Goal: Task Accomplishment & Management: Use online tool/utility

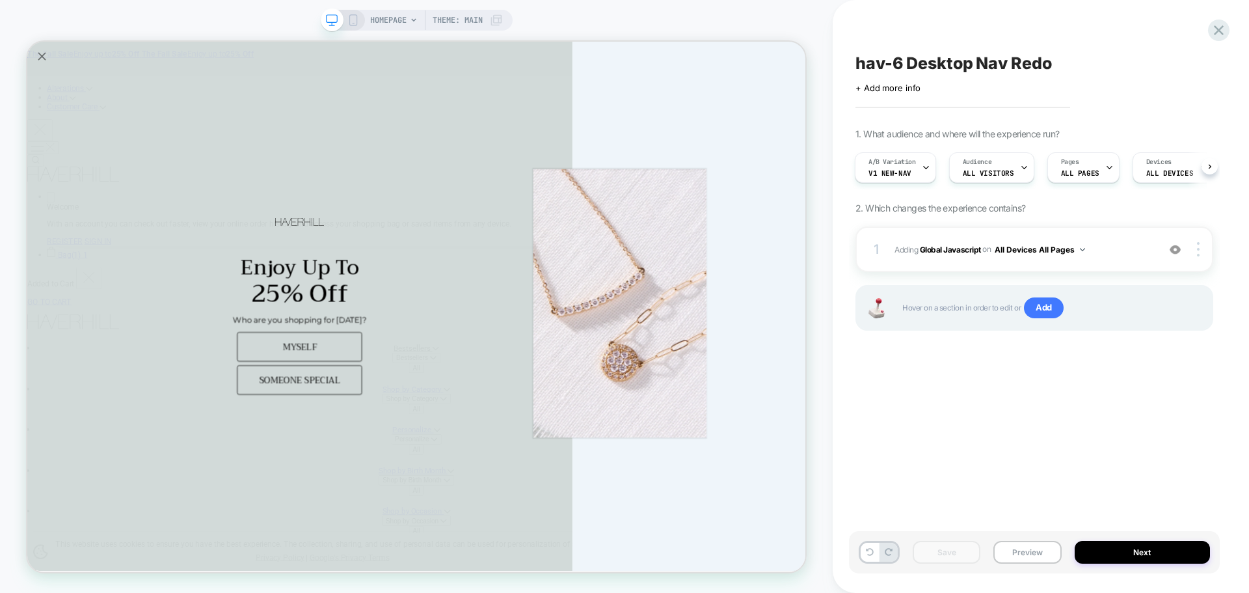
click at [1034, 539] on div "Save Preview Next" at bounding box center [1034, 552] width 371 height 42
click at [1029, 557] on button "Preview" at bounding box center [1027, 552] width 68 height 23
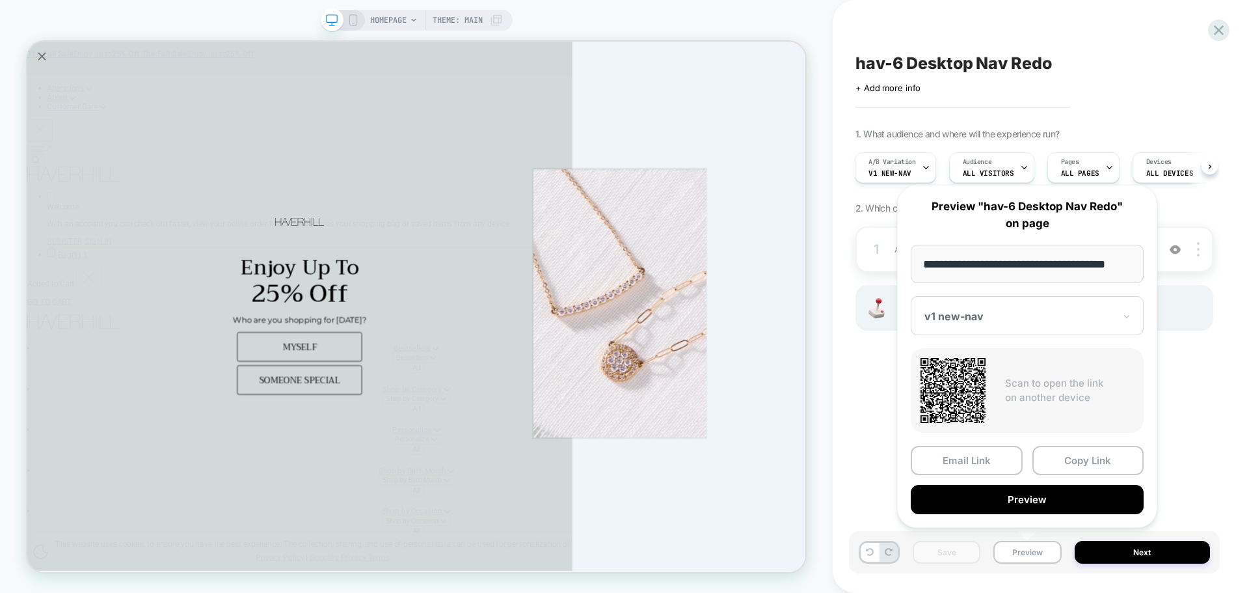
click at [1092, 455] on button "Copy Link" at bounding box center [1088, 460] width 112 height 29
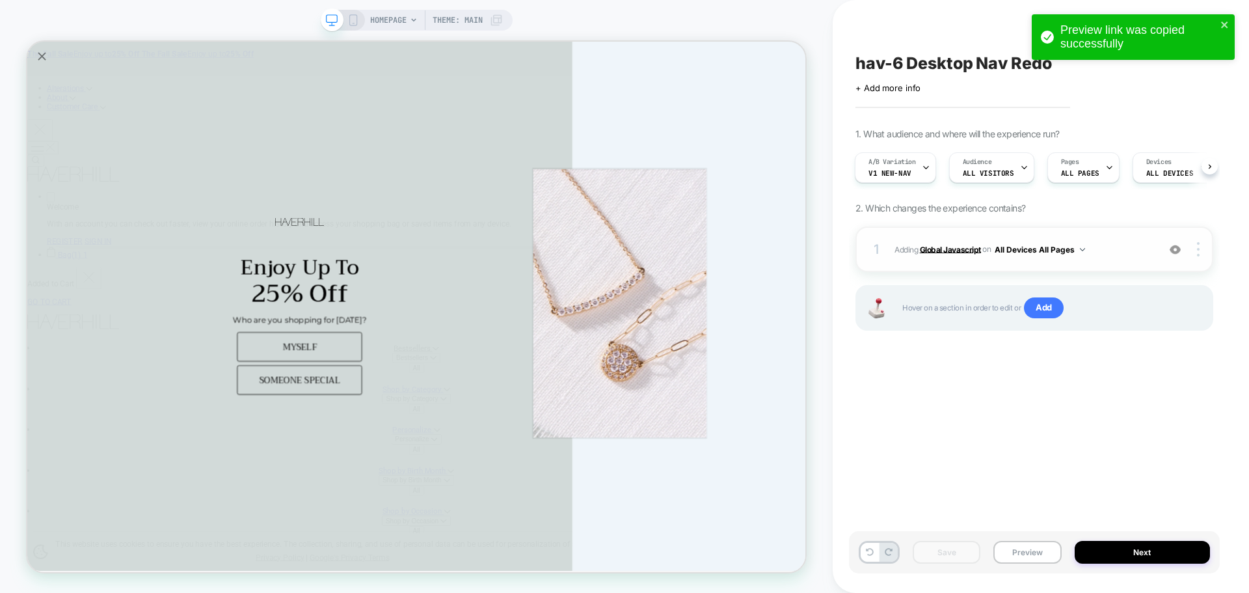
click at [936, 251] on b "Global Javascript" at bounding box center [950, 249] width 61 height 10
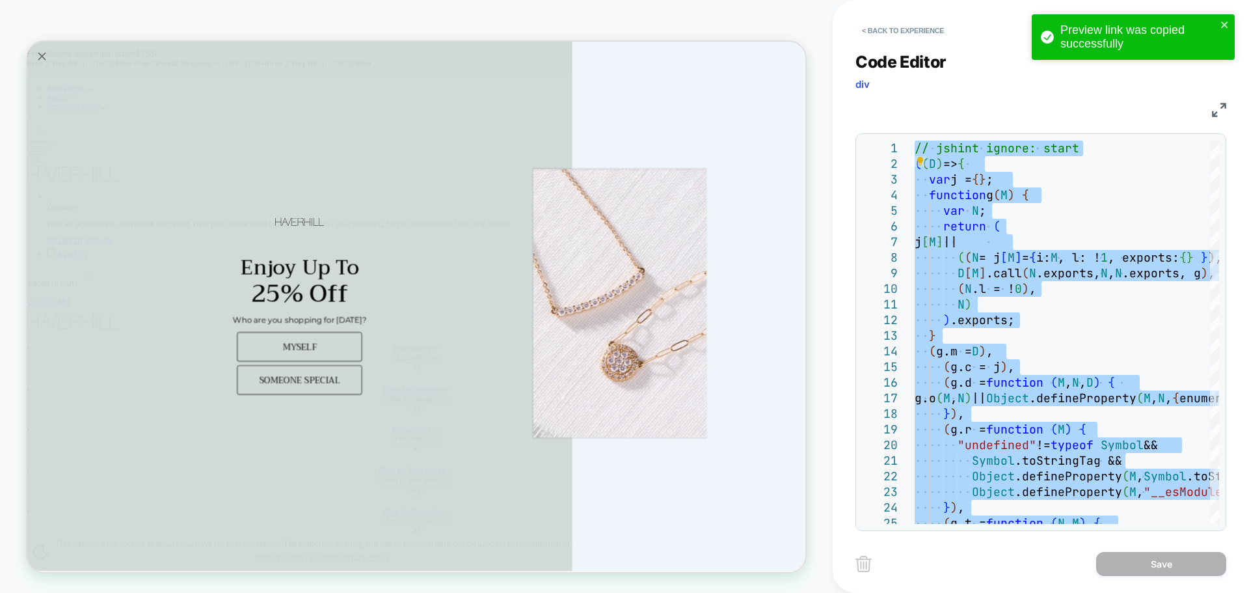
type textarea "**********"
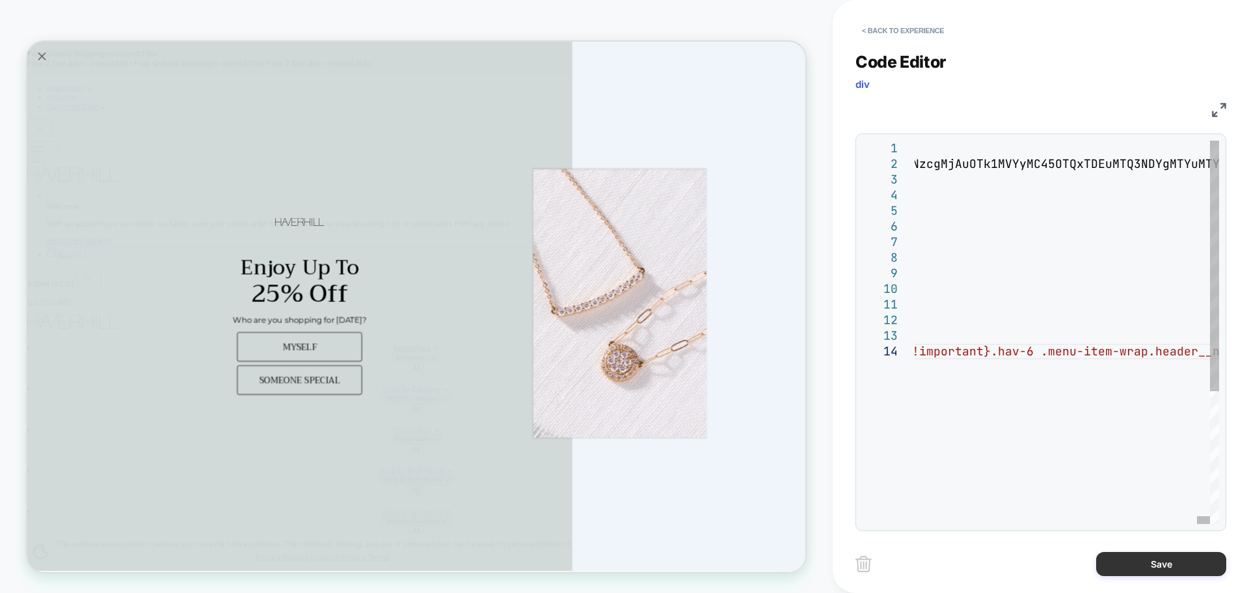
click at [1188, 567] on button "Save" at bounding box center [1161, 564] width 130 height 24
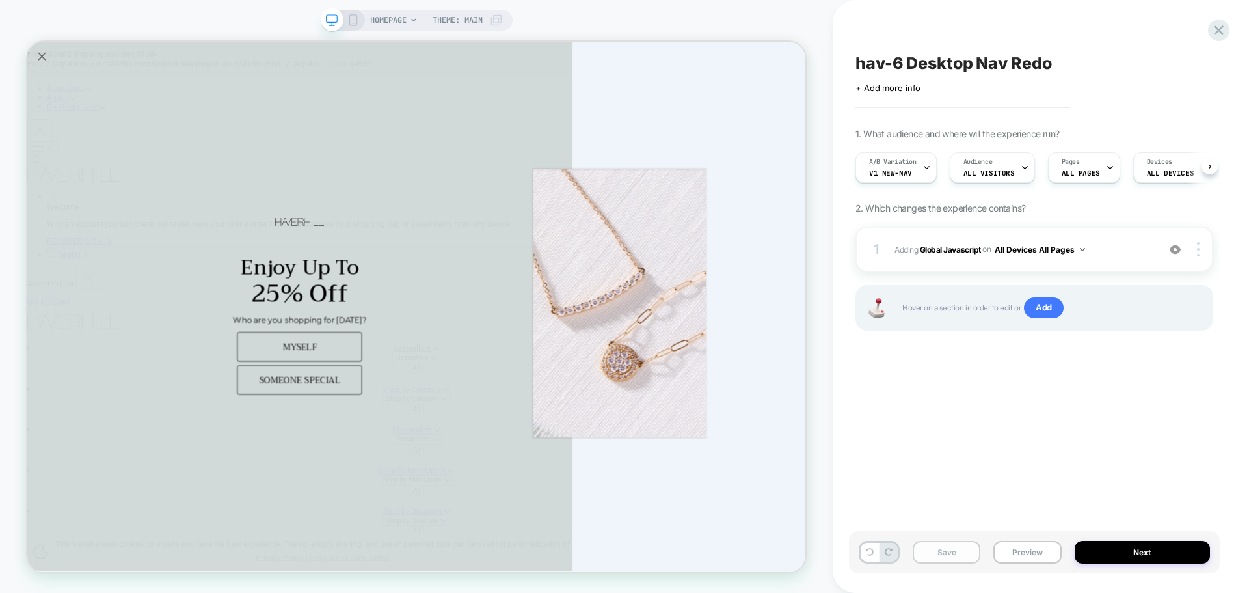
scroll to position [0, 1]
click at [946, 552] on button "Save" at bounding box center [947, 552] width 68 height 23
drag, startPoint x: 1060, startPoint y: 556, endPoint x: 1051, endPoint y: 557, distance: 9.3
click at [1060, 556] on button "Preview" at bounding box center [1027, 552] width 68 height 23
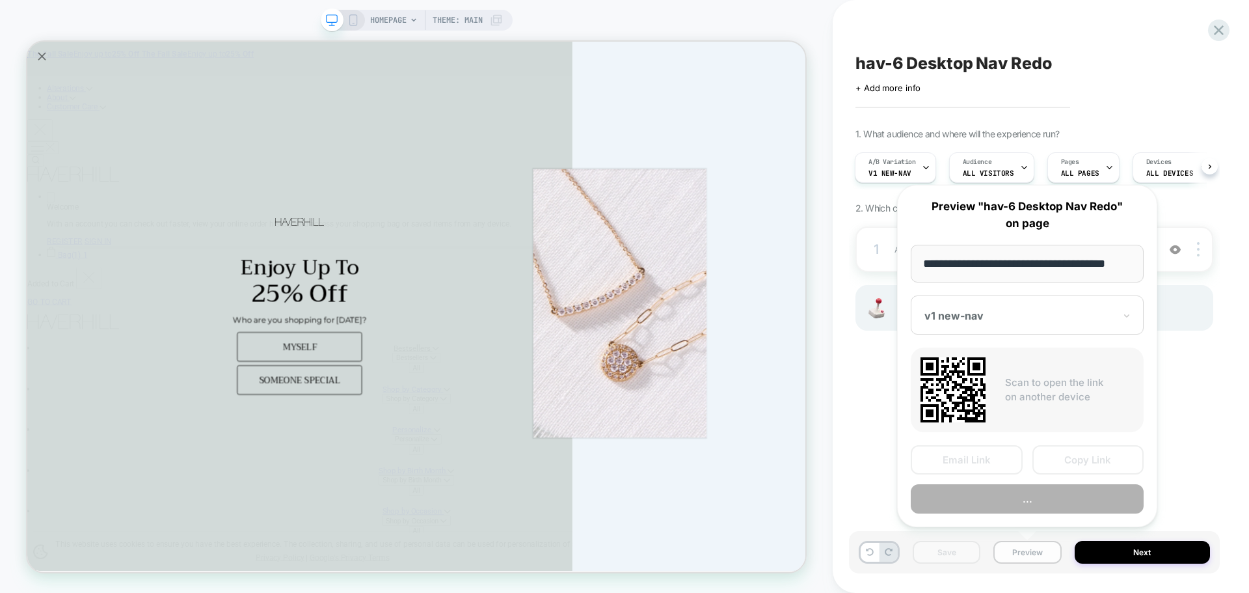
click at [1051, 557] on button "Preview" at bounding box center [1027, 552] width 68 height 23
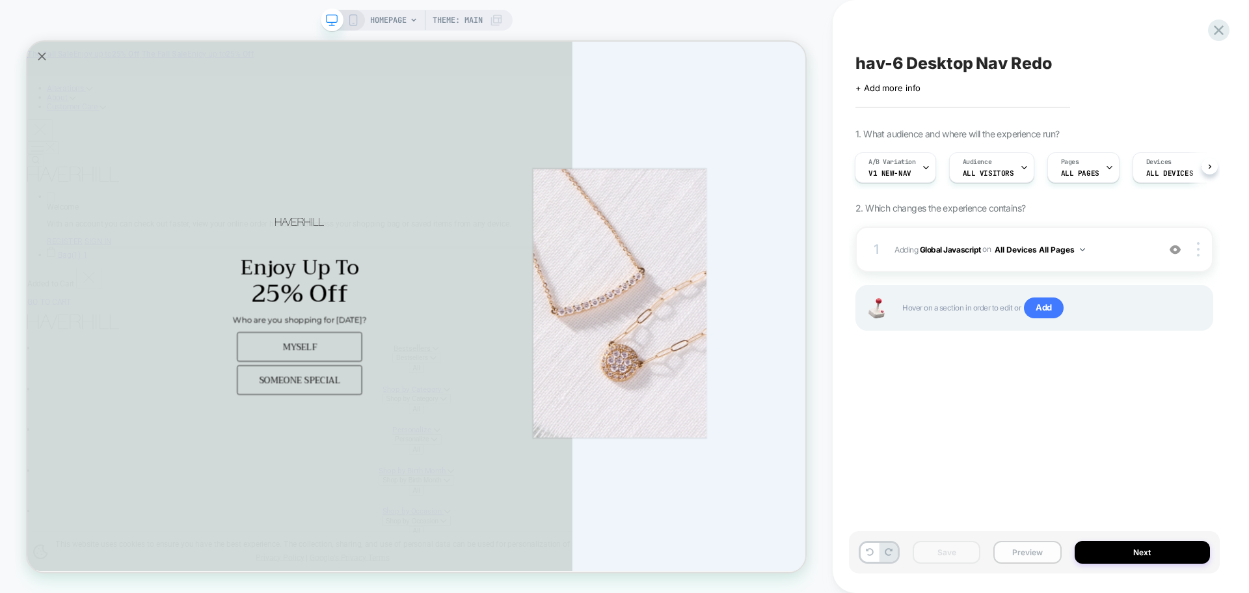
click at [1051, 557] on button "Preview" at bounding box center [1027, 552] width 68 height 23
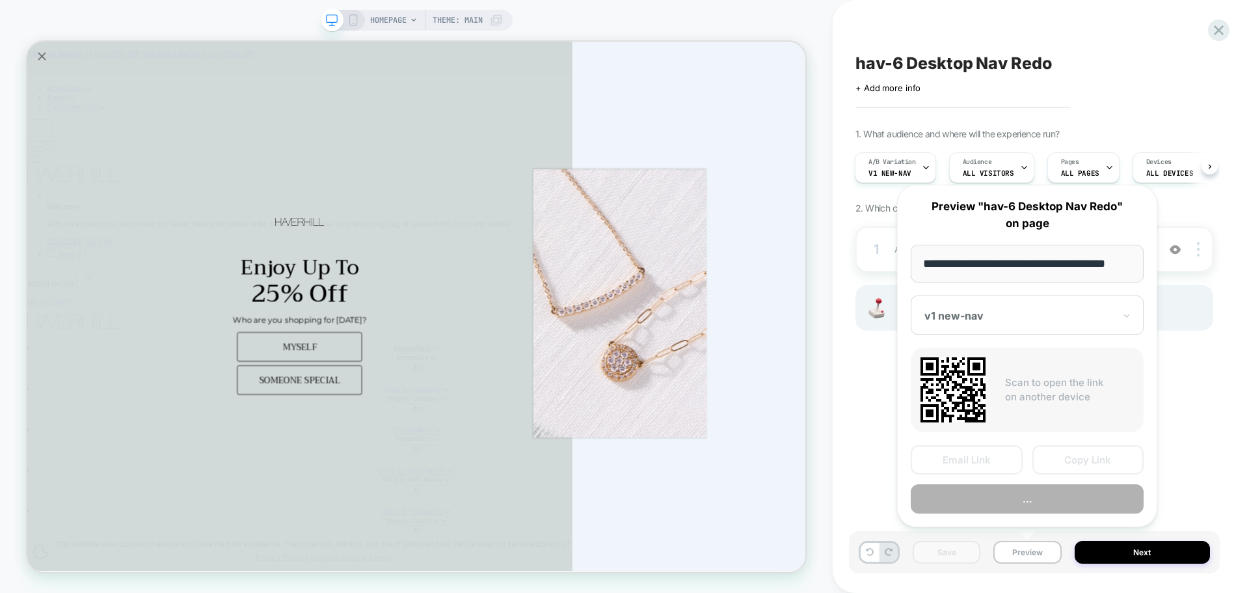
scroll to position [0, 8]
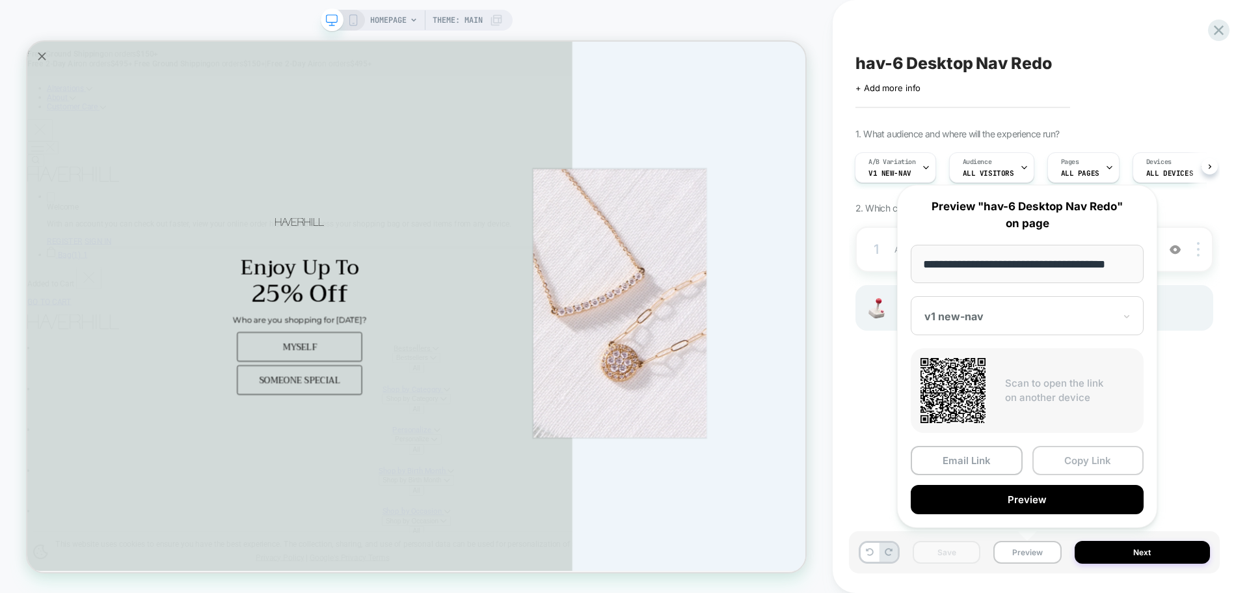
click at [1067, 469] on button "Copy Link" at bounding box center [1088, 460] width 112 height 29
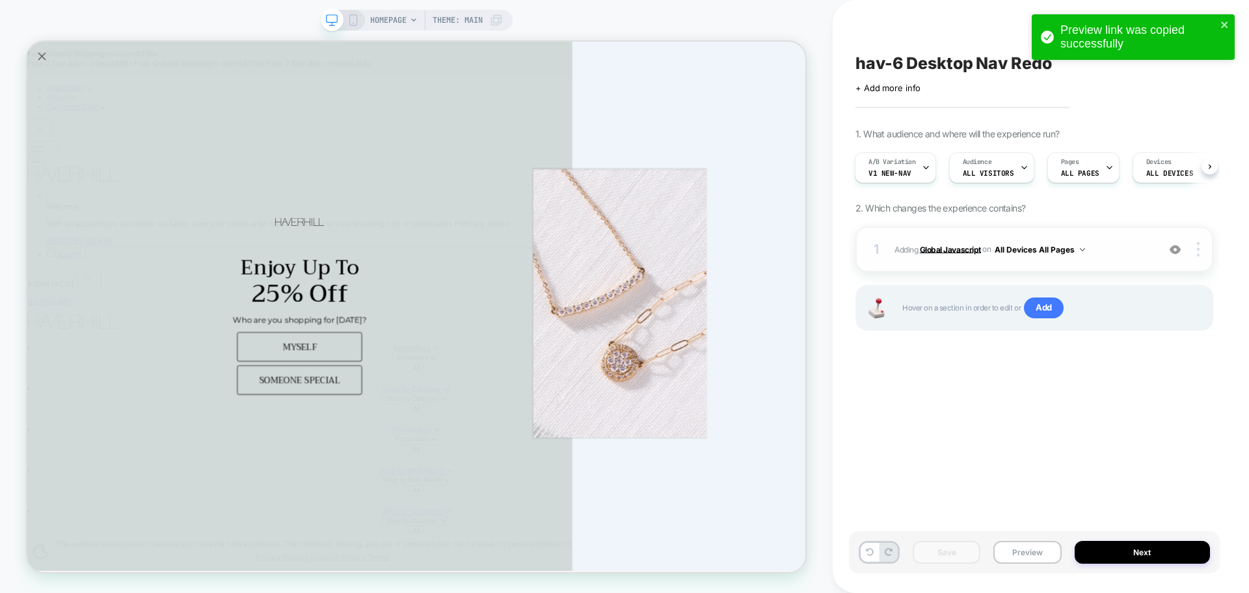
click at [933, 247] on b "Global Javascript" at bounding box center [950, 249] width 61 height 10
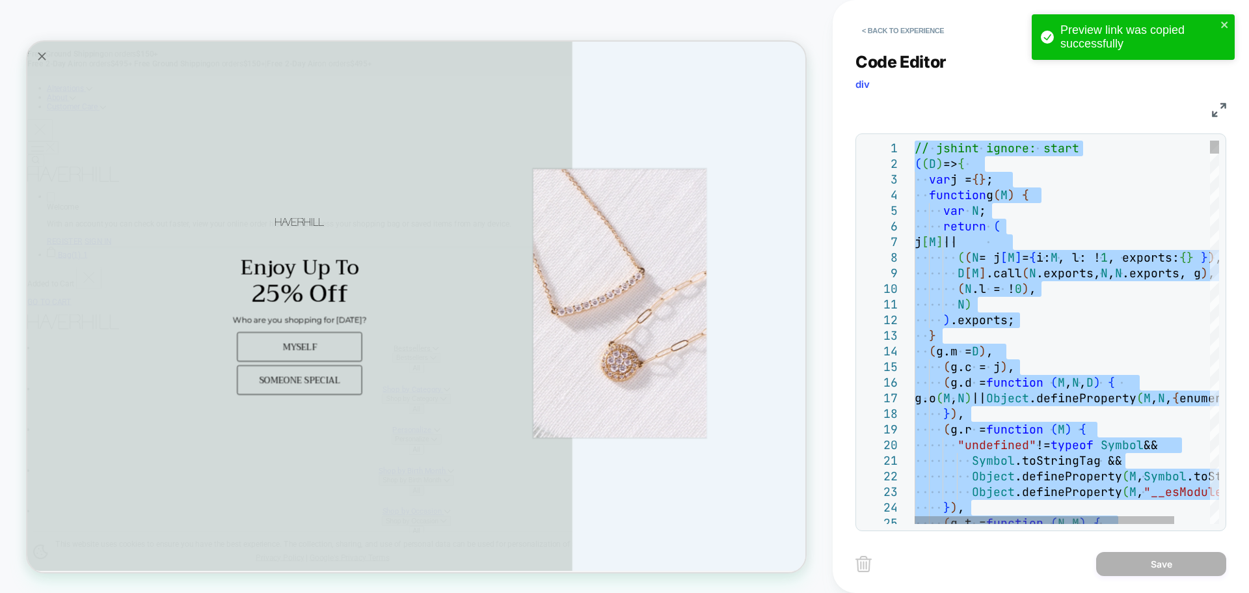
type textarea "**********"
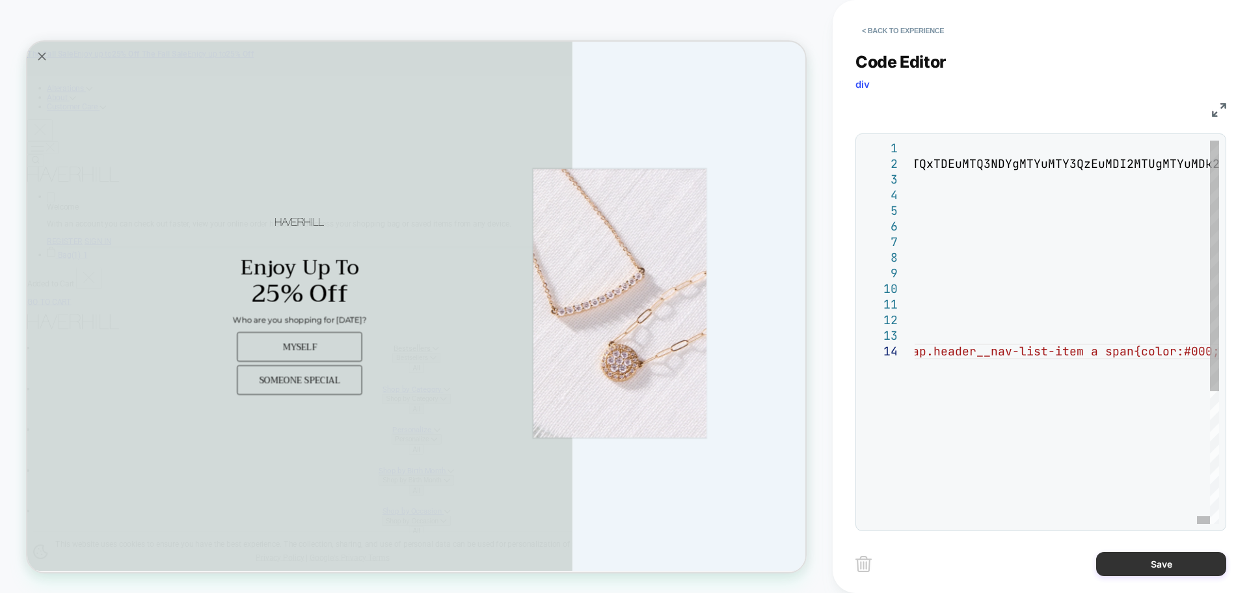
click at [1170, 570] on button "Save" at bounding box center [1161, 564] width 130 height 24
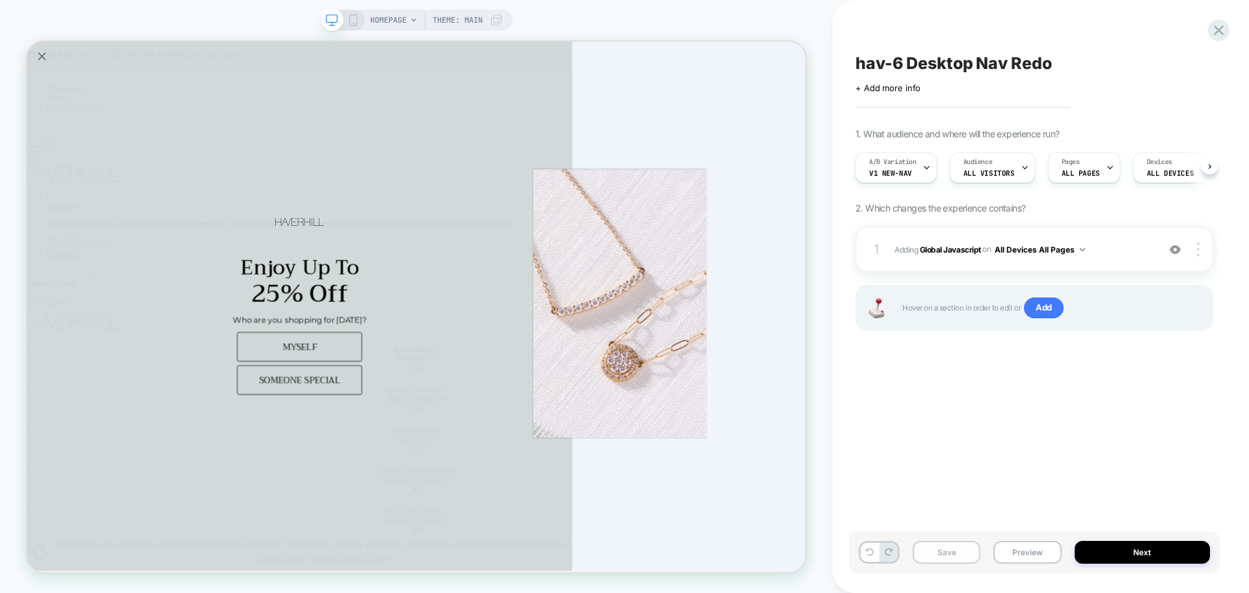
click at [951, 558] on button "Save" at bounding box center [947, 552] width 68 height 23
click at [1021, 543] on button "Preview" at bounding box center [1027, 552] width 68 height 23
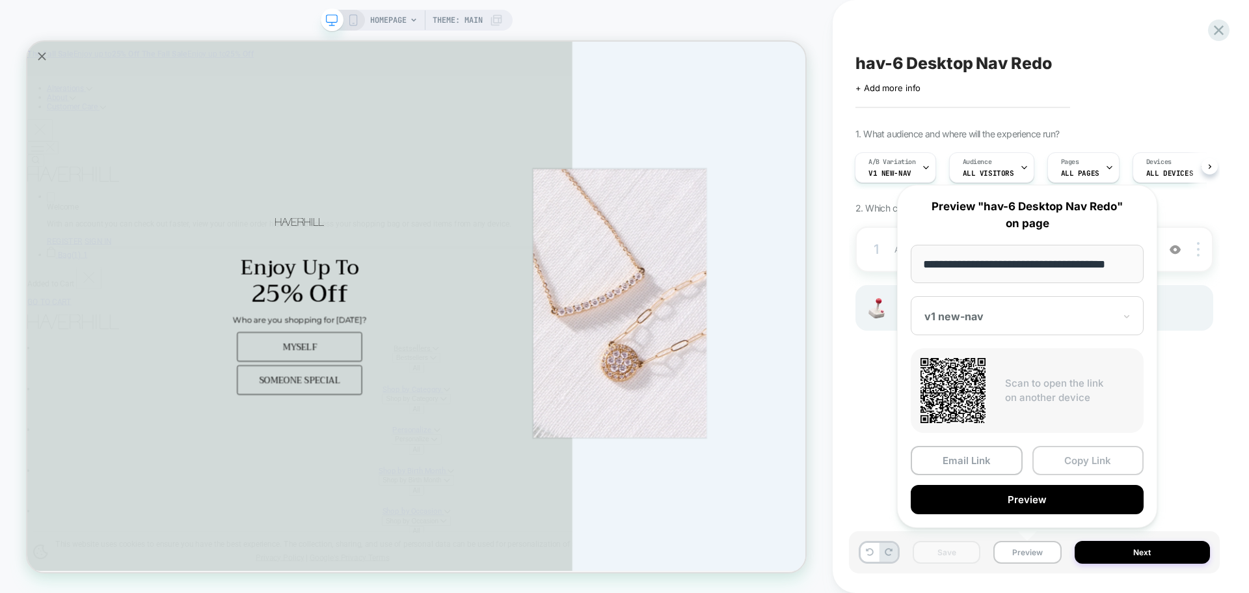
scroll to position [0, 0]
click at [1068, 455] on button "Copy Link" at bounding box center [1088, 460] width 112 height 29
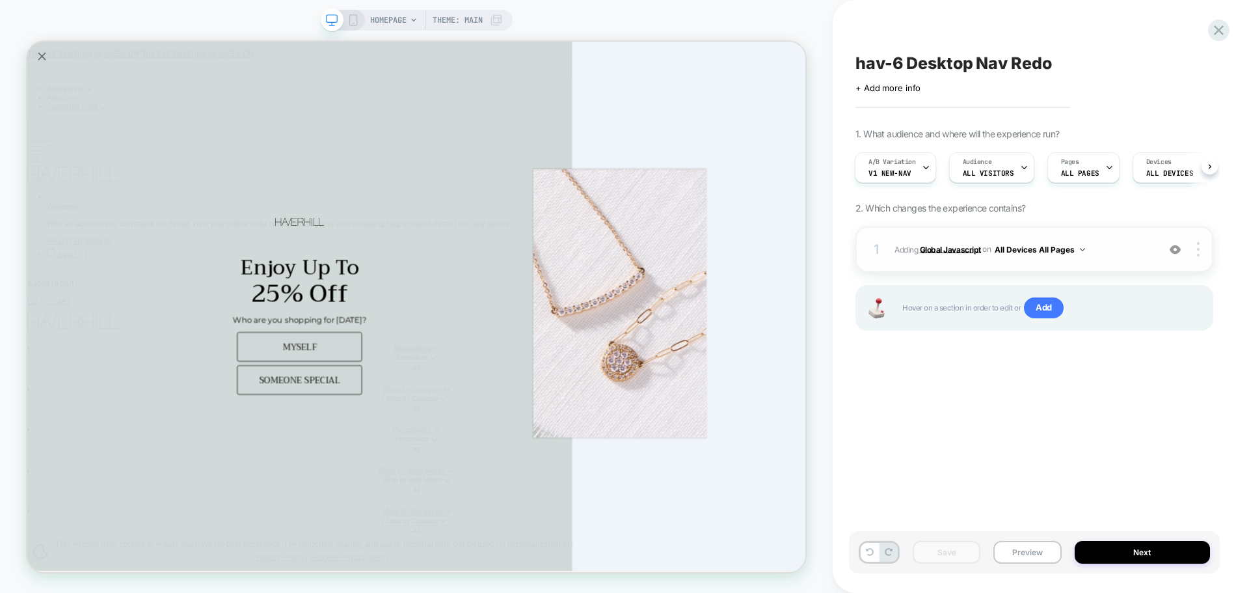
click at [940, 247] on b "Global Javascript" at bounding box center [950, 249] width 61 height 10
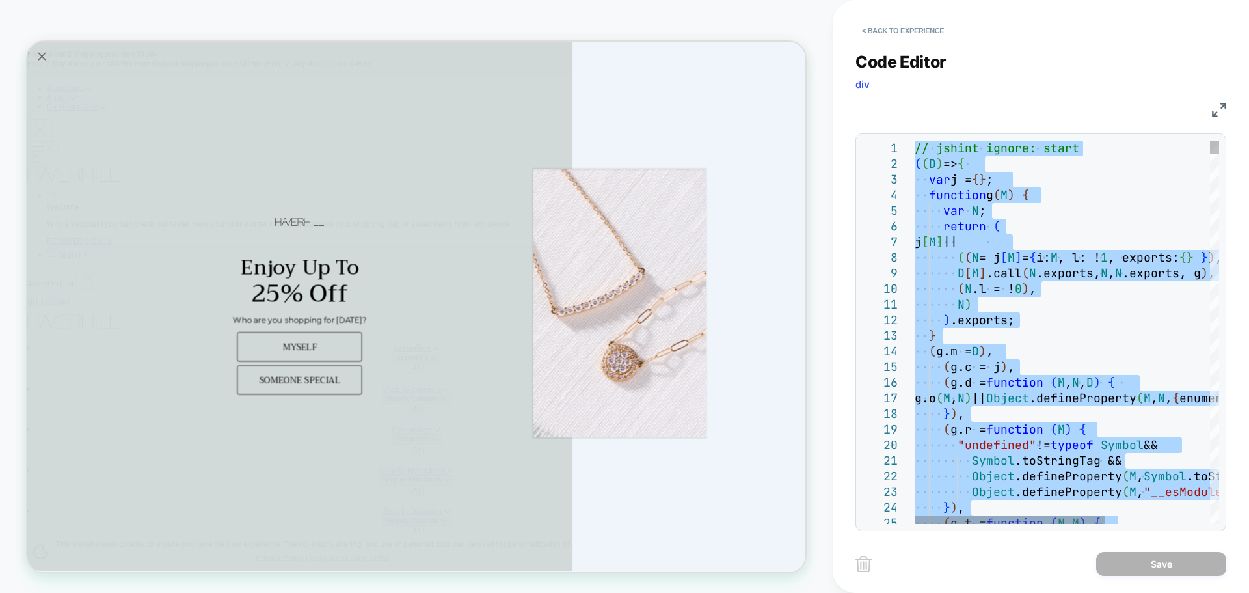
type textarea "**********"
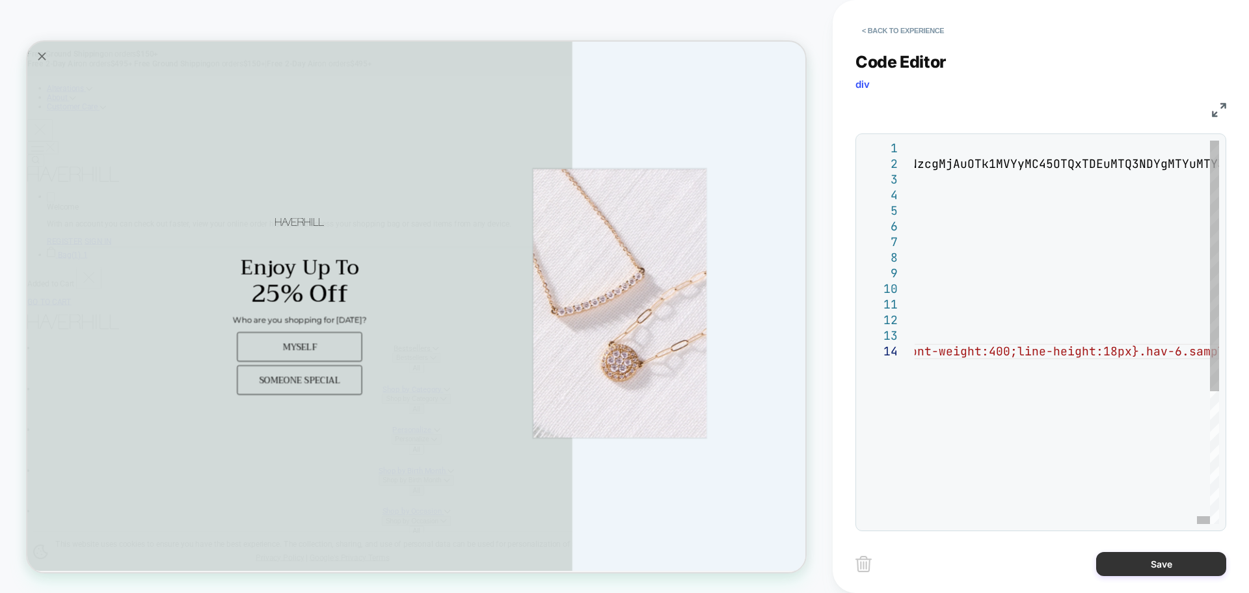
click at [1136, 564] on button "Save" at bounding box center [1161, 564] width 130 height 24
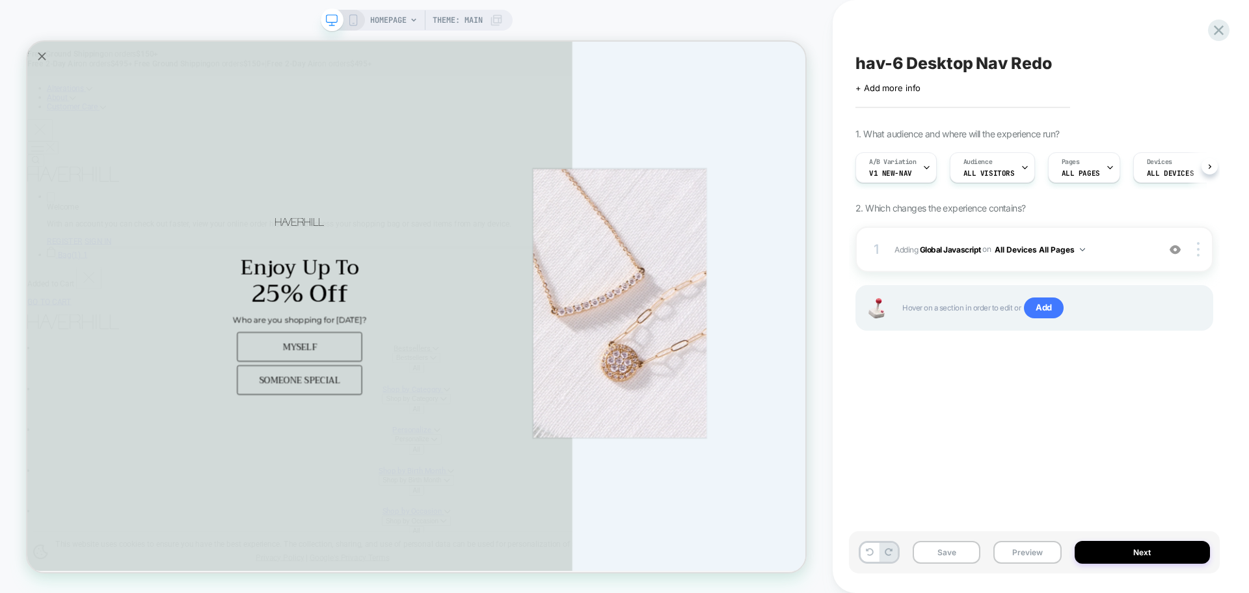
scroll to position [0, 1]
click at [967, 548] on button "Save" at bounding box center [947, 552] width 68 height 23
click at [1016, 559] on button "Preview" at bounding box center [1027, 552] width 68 height 23
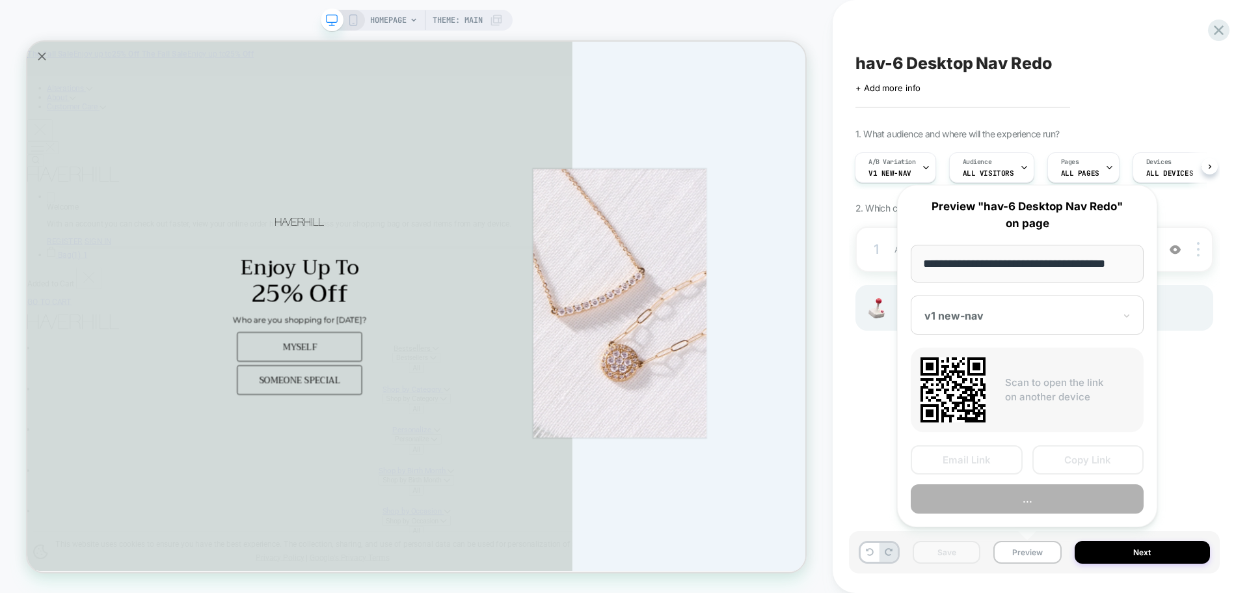
scroll to position [0, 8]
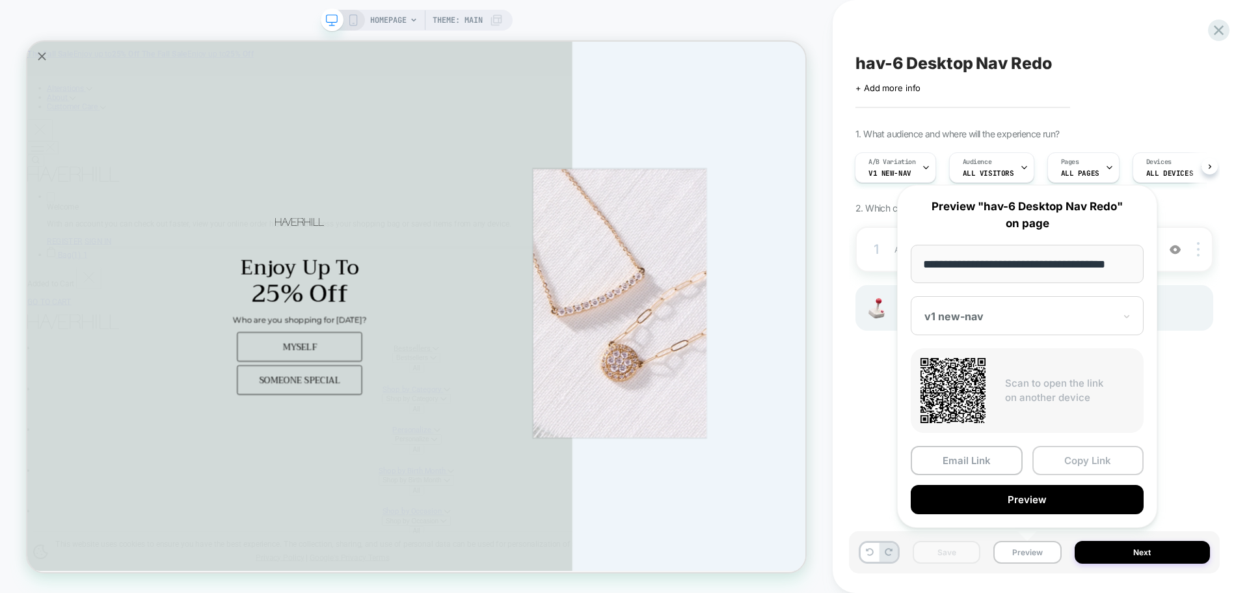
click at [1064, 468] on button "Copy Link" at bounding box center [1088, 460] width 112 height 29
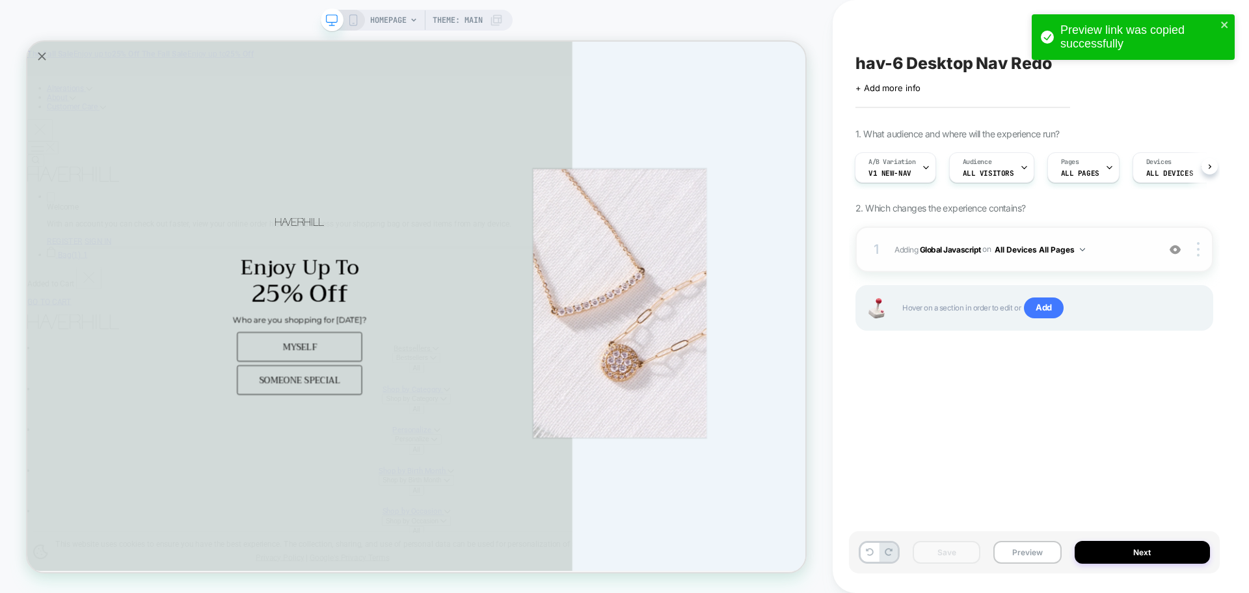
click at [972, 258] on div "1 Adding Global Javascript on All Devices All Pages Add Before Add After Target…" at bounding box center [1034, 249] width 358 height 46
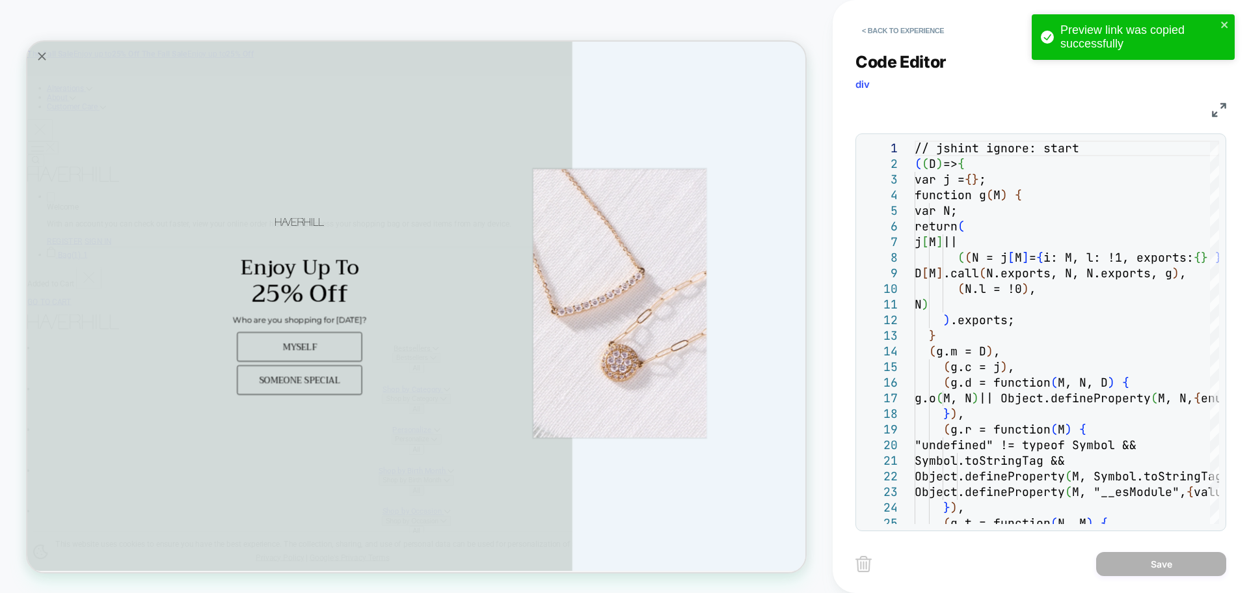
drag, startPoint x: 1001, startPoint y: 301, endPoint x: 1030, endPoint y: 412, distance: 115.7
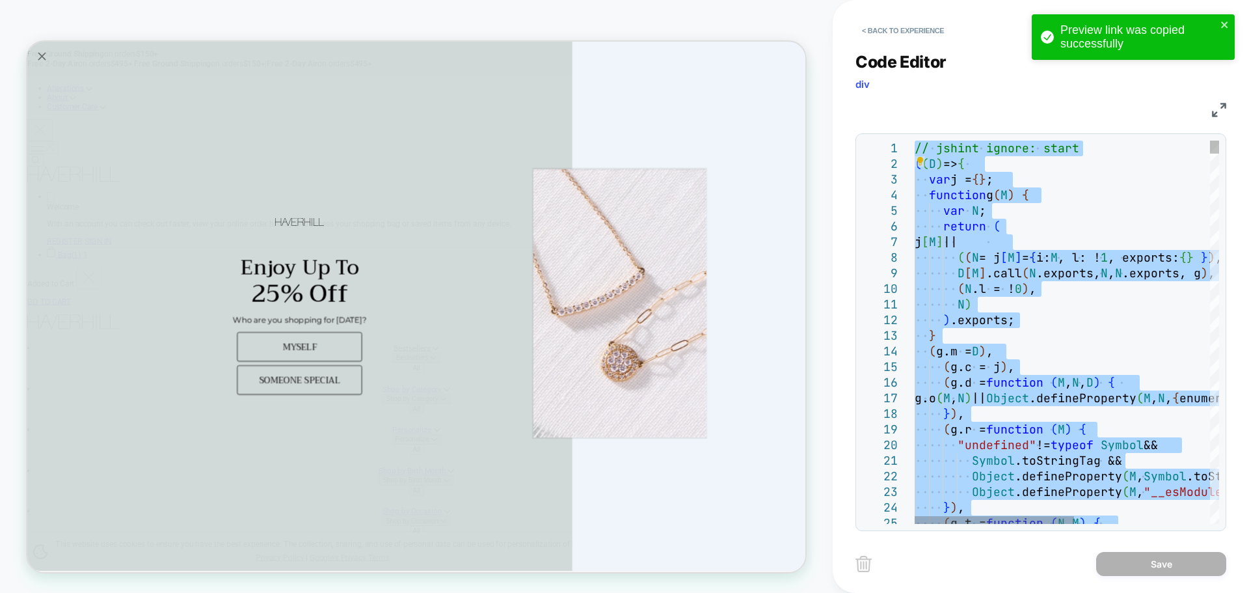
type textarea "**********"
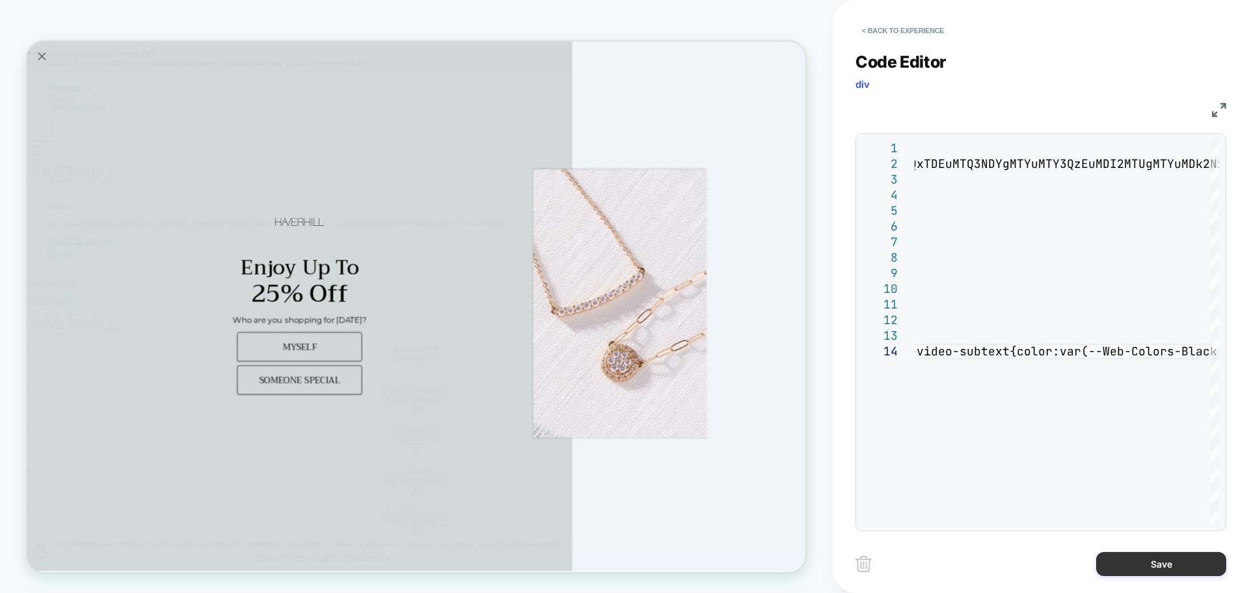
click at [1151, 570] on button "Save" at bounding box center [1161, 564] width 130 height 24
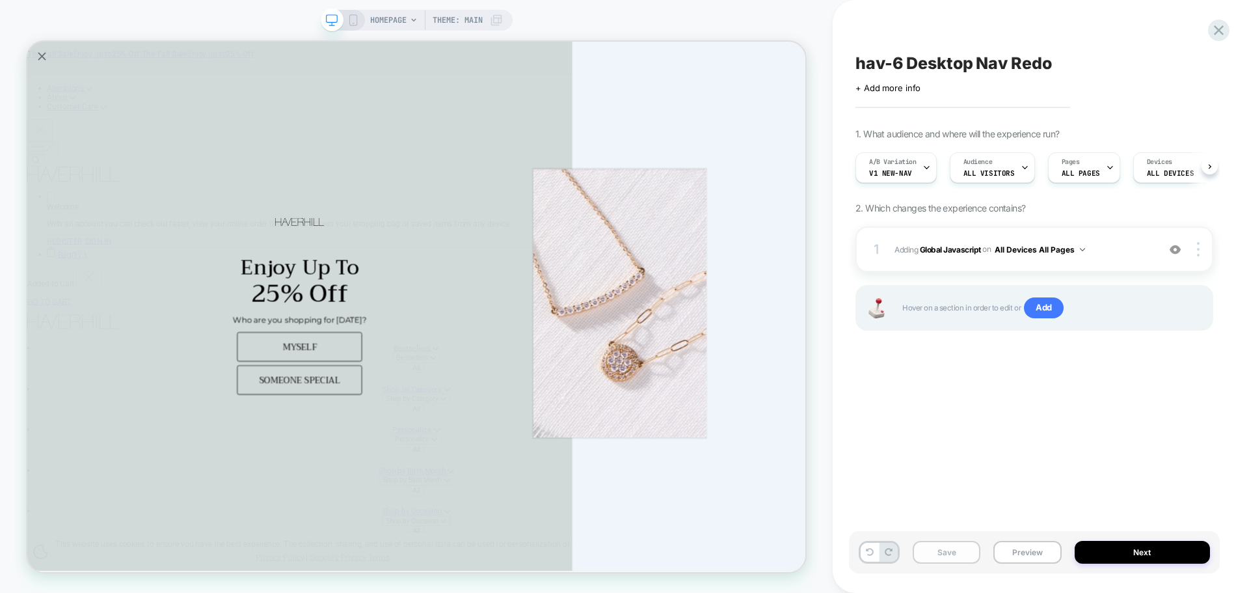
click at [939, 553] on button "Save" at bounding box center [947, 552] width 68 height 23
click at [1023, 542] on button "Preview" at bounding box center [1027, 552] width 68 height 23
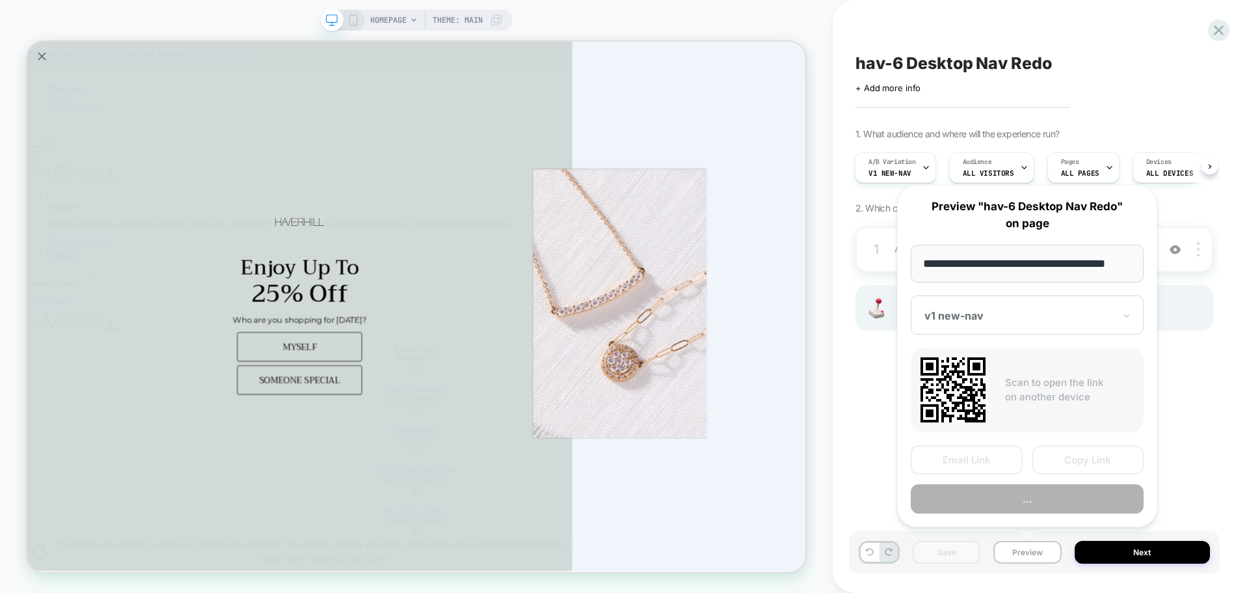
scroll to position [0, 8]
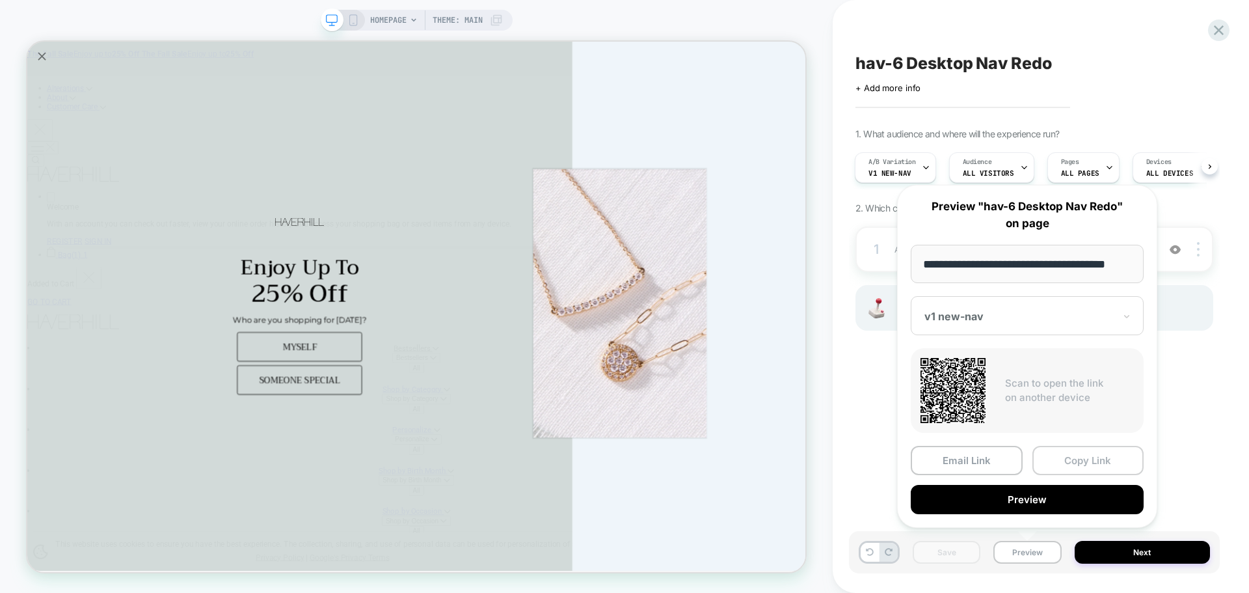
click at [1077, 462] on button "Copy Link" at bounding box center [1088, 460] width 112 height 29
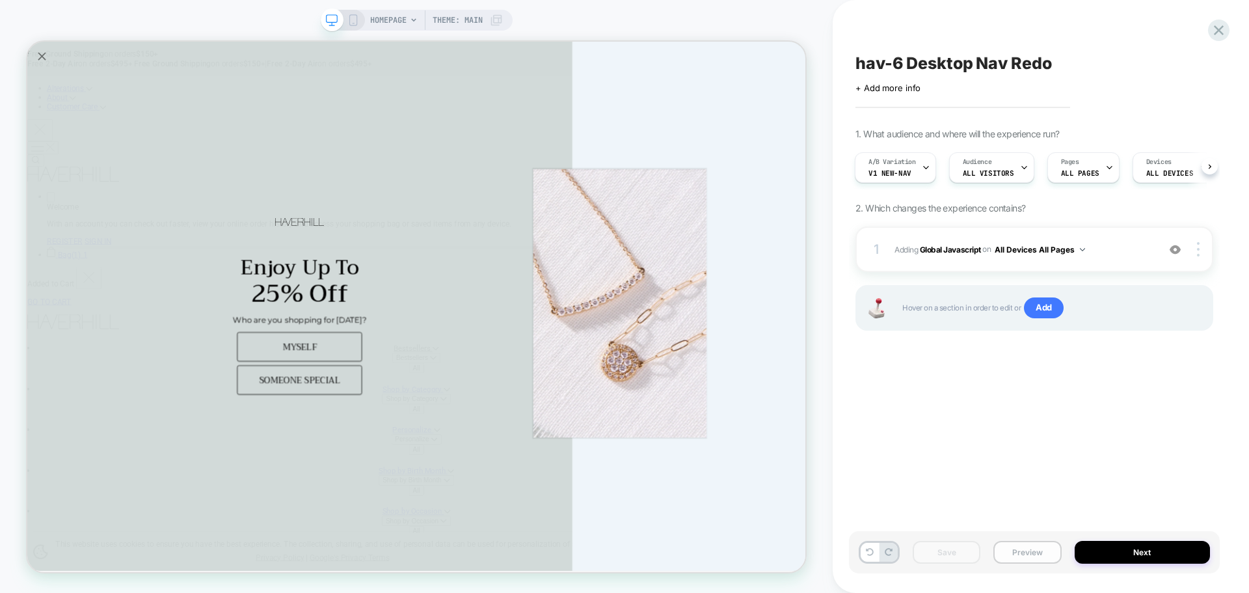
click at [1021, 557] on button "Preview" at bounding box center [1027, 552] width 68 height 23
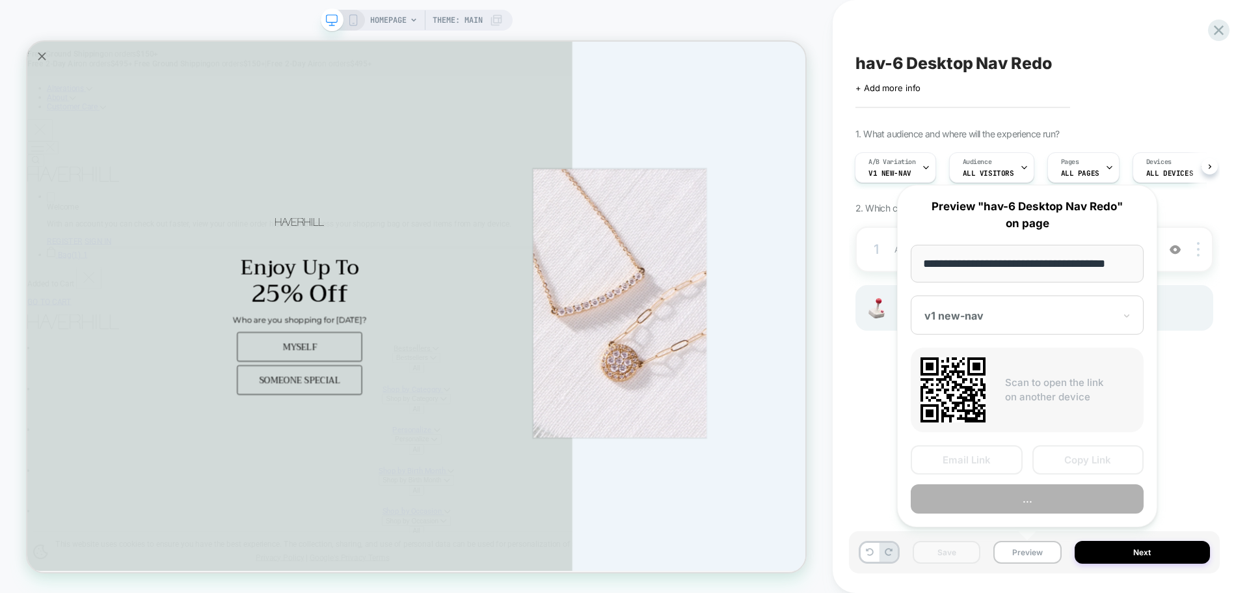
scroll to position [0, 8]
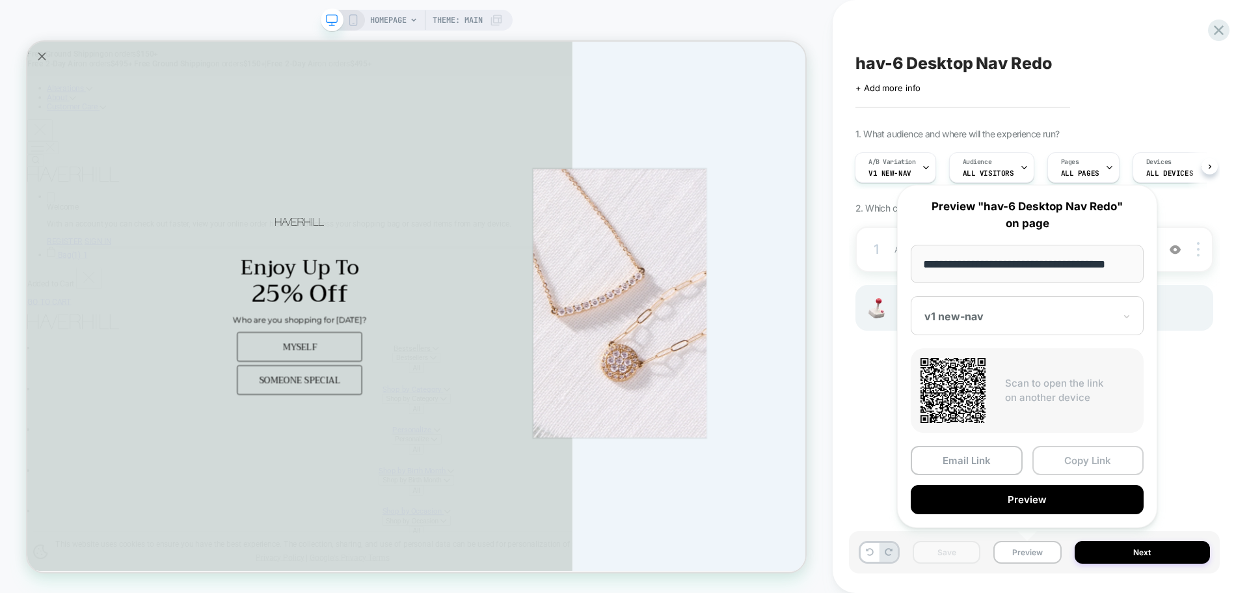
click at [1047, 456] on button "Copy Link" at bounding box center [1088, 460] width 112 height 29
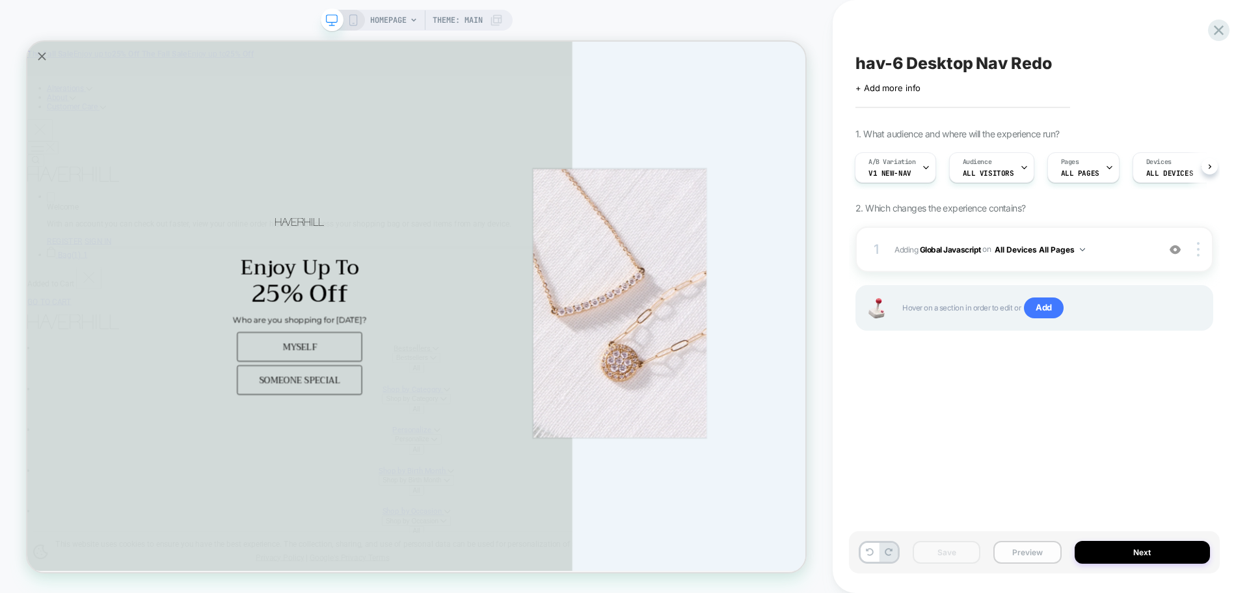
click at [1017, 559] on button "Preview" at bounding box center [1027, 552] width 68 height 23
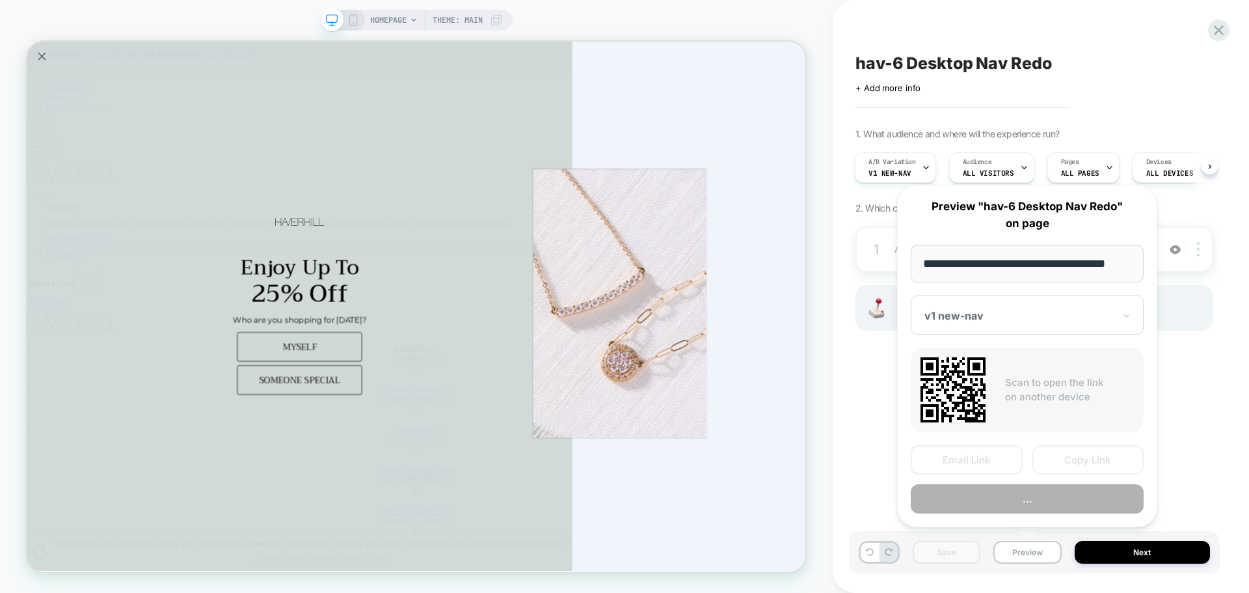
scroll to position [0, 8]
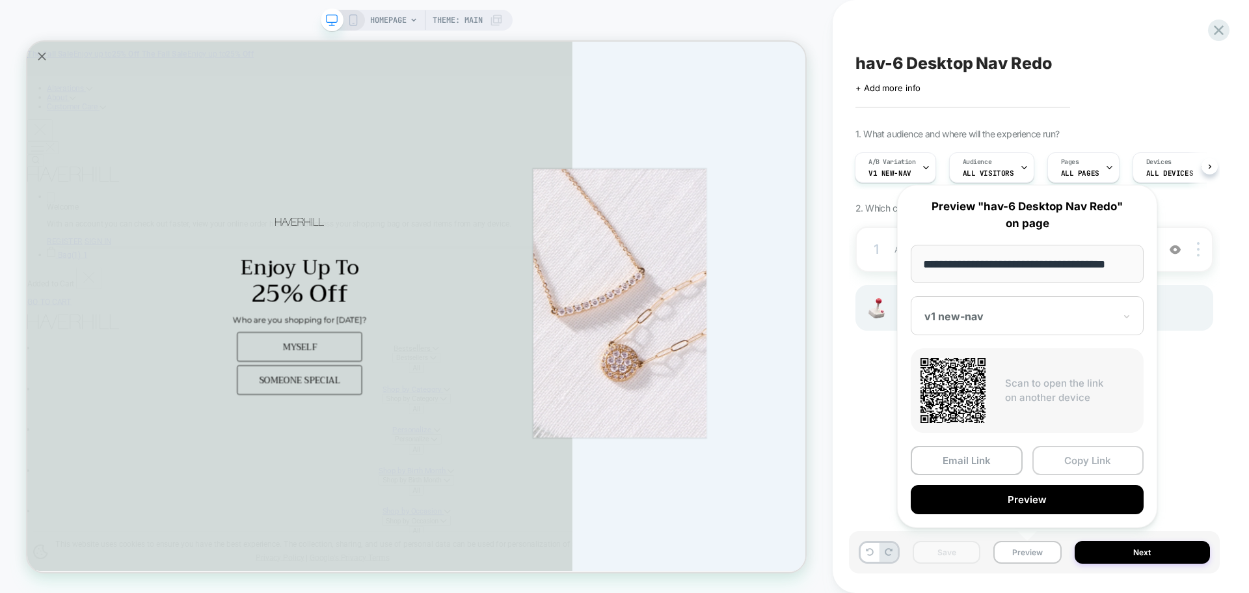
click at [1109, 455] on button "Copy Link" at bounding box center [1088, 460] width 112 height 29
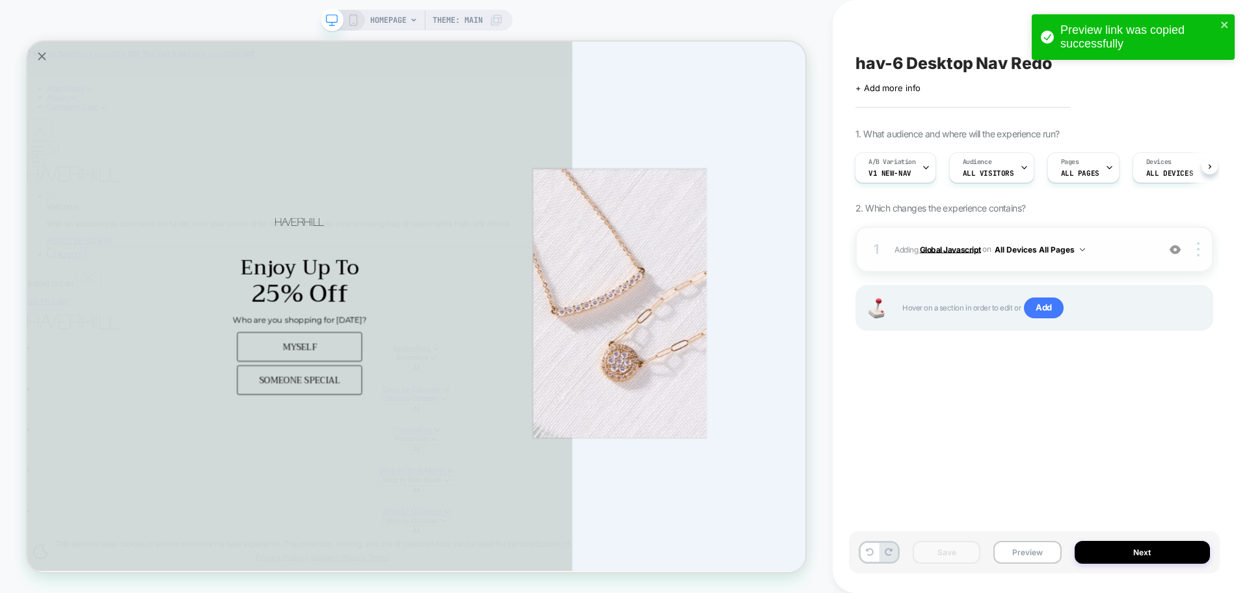
click at [947, 250] on b "Global Javascript" at bounding box center [950, 249] width 61 height 10
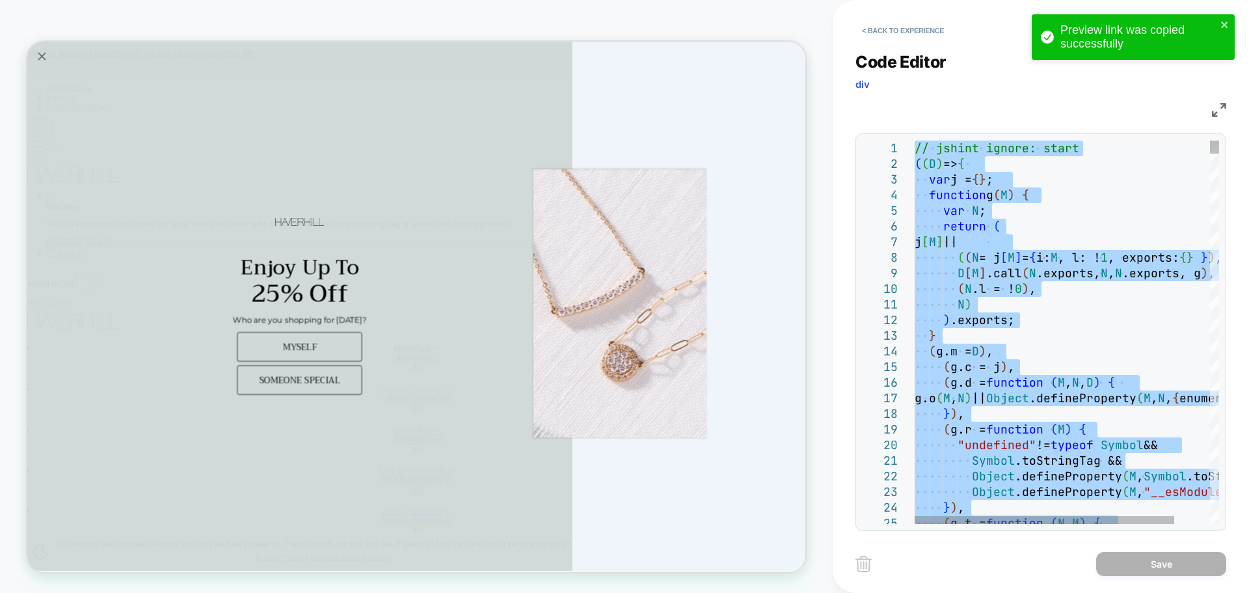
type textarea "**********"
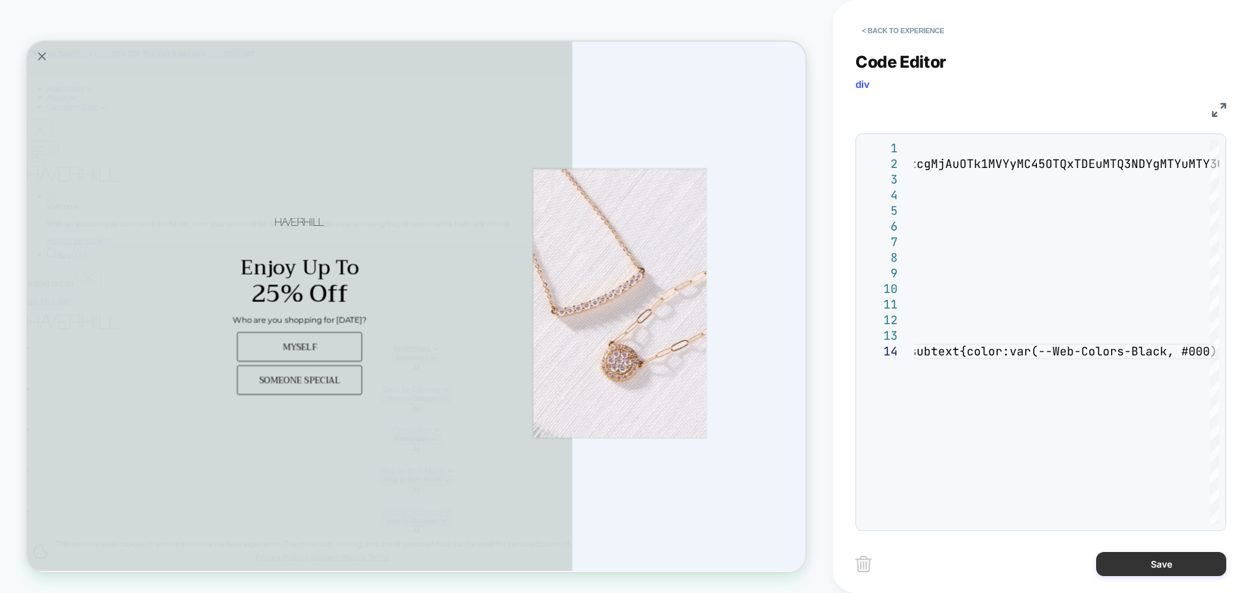
click at [1127, 565] on button "Save" at bounding box center [1161, 564] width 130 height 24
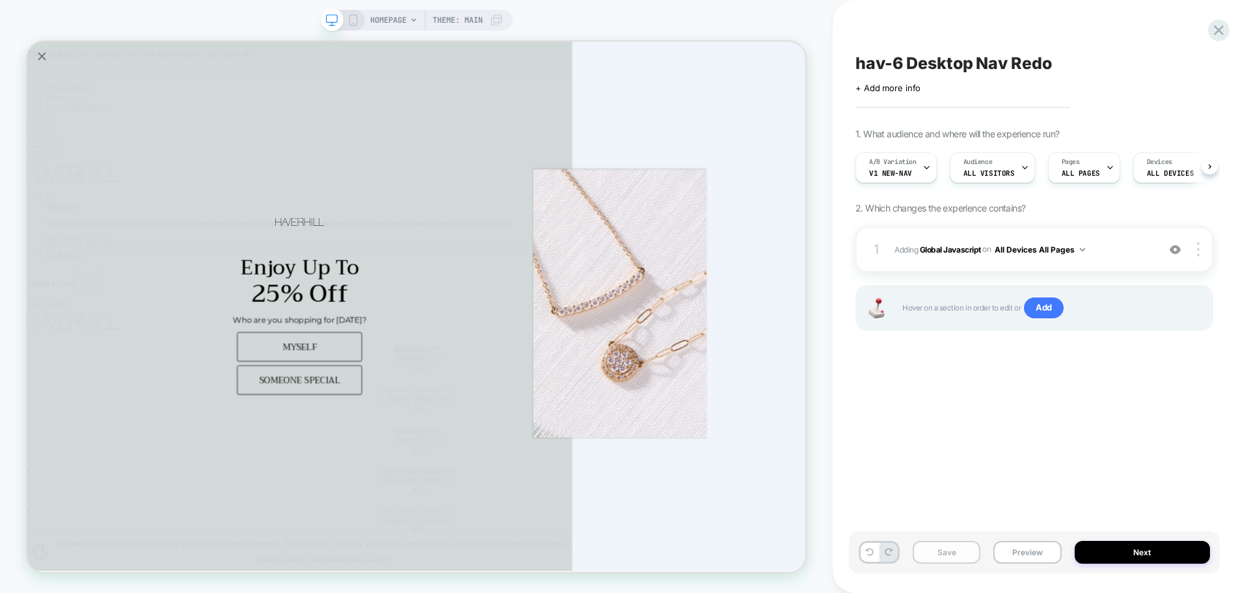
click at [946, 553] on button "Save" at bounding box center [947, 552] width 68 height 23
click at [996, 552] on button "Preview" at bounding box center [1027, 552] width 68 height 23
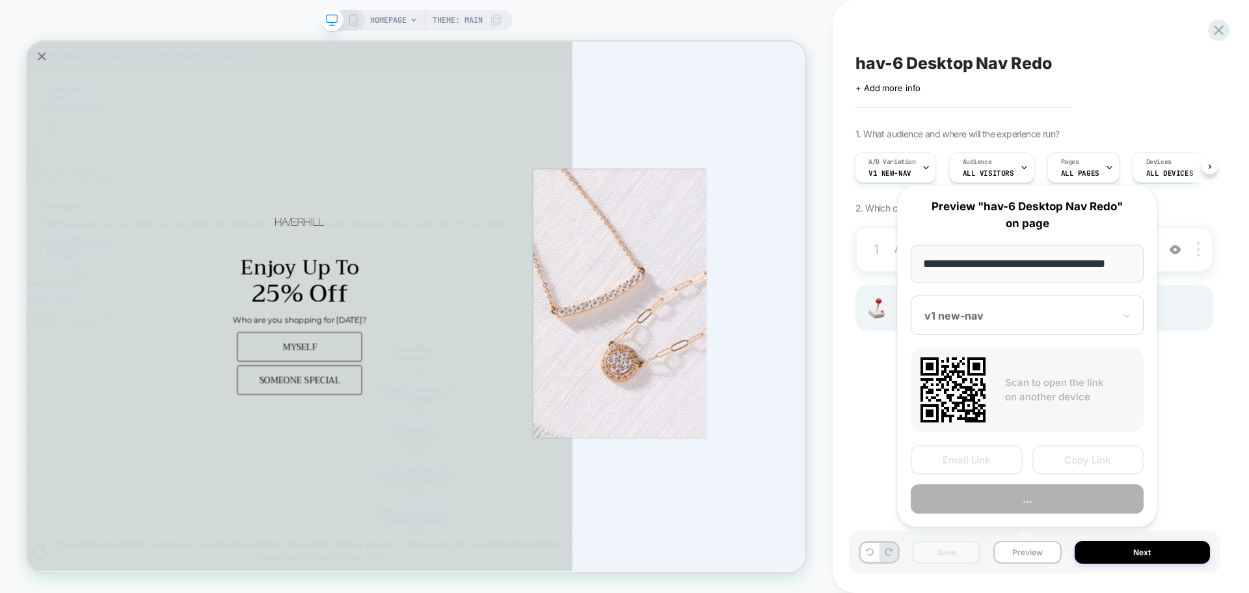
scroll to position [0, 8]
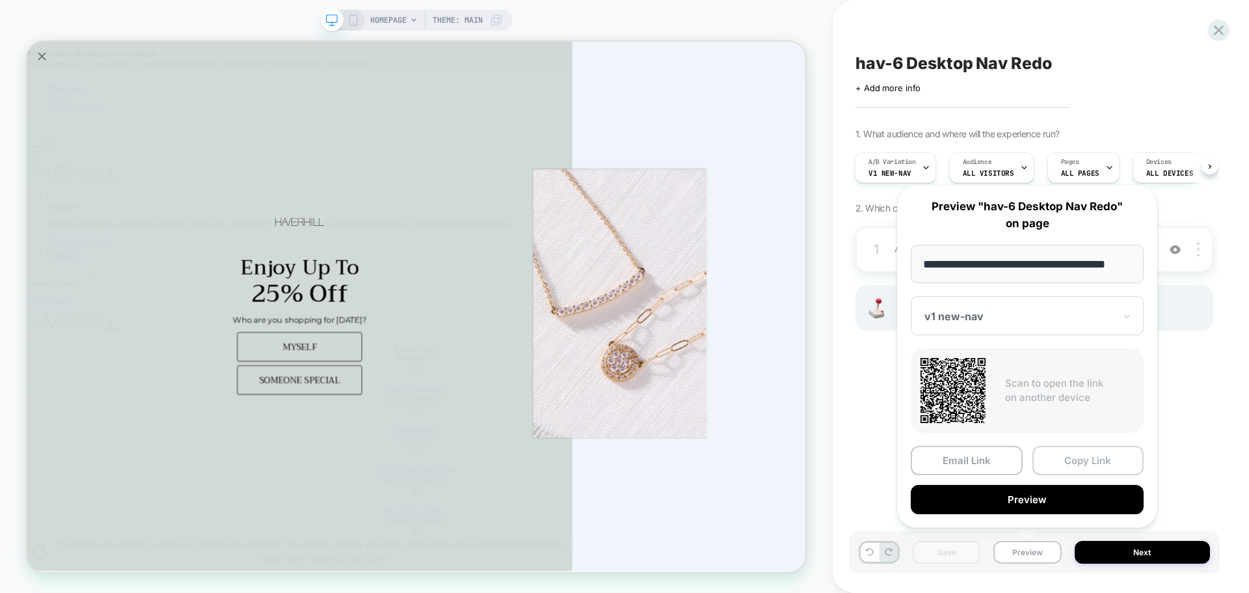
click at [1064, 460] on button "Copy Link" at bounding box center [1088, 460] width 112 height 29
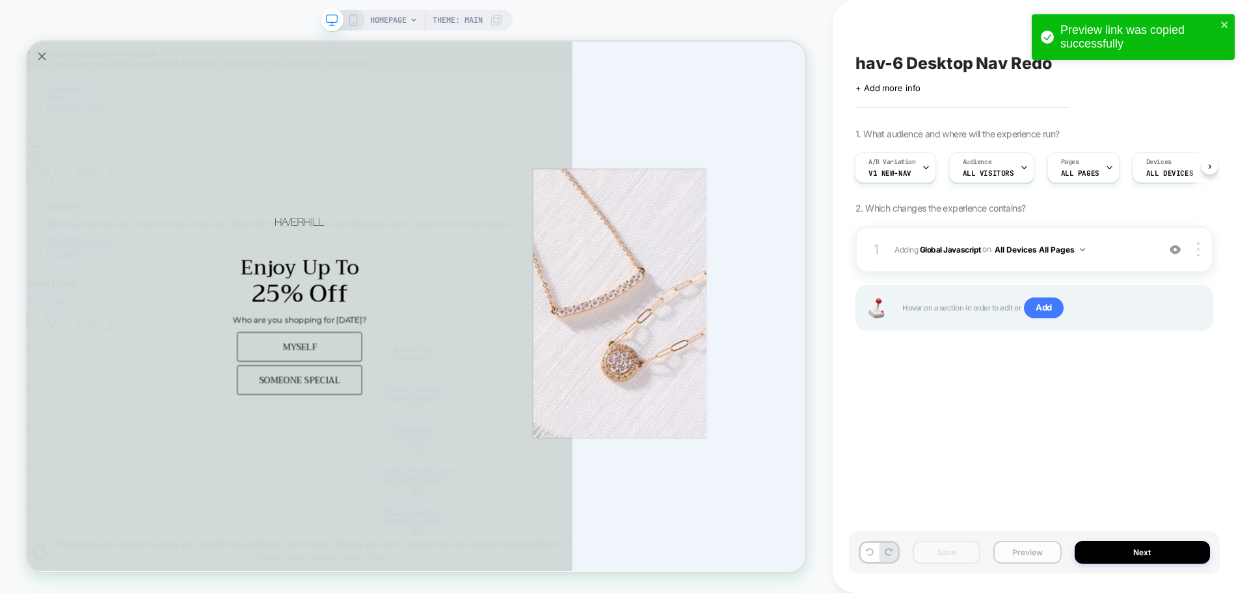
click at [1019, 544] on button "Preview" at bounding box center [1027, 552] width 68 height 23
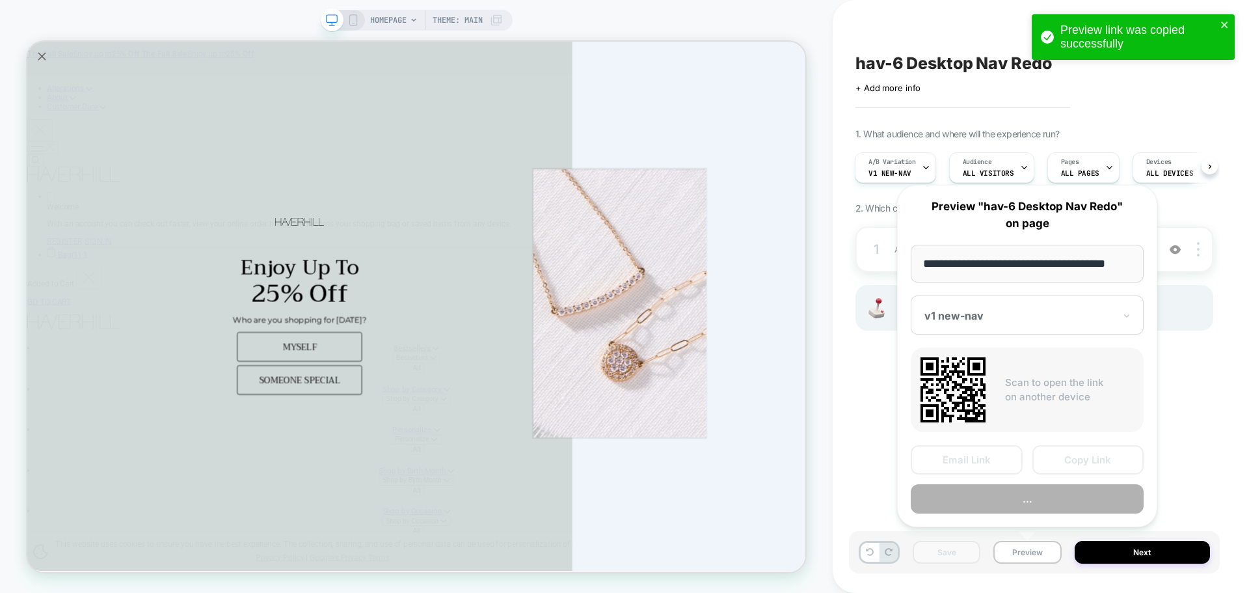
scroll to position [0, 8]
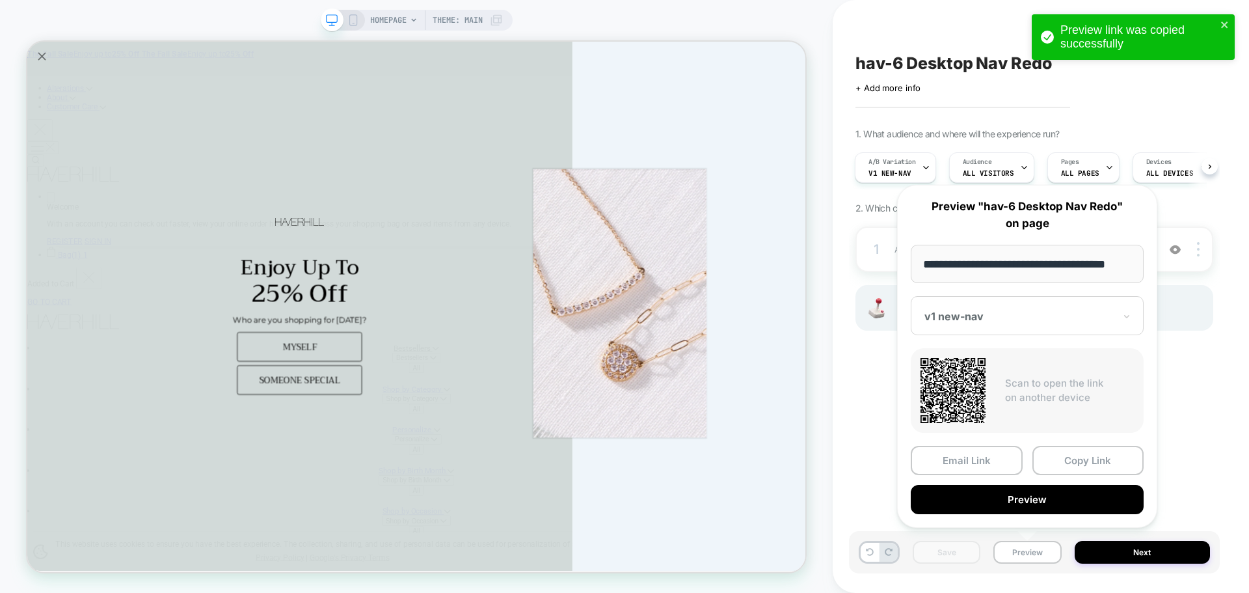
click at [1064, 467] on button "Copy Link" at bounding box center [1088, 460] width 112 height 29
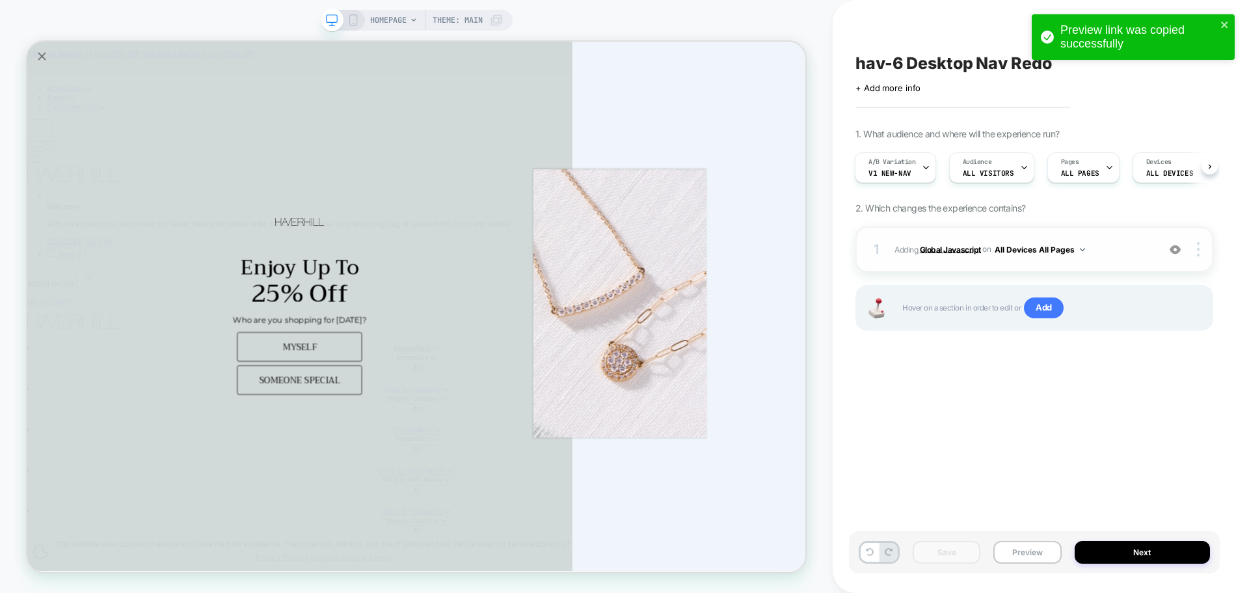
click at [950, 250] on b "Global Javascript" at bounding box center [950, 249] width 61 height 10
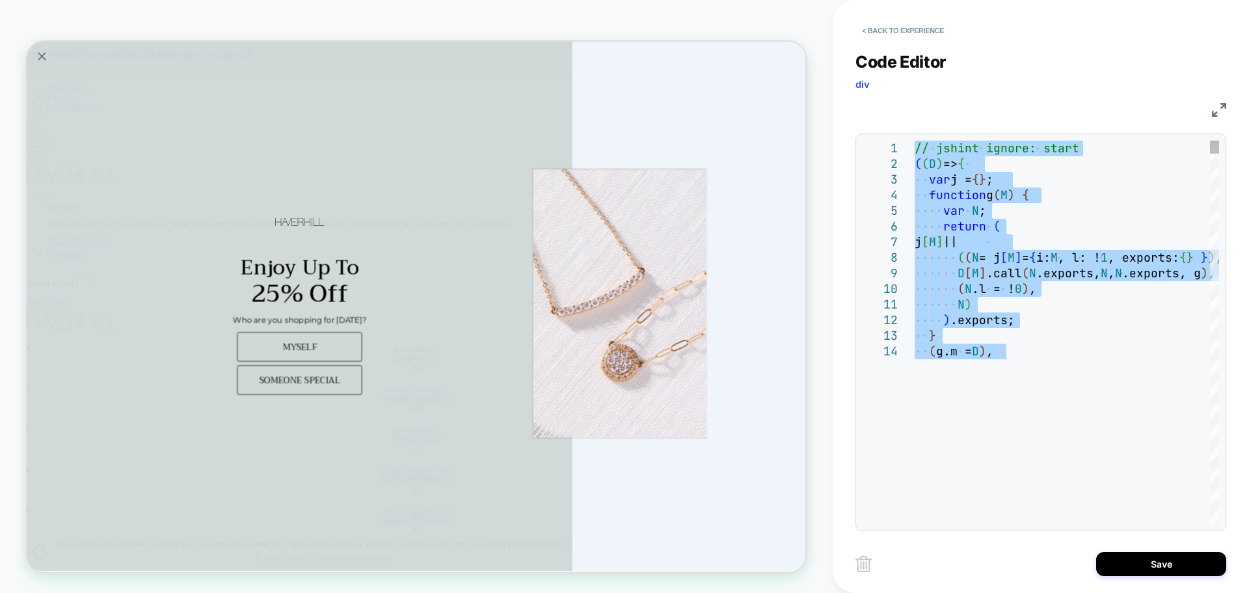
type textarea "**********"
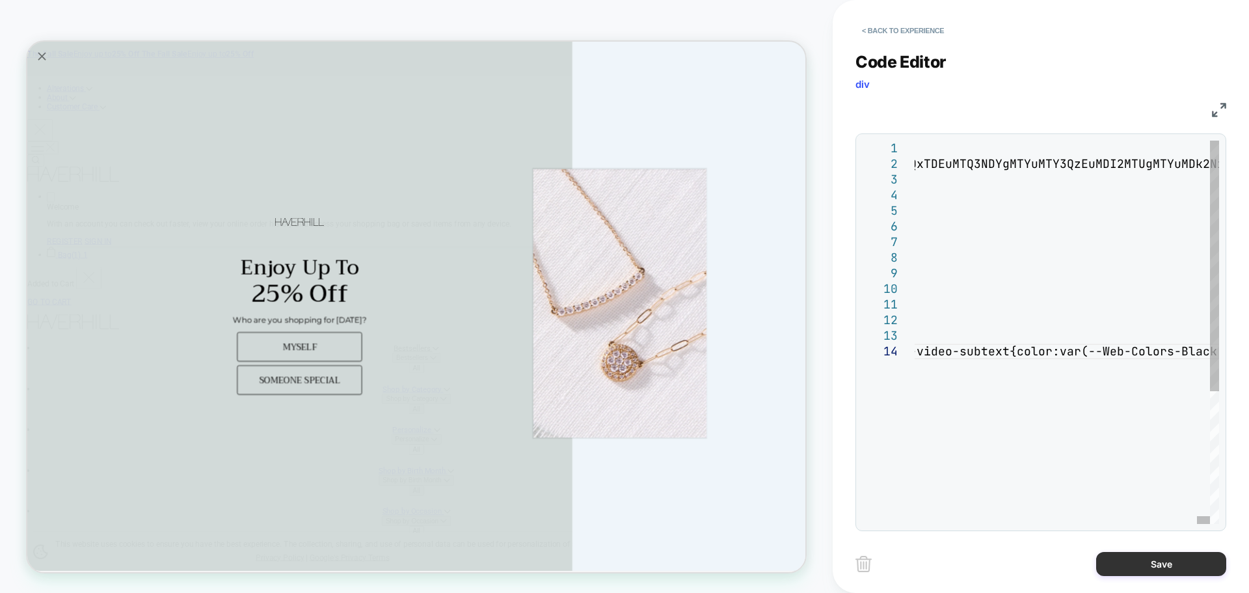
click at [1120, 573] on button "Save" at bounding box center [1161, 564] width 130 height 24
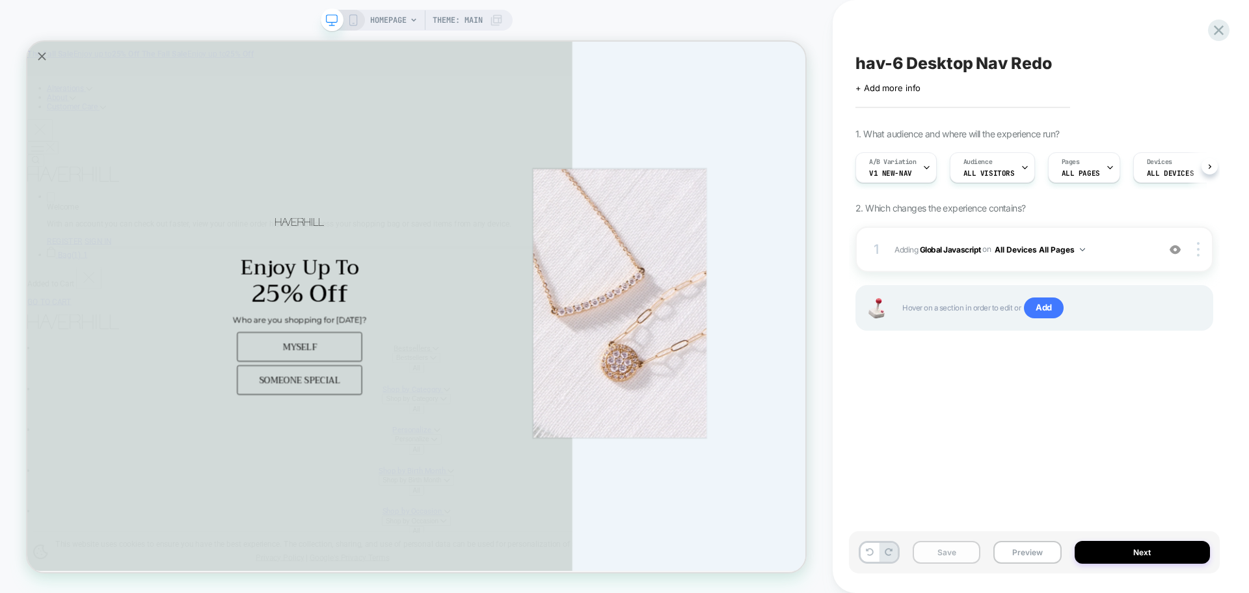
scroll to position [0, 1]
click at [961, 561] on button "Save" at bounding box center [947, 552] width 68 height 23
drag, startPoint x: 998, startPoint y: 556, endPoint x: 1052, endPoint y: 591, distance: 64.4
click at [998, 556] on button "Preview" at bounding box center [1027, 552] width 68 height 23
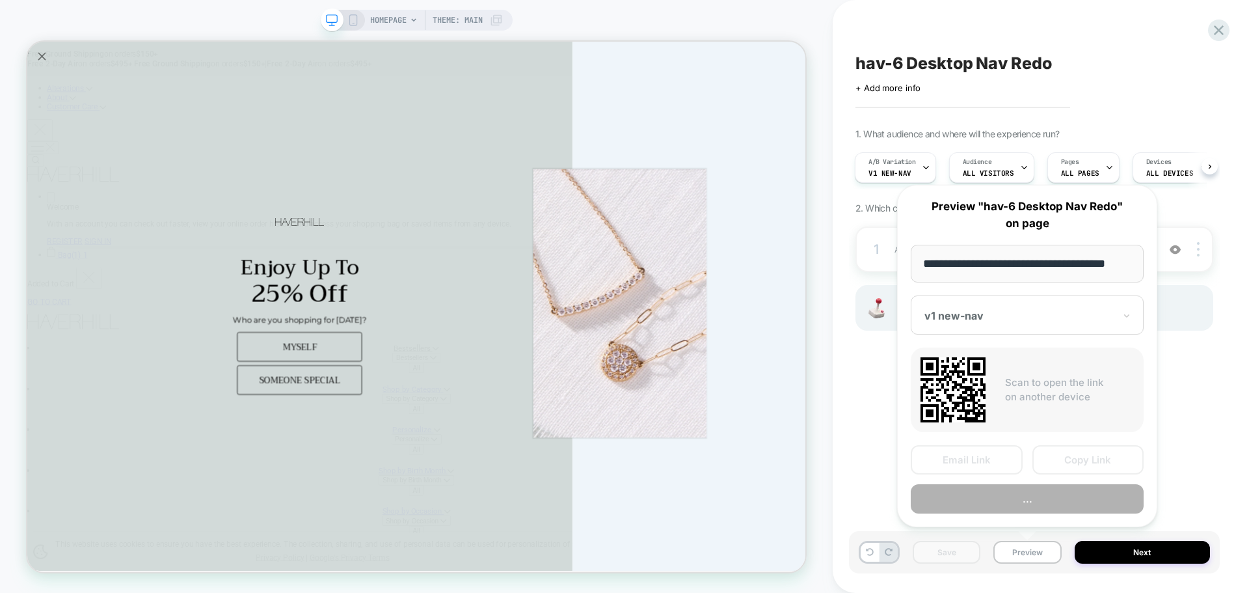
scroll to position [0, 8]
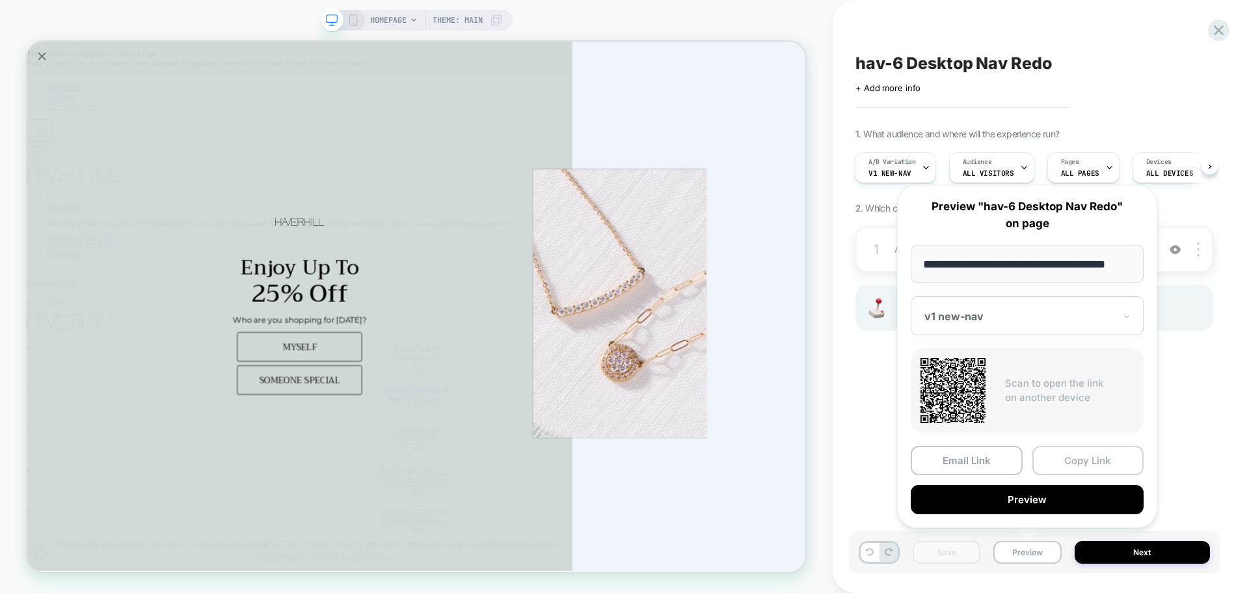
click at [1112, 471] on button "Copy Link" at bounding box center [1088, 460] width 112 height 29
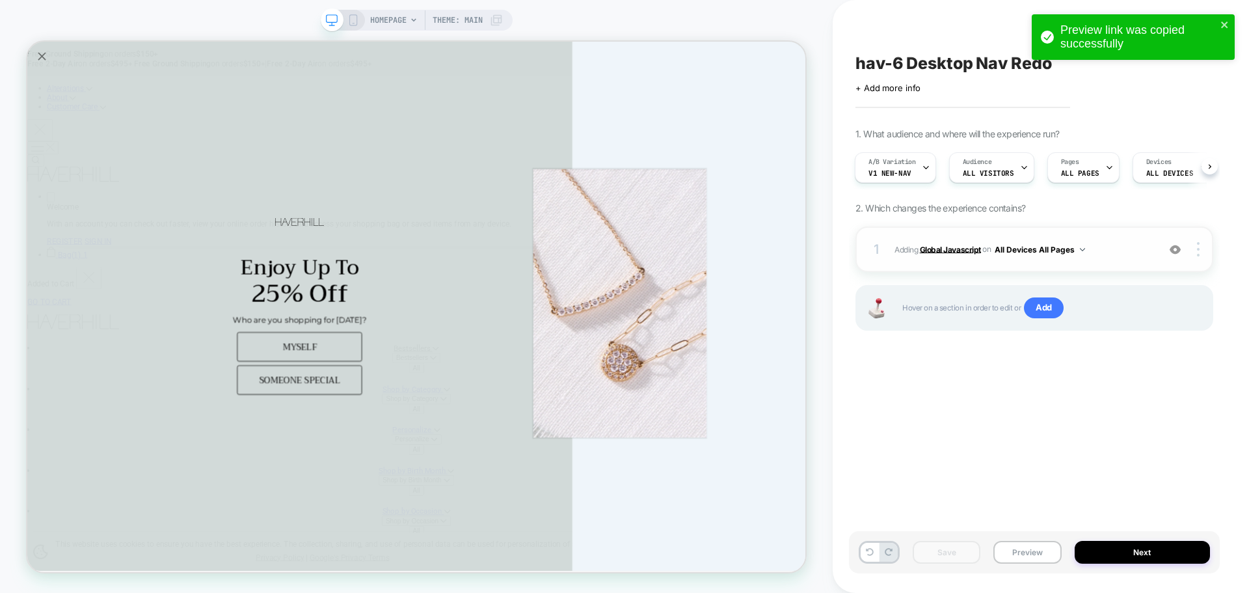
click at [945, 248] on b "Global Javascript" at bounding box center [950, 249] width 61 height 10
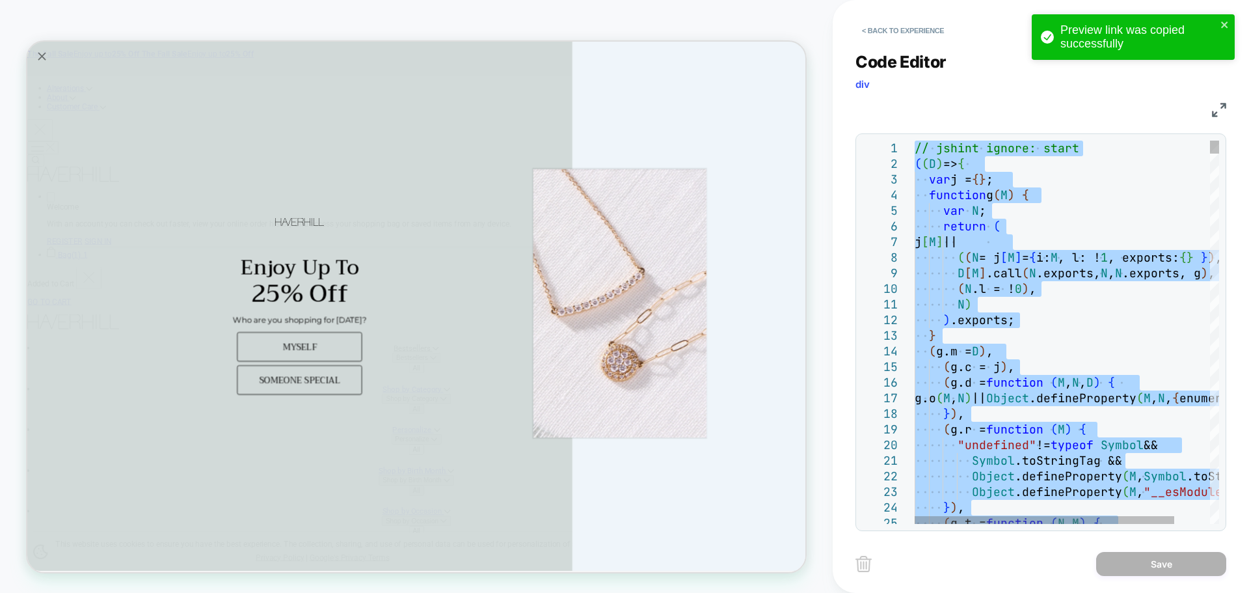
type textarea "**********"
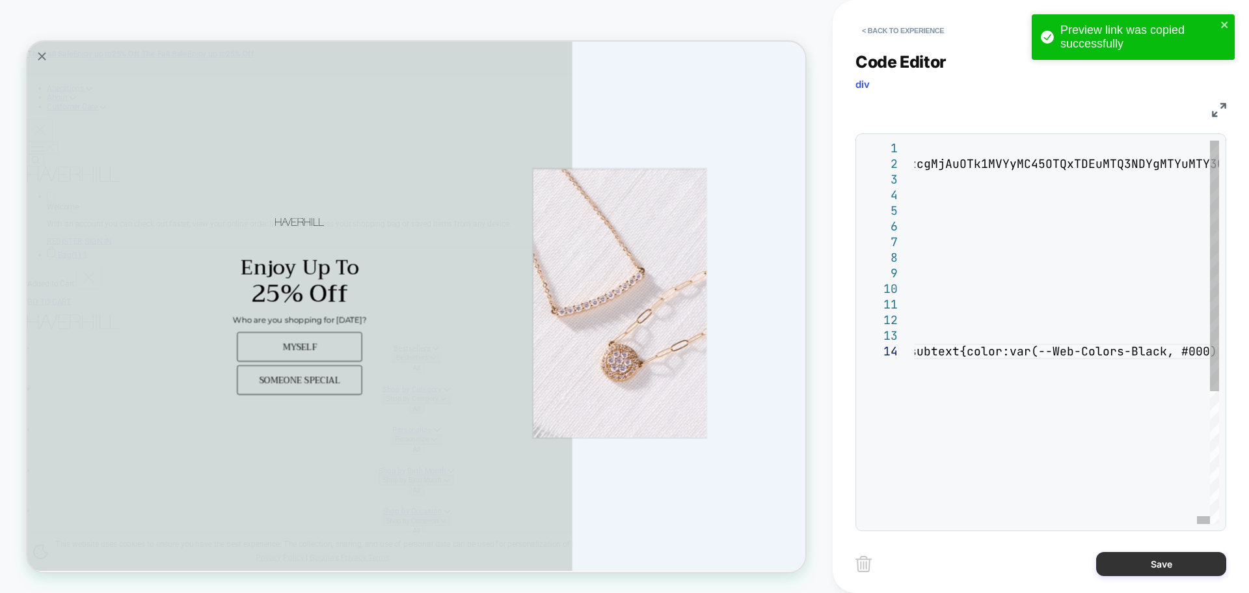
click at [1098, 566] on button "Save" at bounding box center [1161, 564] width 130 height 24
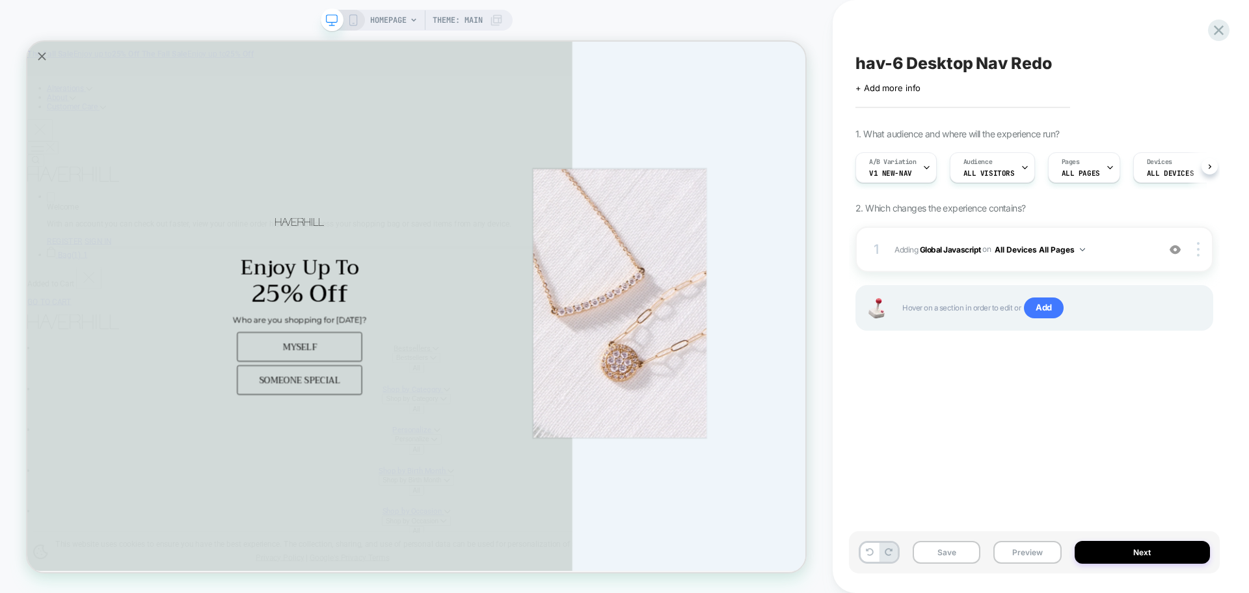
scroll to position [0, 1]
click at [937, 561] on button "Save" at bounding box center [947, 552] width 68 height 23
click at [951, 251] on b "Global Javascript" at bounding box center [950, 249] width 61 height 10
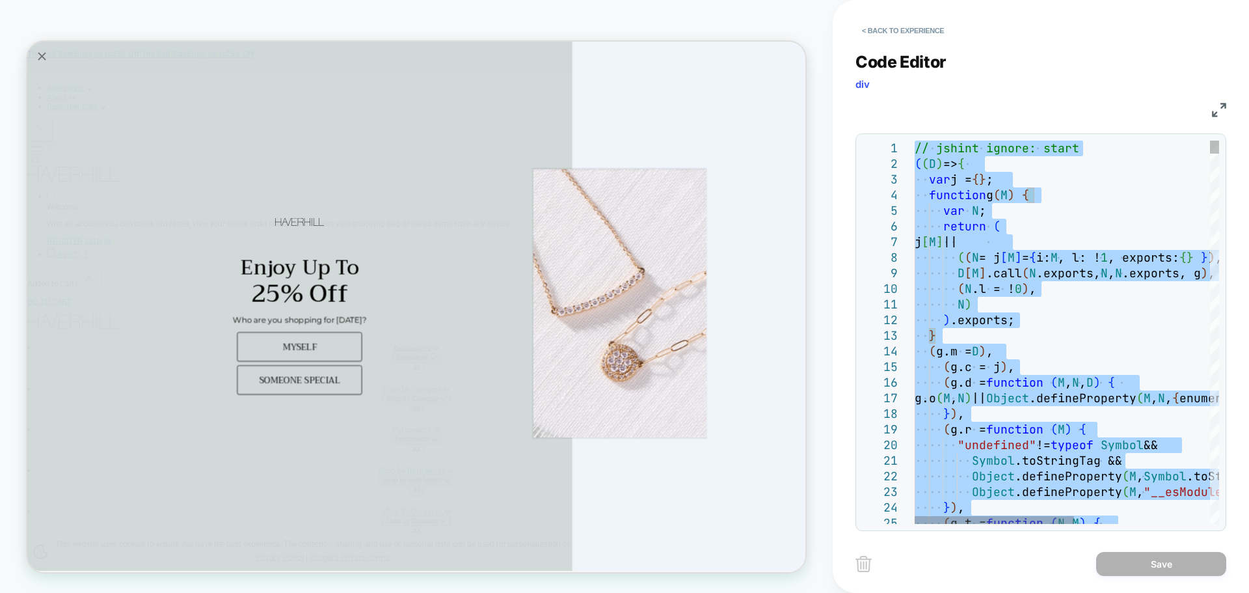
type textarea "**********"
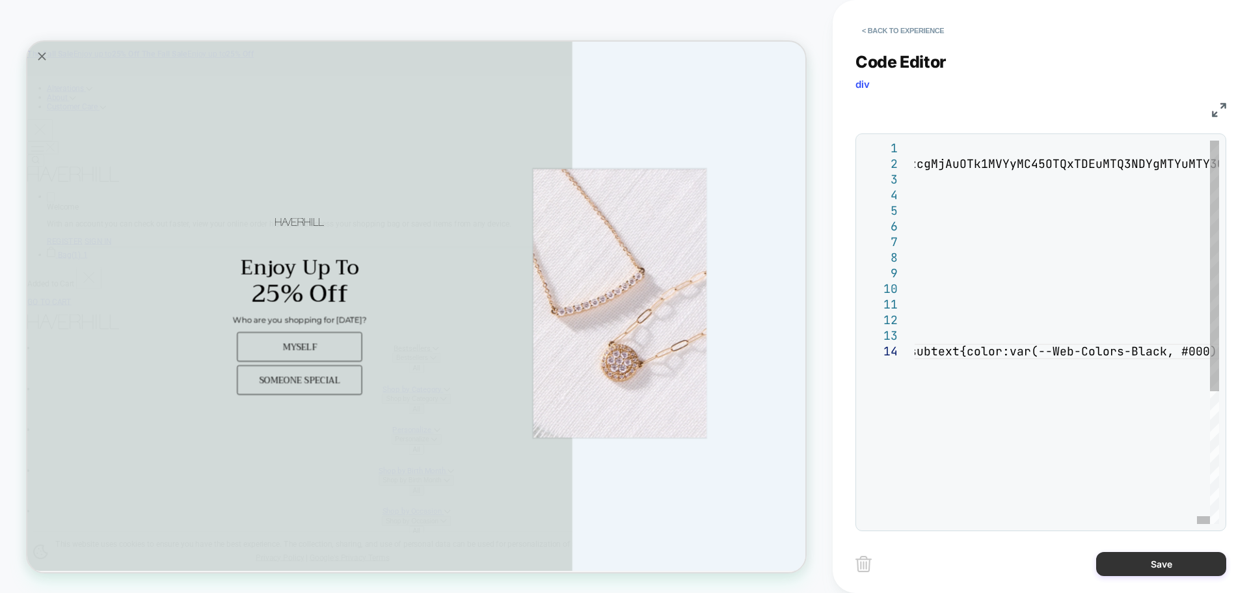
click at [1099, 557] on button "Save" at bounding box center [1161, 564] width 130 height 24
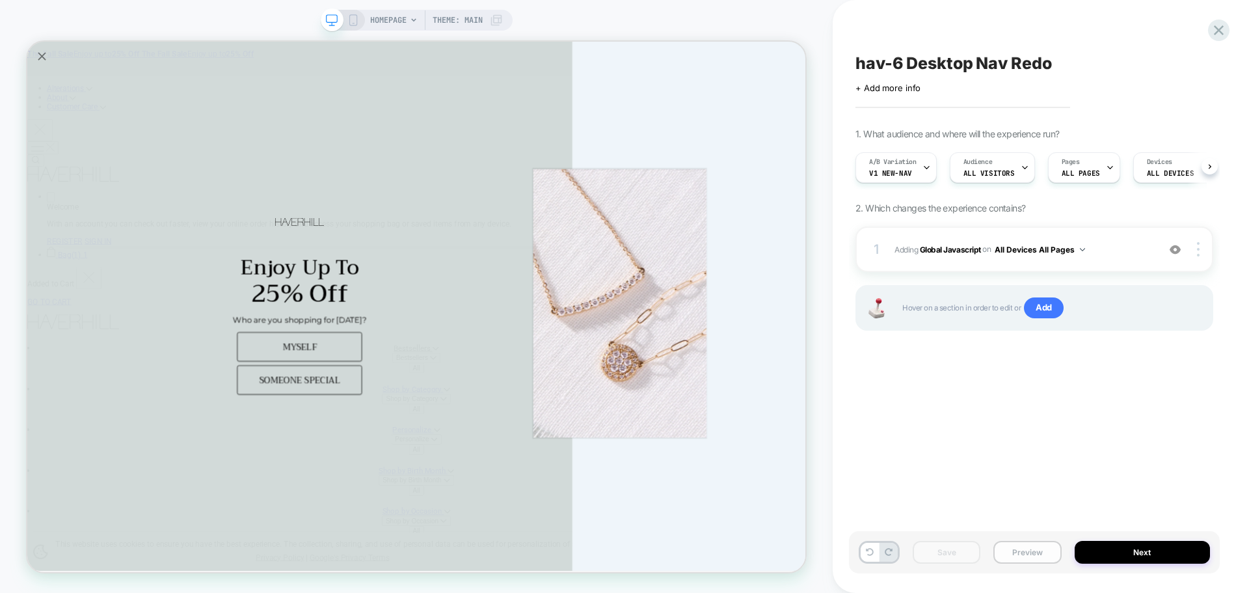
scroll to position [0, 1]
click at [1027, 557] on button "Preview" at bounding box center [1027, 552] width 68 height 23
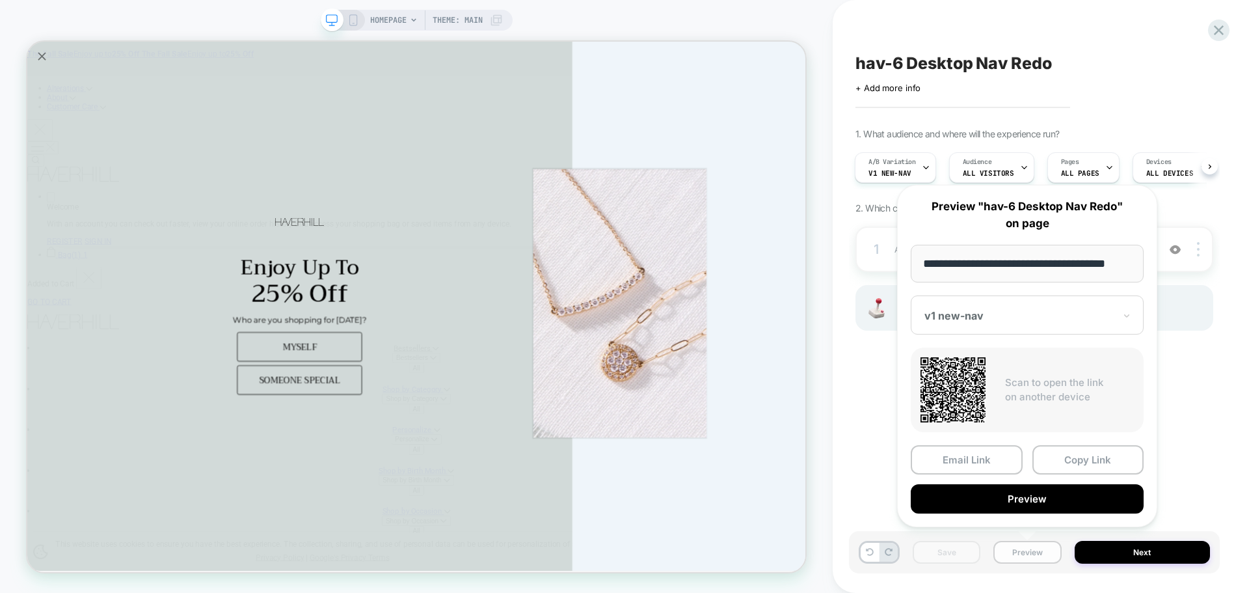
click at [1027, 557] on button "Preview" at bounding box center [1027, 552] width 68 height 23
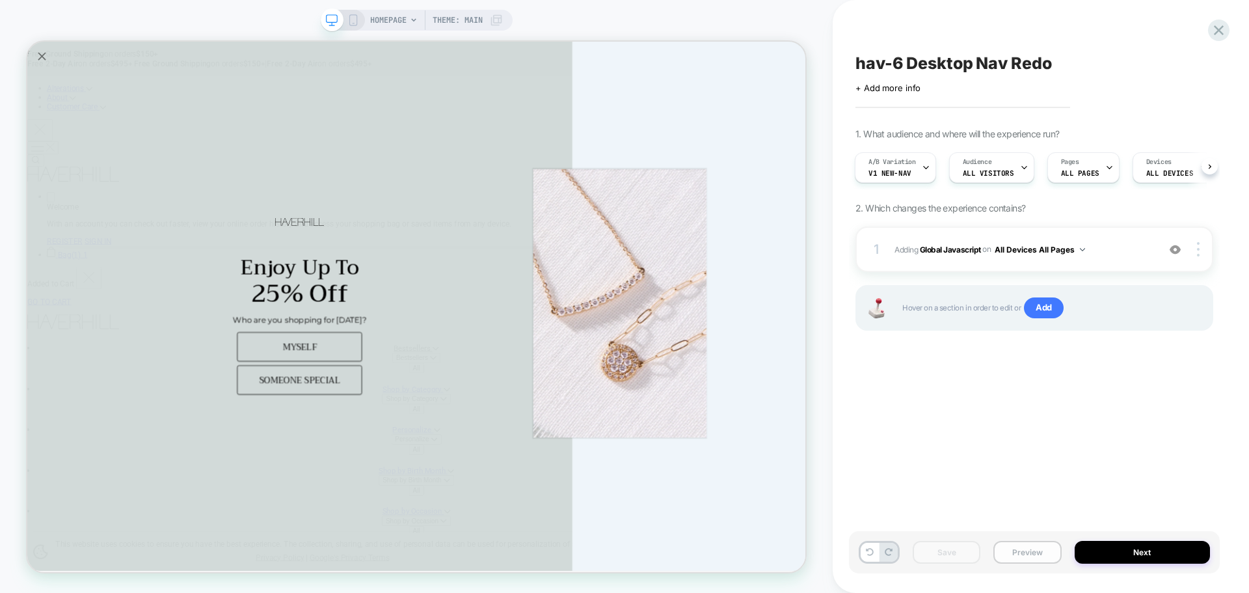
click at [1038, 543] on button "Preview" at bounding box center [1027, 552] width 68 height 23
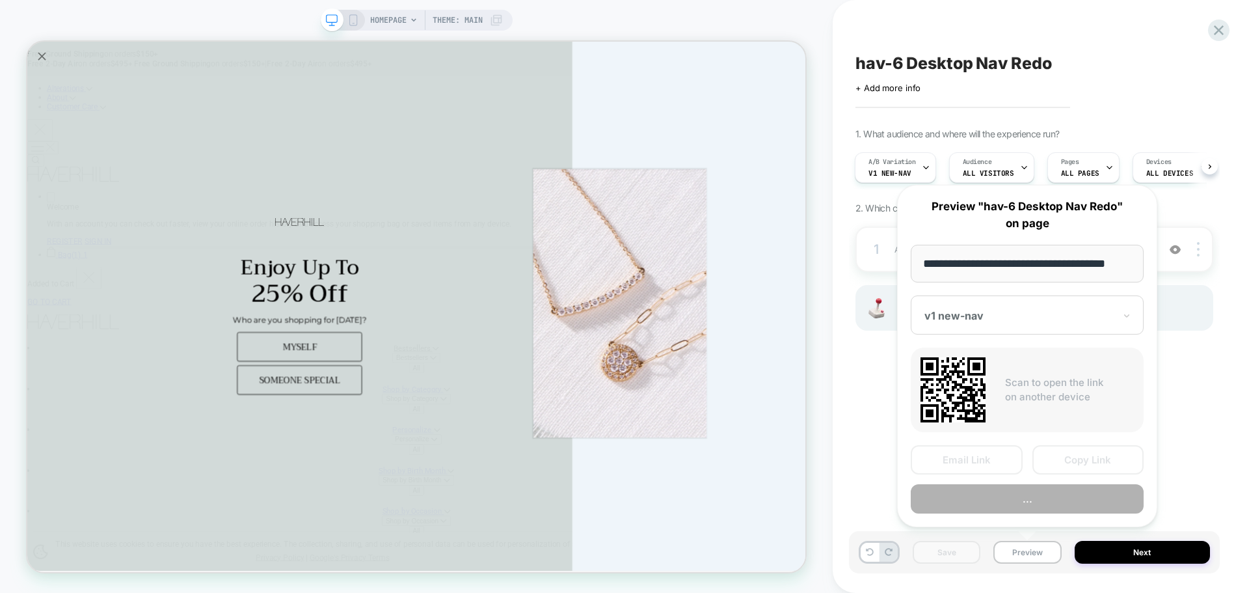
scroll to position [0, 8]
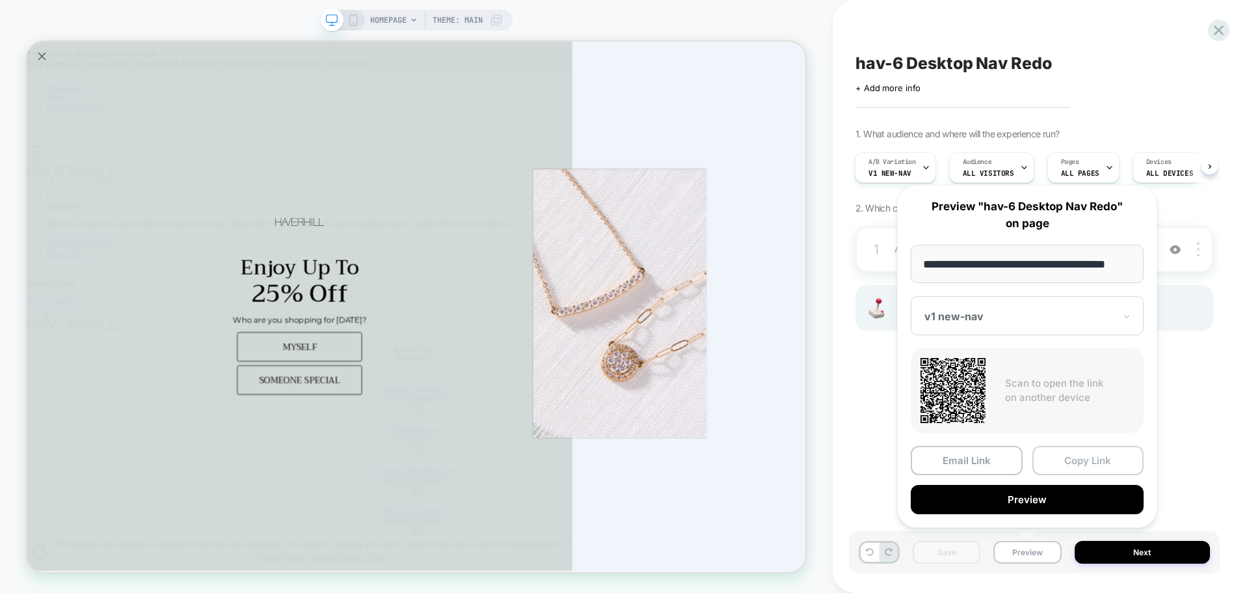
click at [1103, 453] on button "Copy Link" at bounding box center [1088, 460] width 112 height 29
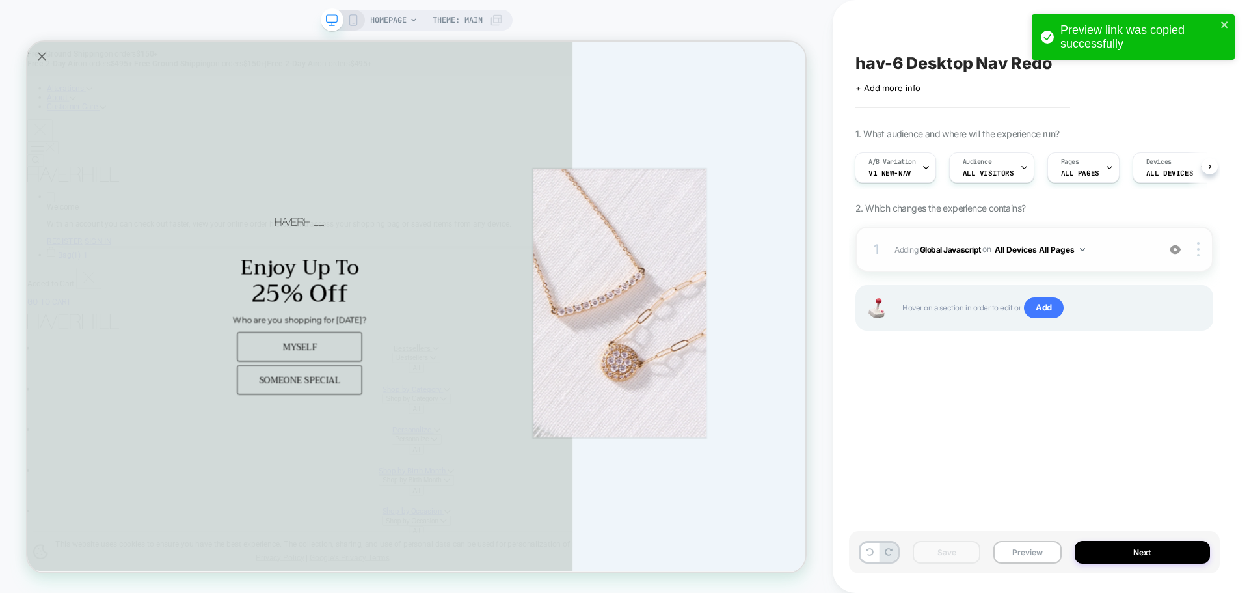
click at [941, 253] on b "Global Javascript" at bounding box center [950, 249] width 61 height 10
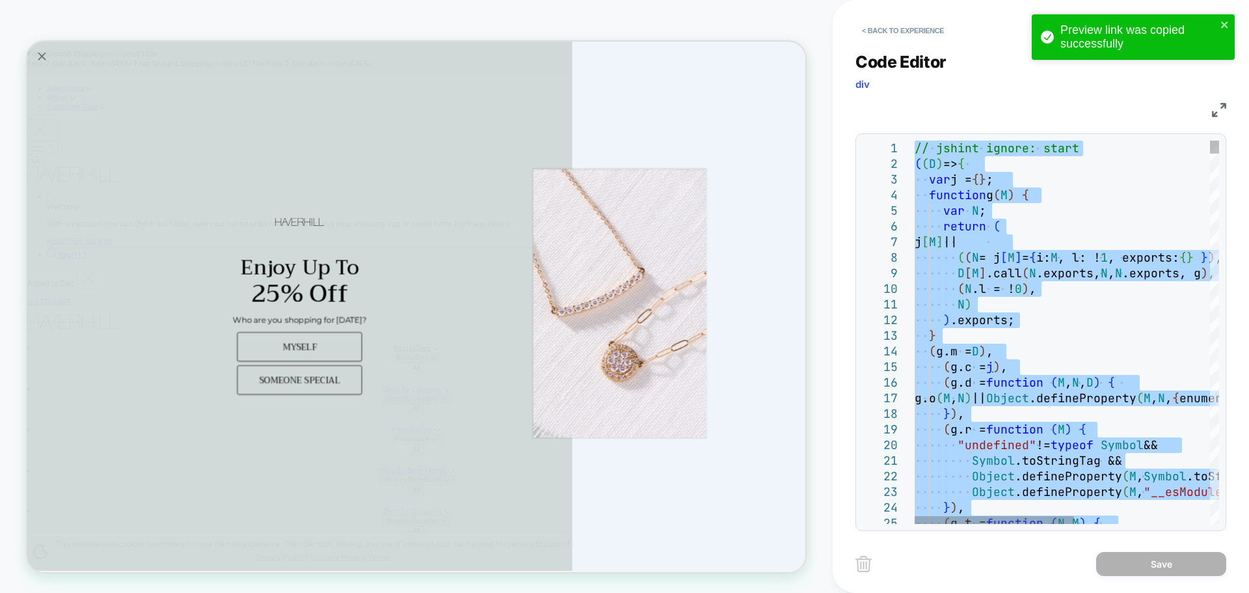
type textarea "**********"
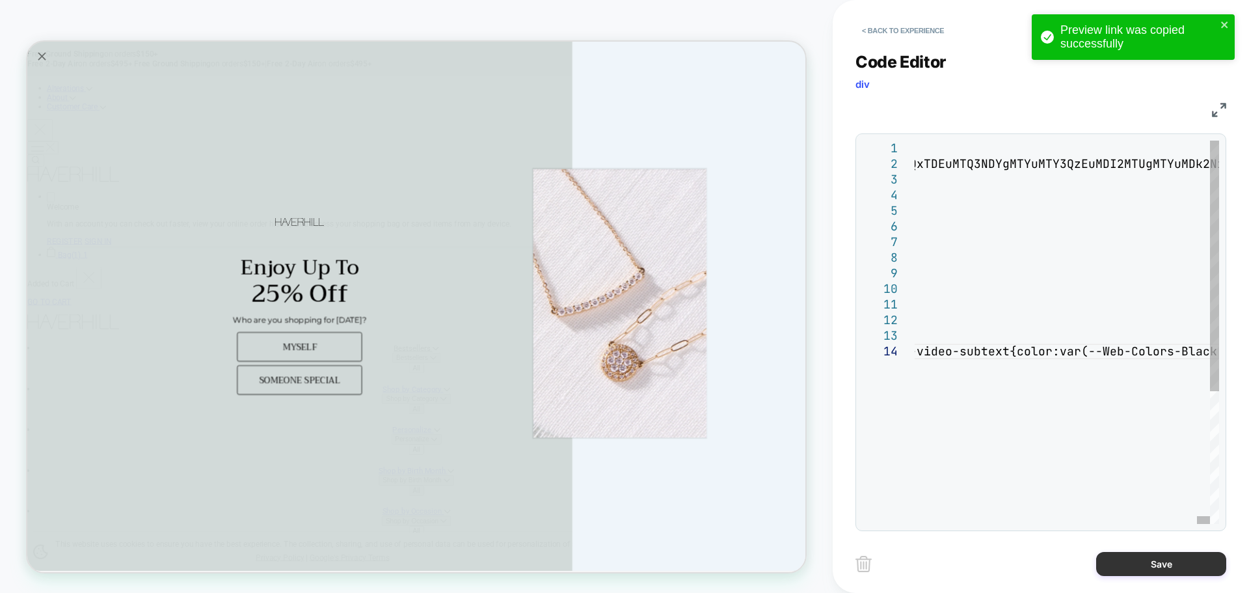
click at [1110, 554] on button "Save" at bounding box center [1161, 564] width 130 height 24
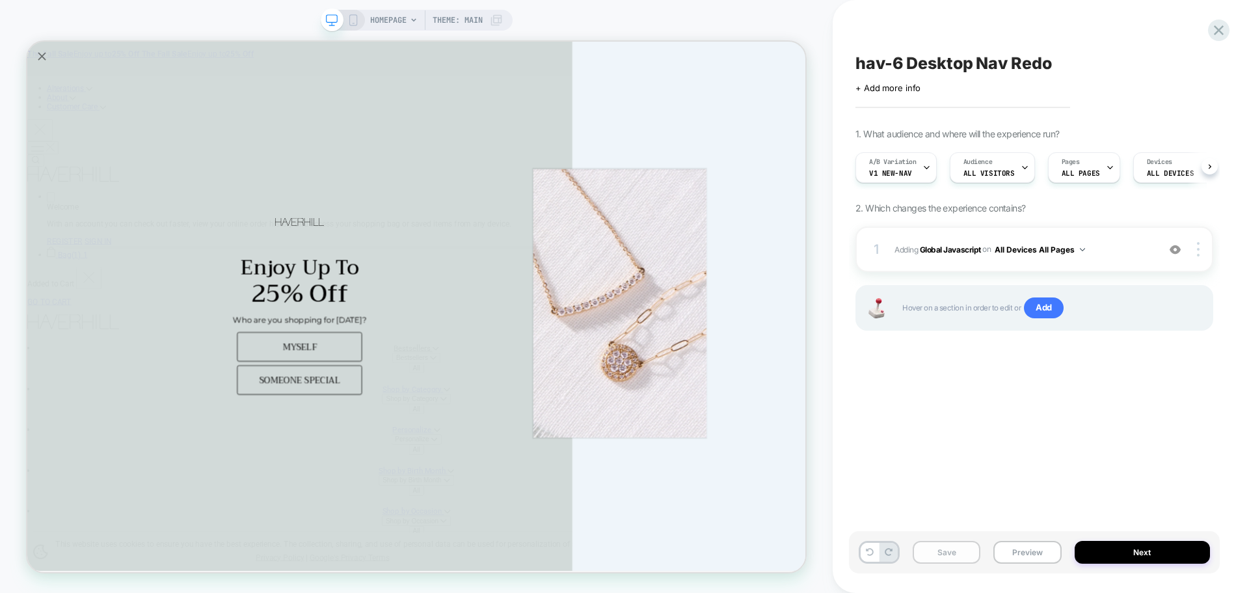
click at [965, 553] on button "Save" at bounding box center [947, 552] width 68 height 23
click at [996, 557] on button "Preview" at bounding box center [1027, 552] width 68 height 23
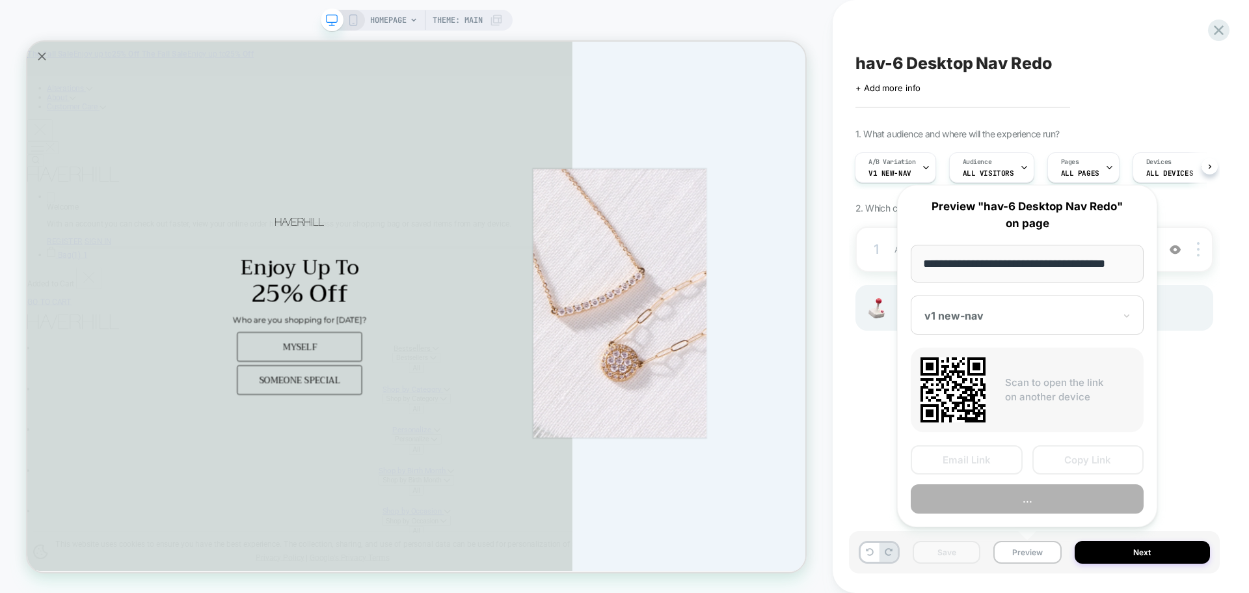
scroll to position [0, 8]
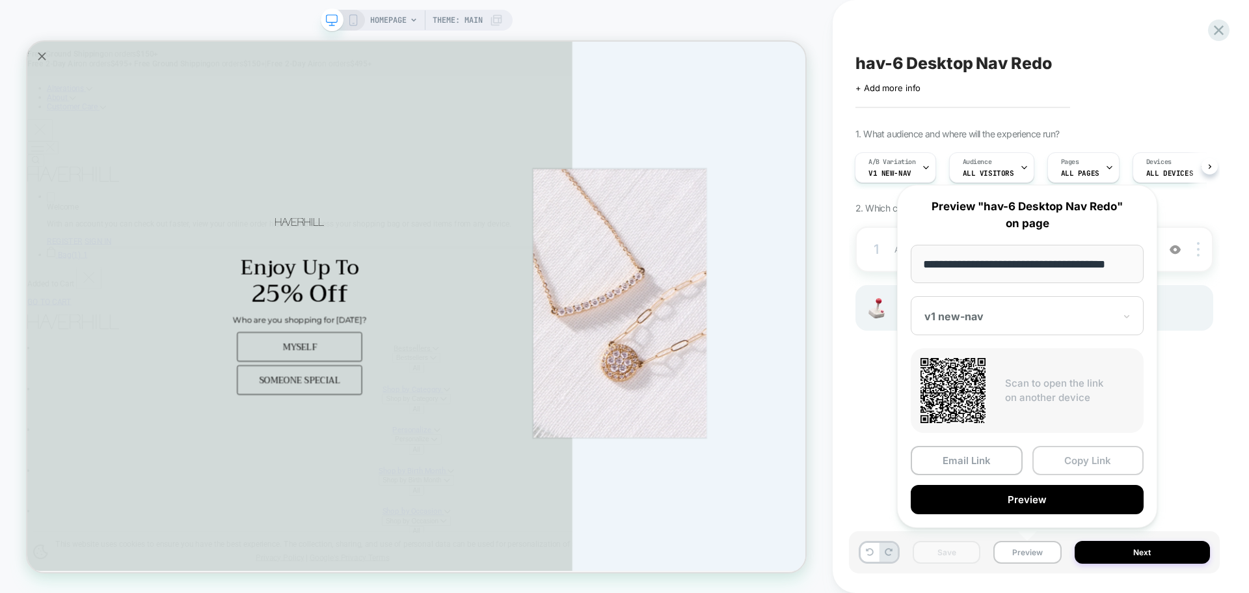
click at [1069, 455] on button "Copy Link" at bounding box center [1088, 460] width 112 height 29
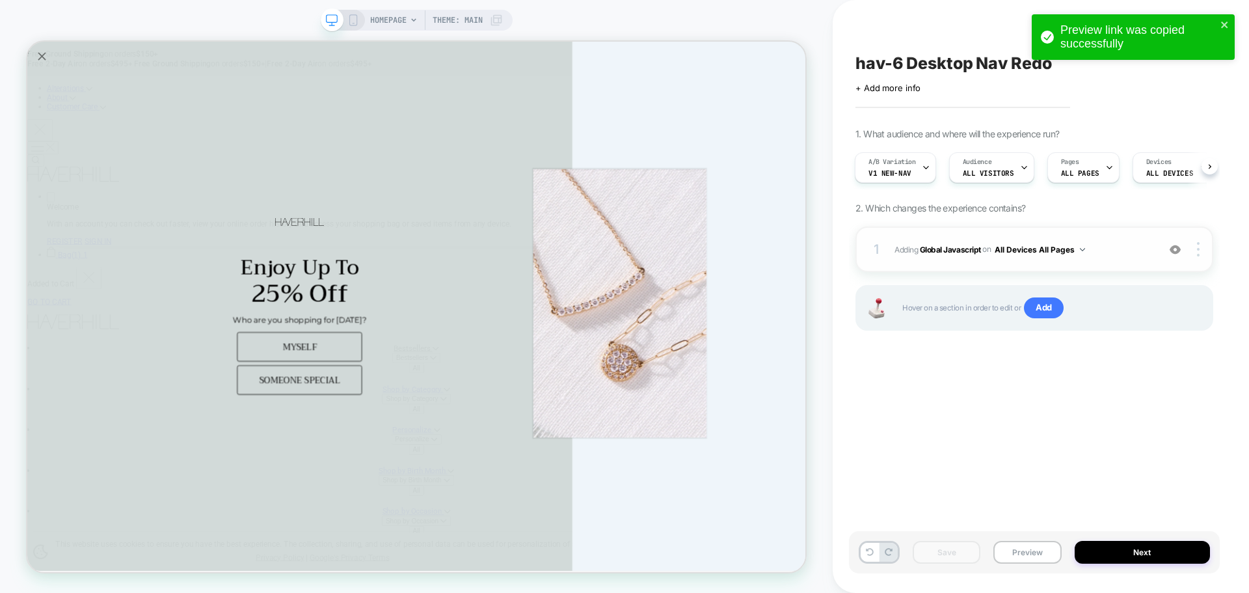
click at [967, 254] on span "Adding Global Javascript on All Devices All Pages" at bounding box center [1022, 249] width 257 height 16
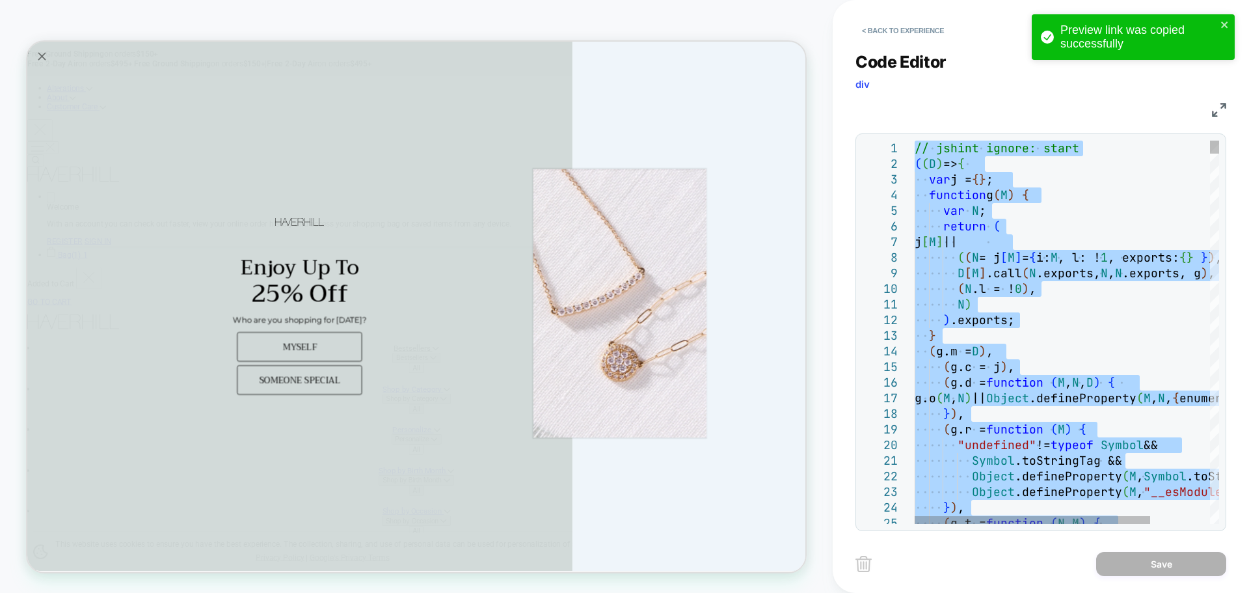
type textarea "**********"
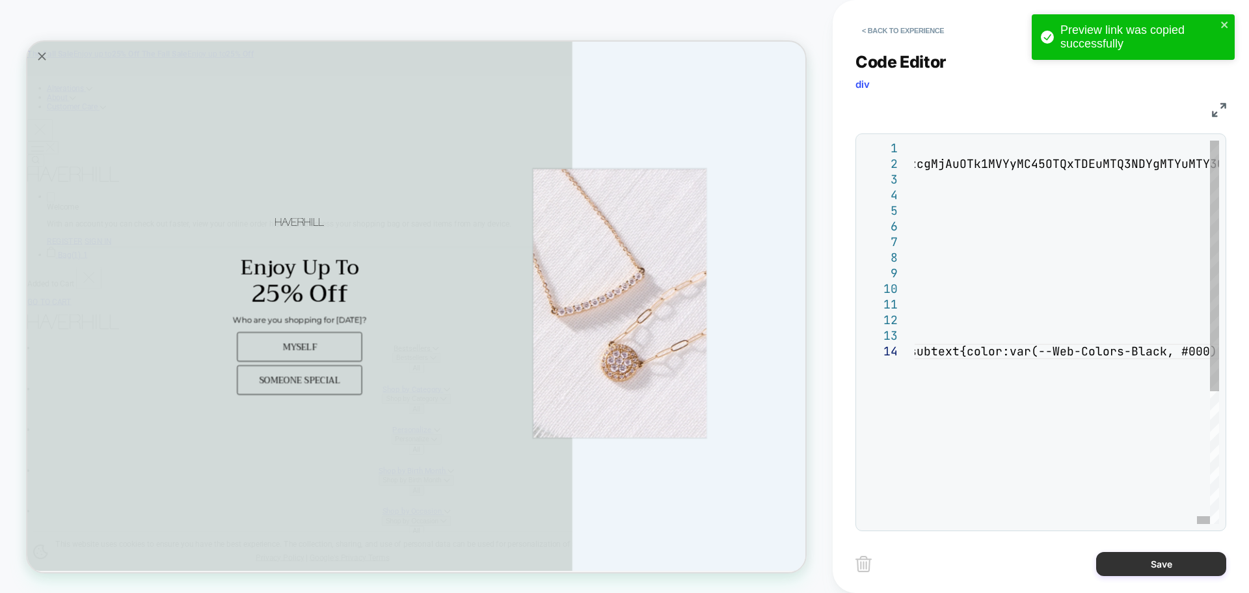
click at [1144, 571] on button "Save" at bounding box center [1161, 564] width 130 height 24
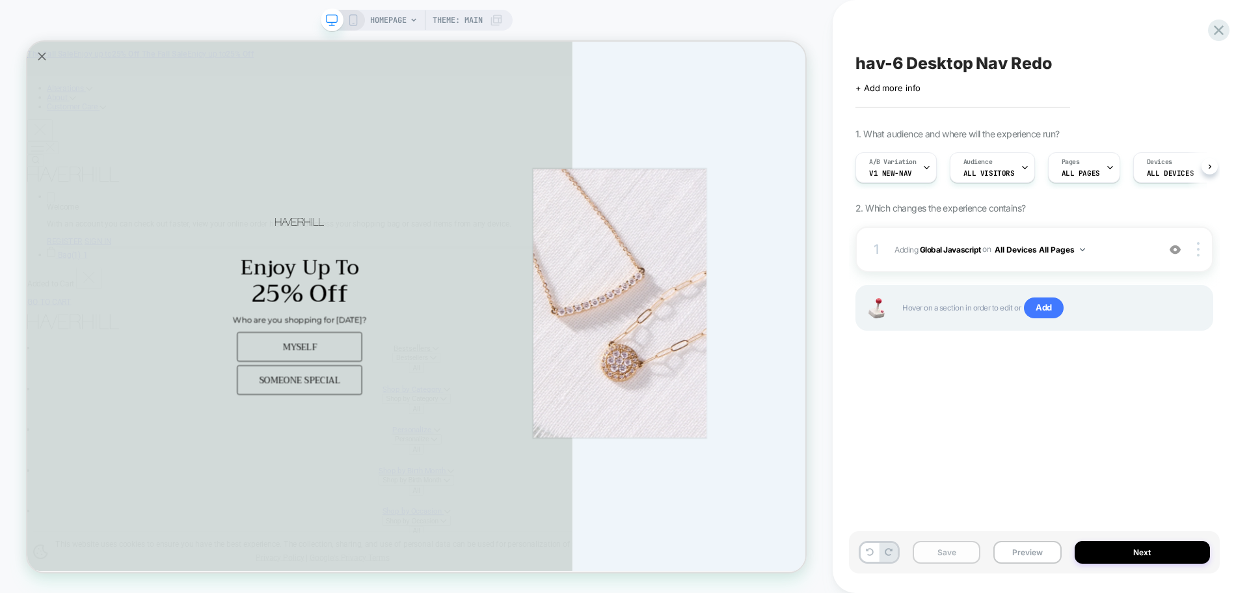
scroll to position [0, 1]
click at [934, 558] on button "Save" at bounding box center [947, 552] width 68 height 23
drag, startPoint x: 1012, startPoint y: 559, endPoint x: 1009, endPoint y: 537, distance: 22.4
click at [1012, 559] on button "Preview" at bounding box center [1027, 552] width 68 height 23
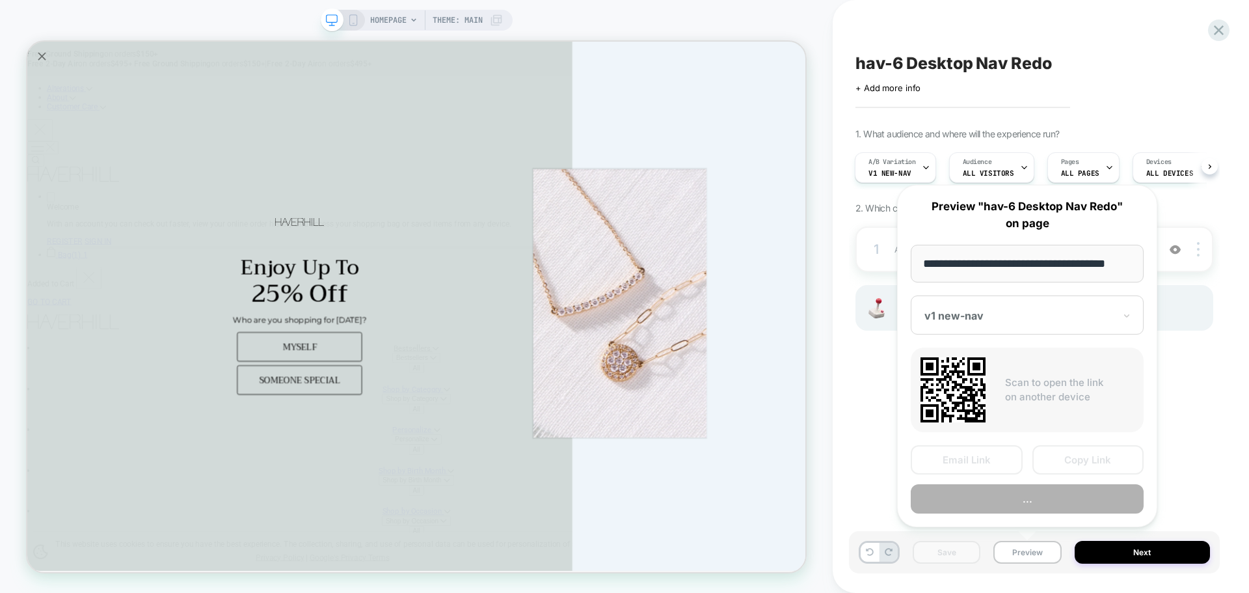
scroll to position [0, 8]
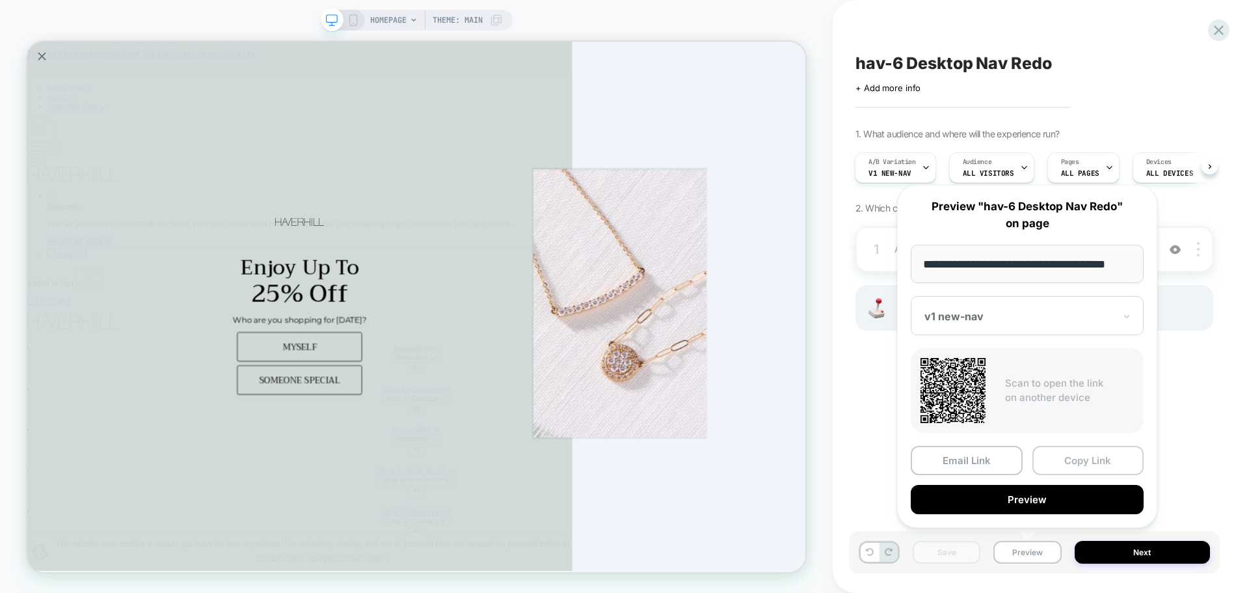
click at [1071, 469] on button "Copy Link" at bounding box center [1088, 460] width 112 height 29
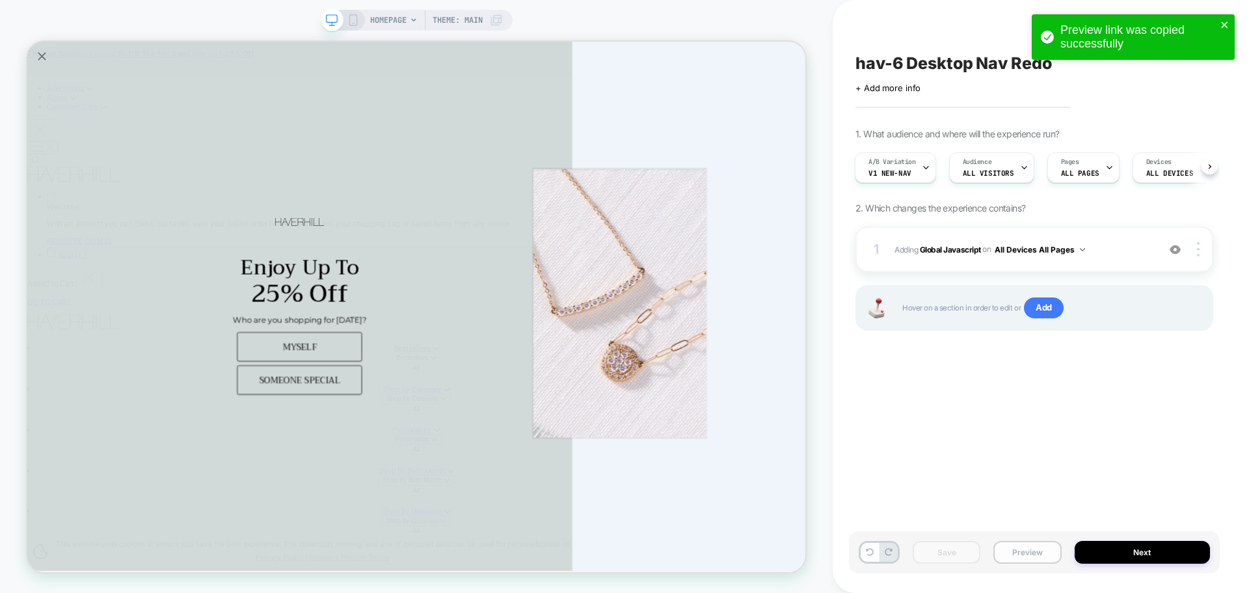
drag, startPoint x: 971, startPoint y: 511, endPoint x: 1001, endPoint y: 549, distance: 48.7
click at [973, 511] on div "hav-6 Desktop Nav Redo Click to edit experience details + Add more info 1. What…" at bounding box center [1034, 296] width 371 height 567
click at [1013, 557] on button "Preview" at bounding box center [1027, 552] width 68 height 23
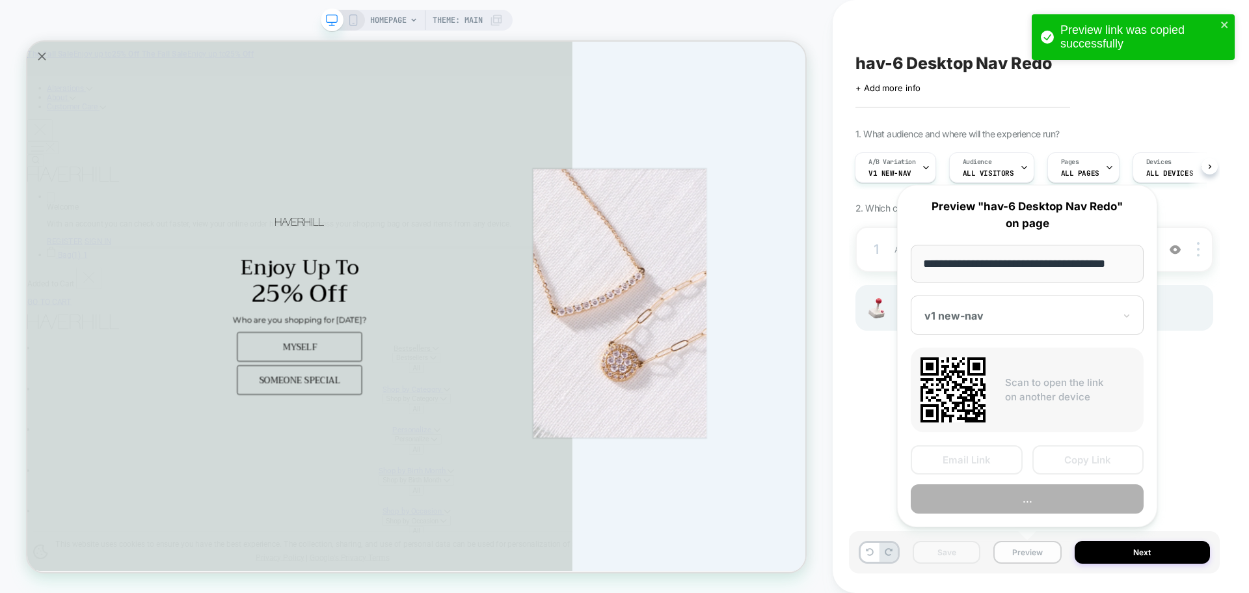
scroll to position [0, 8]
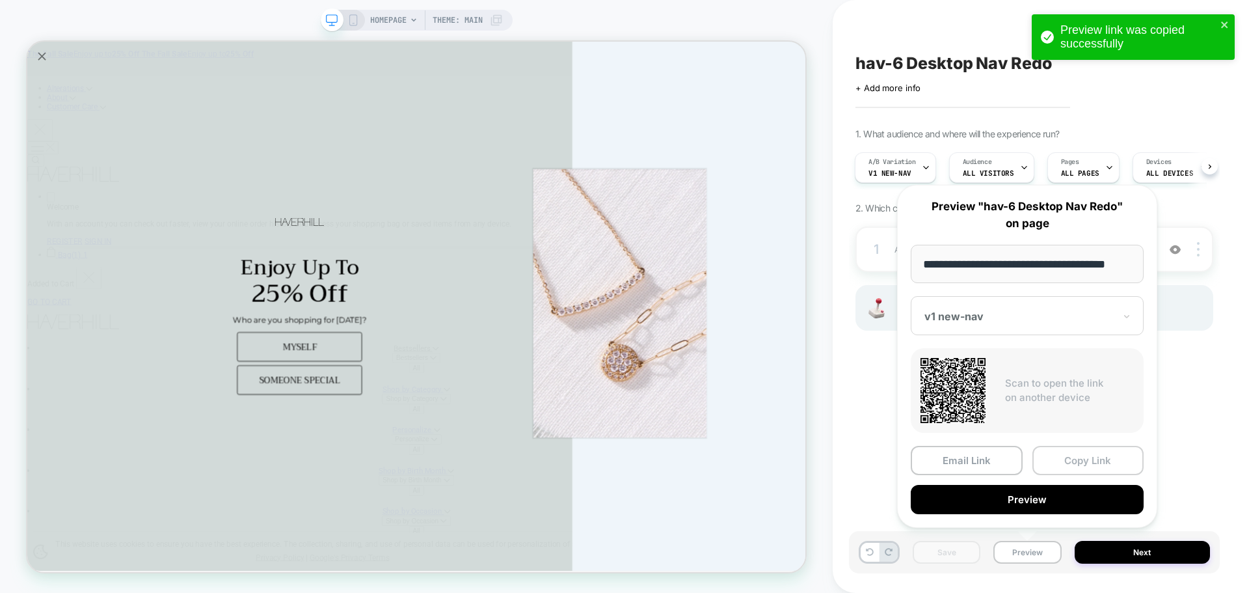
click at [1075, 468] on button "Copy Link" at bounding box center [1088, 460] width 112 height 29
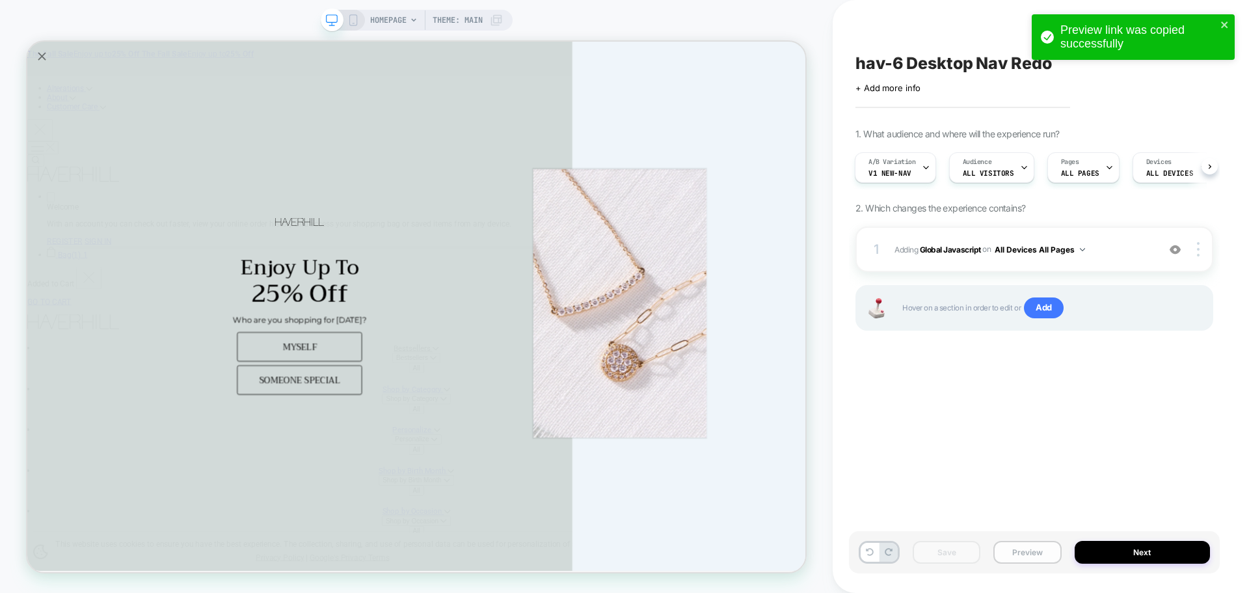
click at [1048, 560] on button "Preview" at bounding box center [1027, 552] width 68 height 23
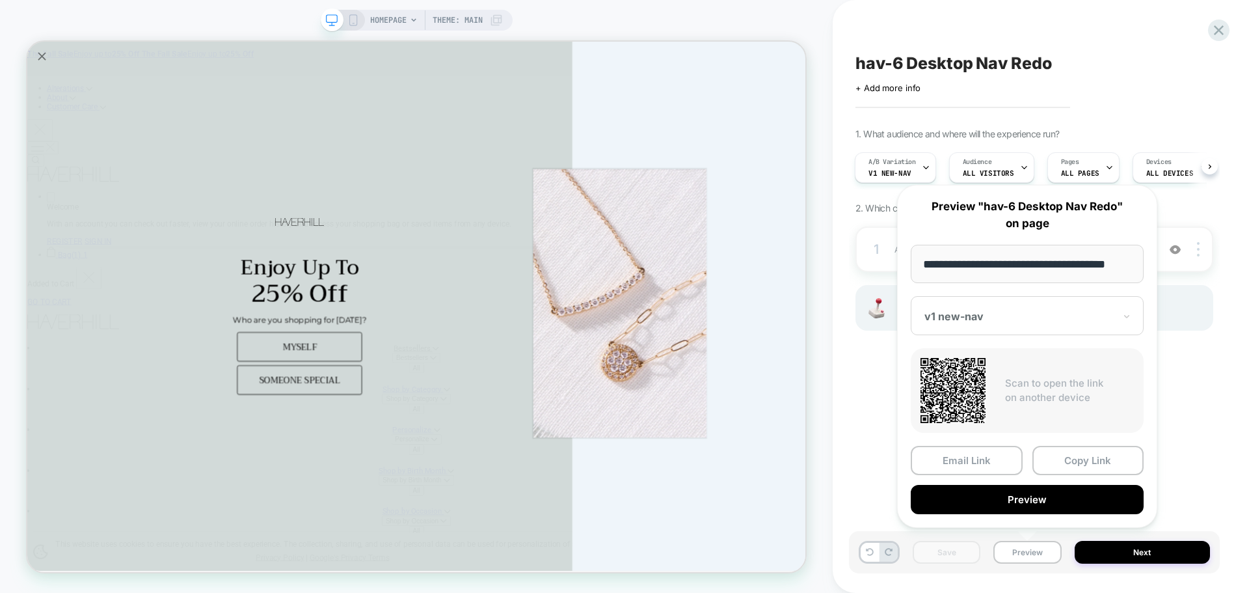
drag, startPoint x: 1092, startPoint y: 463, endPoint x: 1110, endPoint y: 276, distance: 188.3
click at [1092, 463] on button "Copy Link" at bounding box center [1088, 460] width 112 height 29
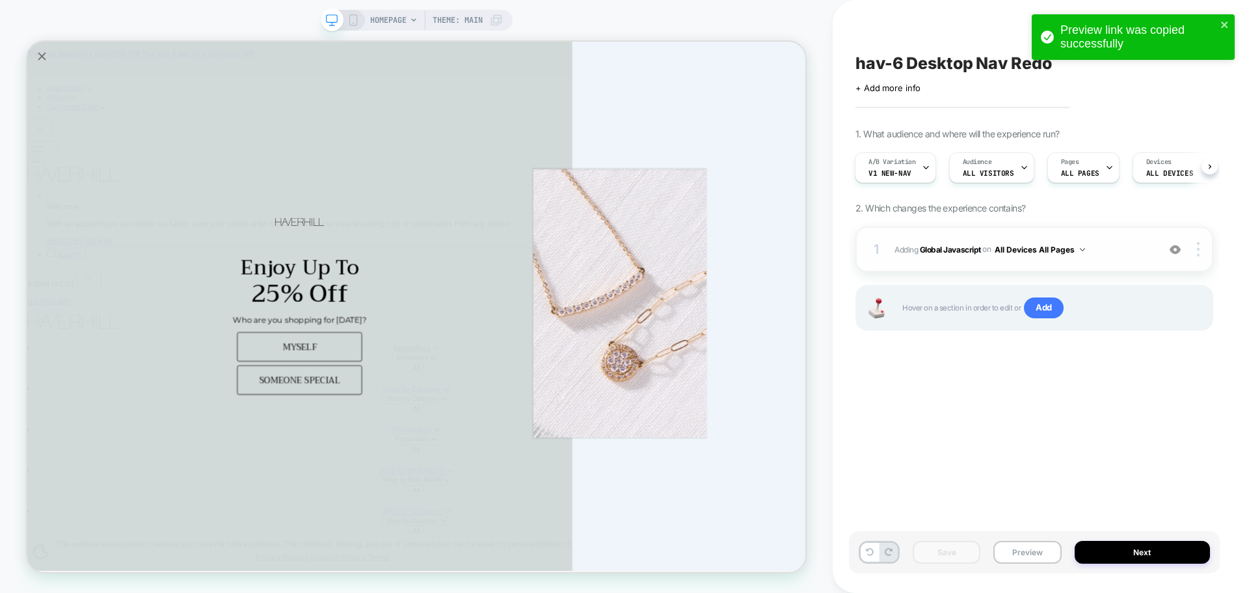
click at [936, 256] on span "Adding Global Javascript on All Devices All Pages" at bounding box center [1022, 249] width 257 height 16
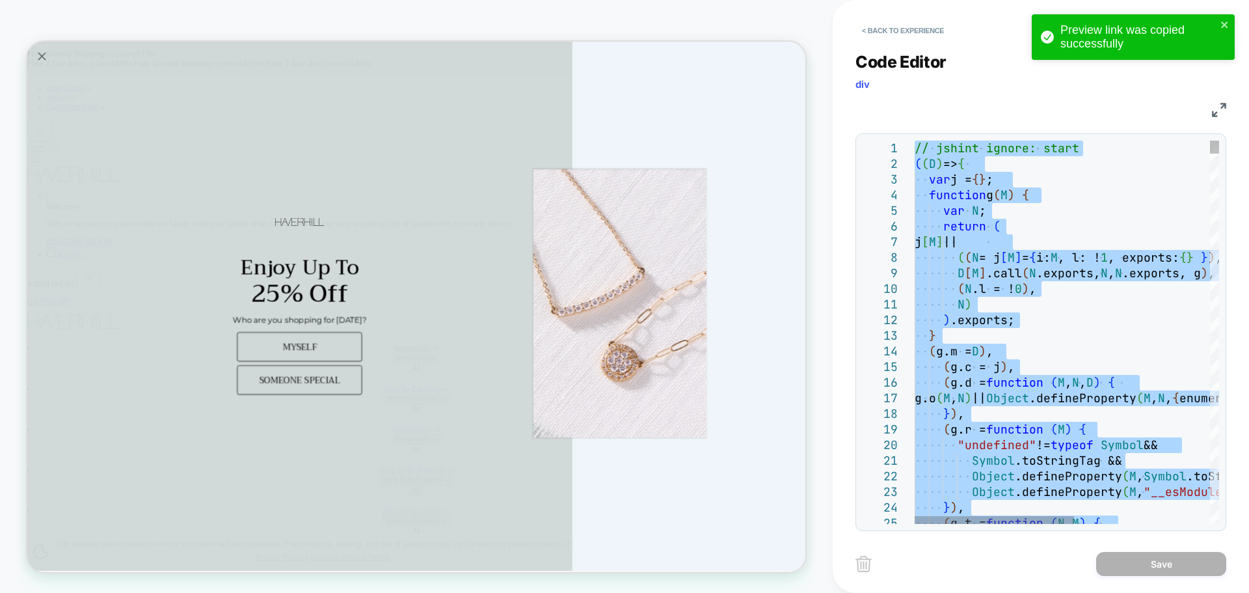
type textarea "**********"
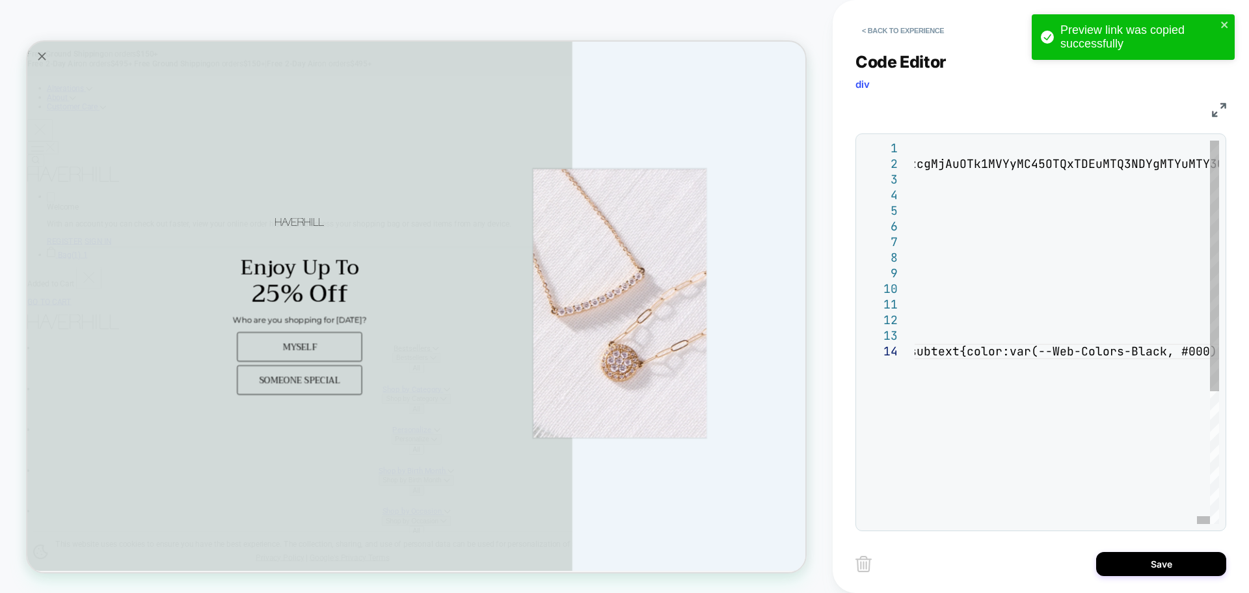
drag, startPoint x: 1156, startPoint y: 566, endPoint x: 1086, endPoint y: 576, distance: 70.4
click at [1155, 566] on button "Save" at bounding box center [1161, 564] width 130 height 24
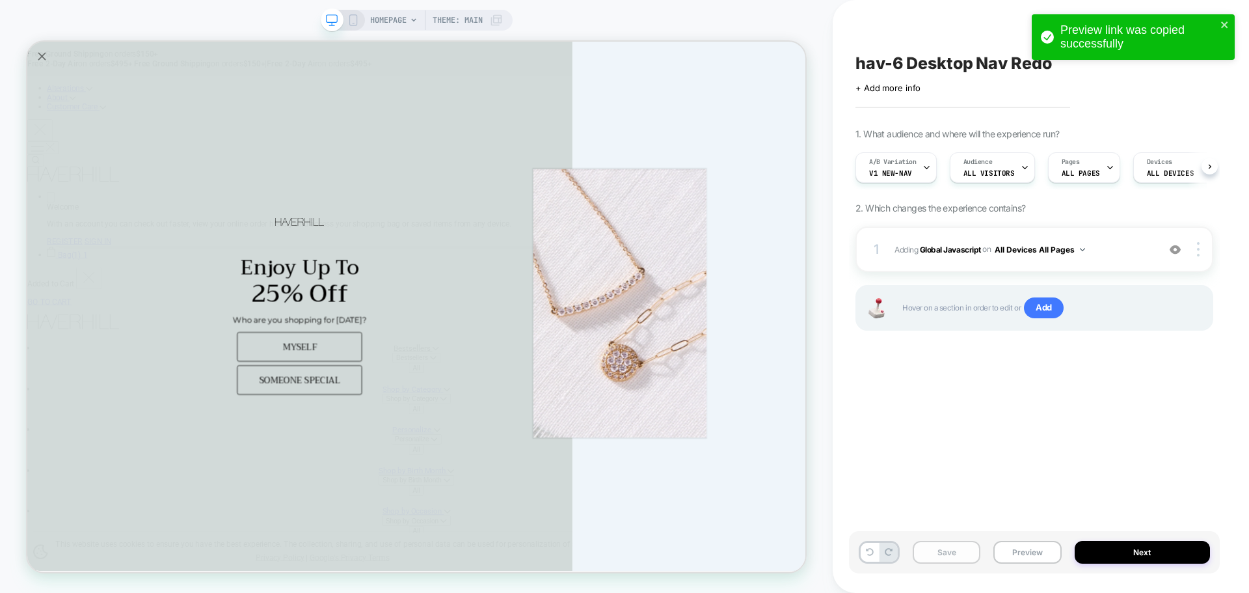
click at [930, 562] on div "Save Preview Next" at bounding box center [1034, 552] width 371 height 42
click at [945, 557] on button "Save" at bounding box center [947, 552] width 68 height 23
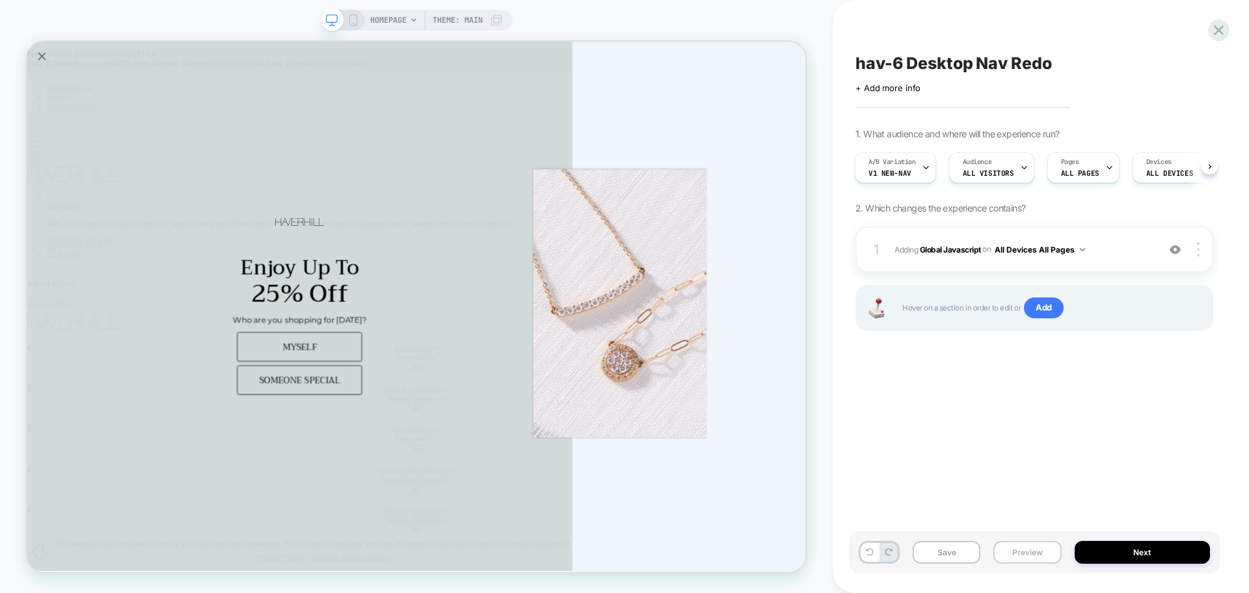
click at [1039, 550] on button "Preview" at bounding box center [1027, 552] width 68 height 23
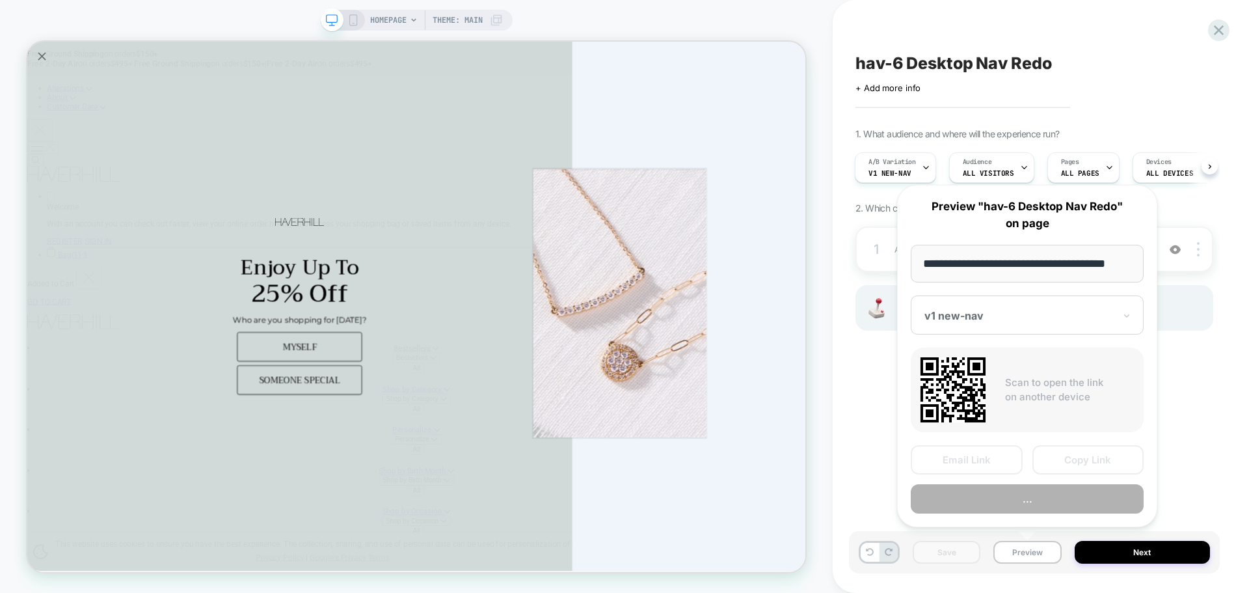
scroll to position [0, 8]
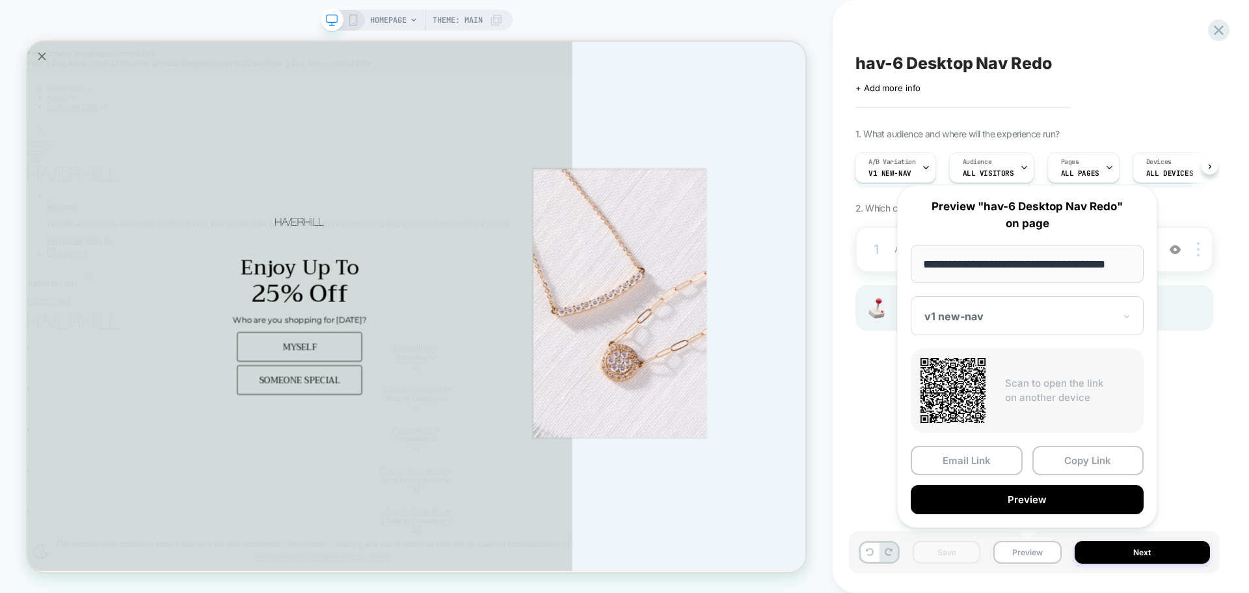
click at [1079, 476] on div "Email Link Copy Link Preview" at bounding box center [1027, 480] width 233 height 68
click at [1099, 451] on button "Copy Link" at bounding box center [1088, 460] width 112 height 29
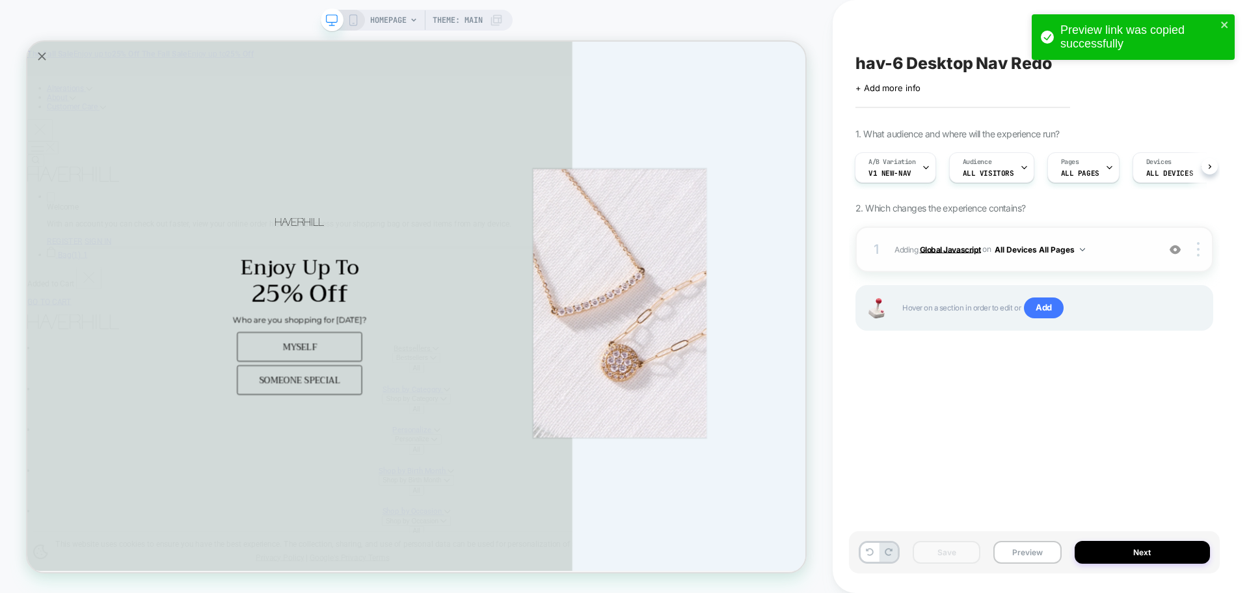
click at [965, 247] on b "Global Javascript" at bounding box center [950, 249] width 61 height 10
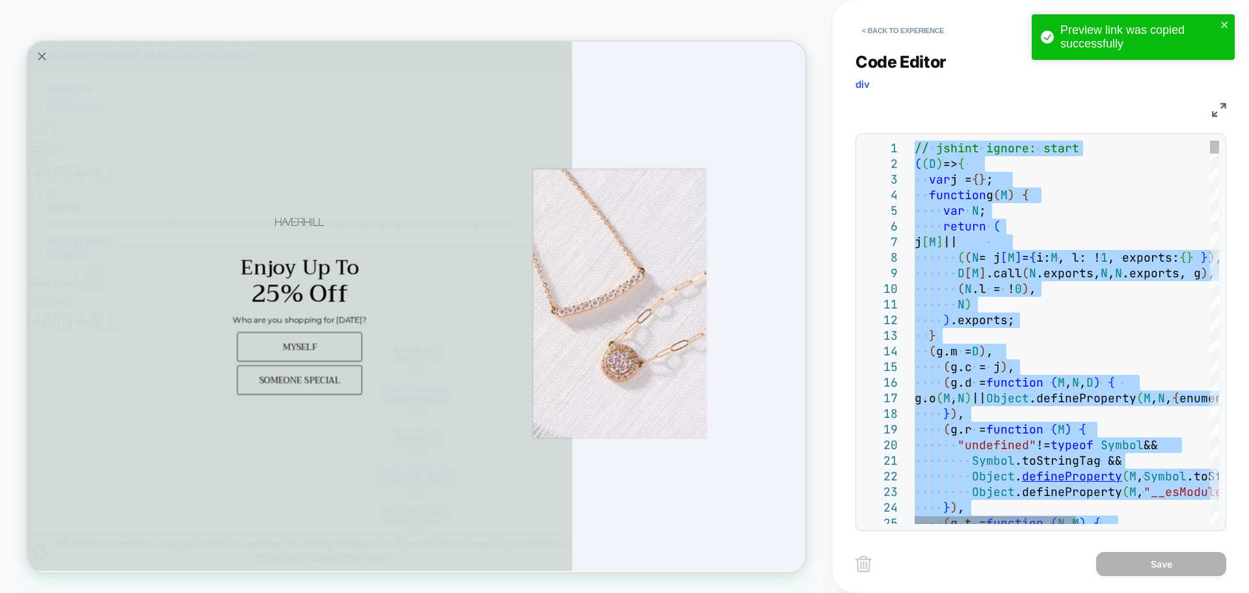
type textarea "**********"
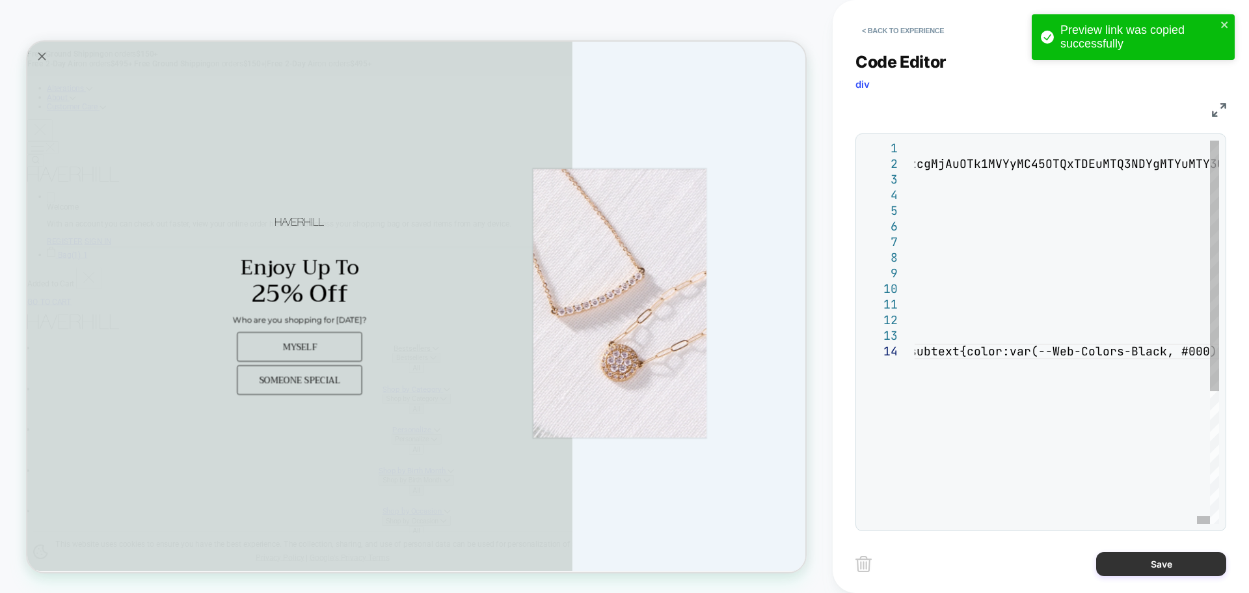
click at [1148, 573] on button "Save" at bounding box center [1161, 564] width 130 height 24
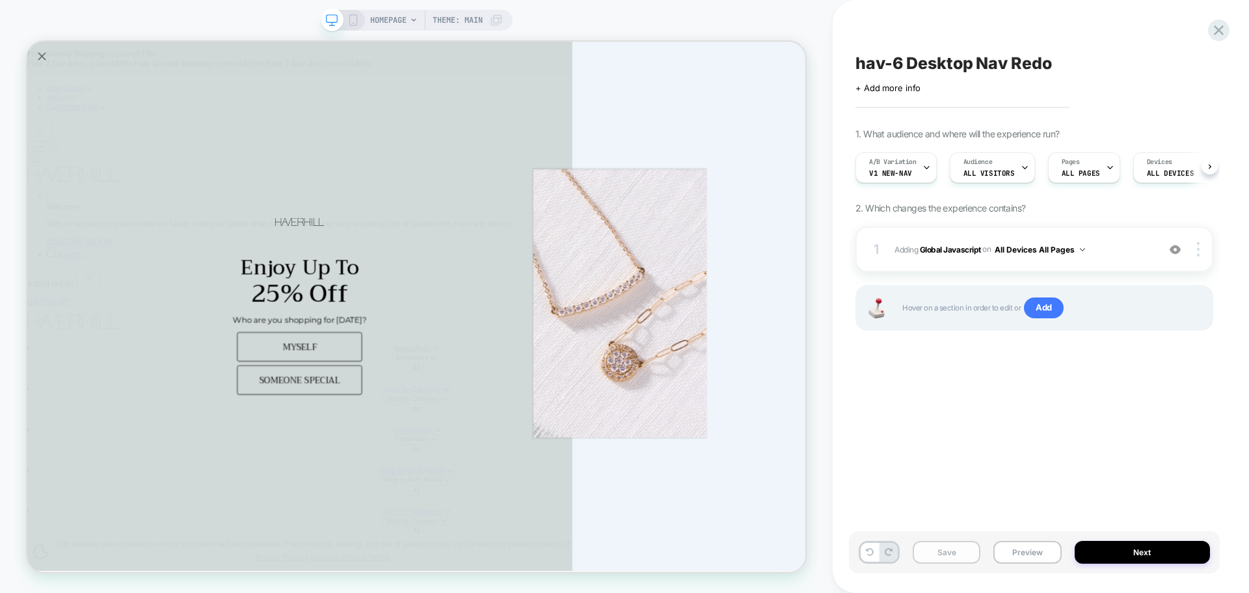
scroll to position [0, 1]
click at [952, 557] on button "Save" at bounding box center [947, 552] width 68 height 23
click at [1038, 554] on button "Preview" at bounding box center [1027, 552] width 68 height 23
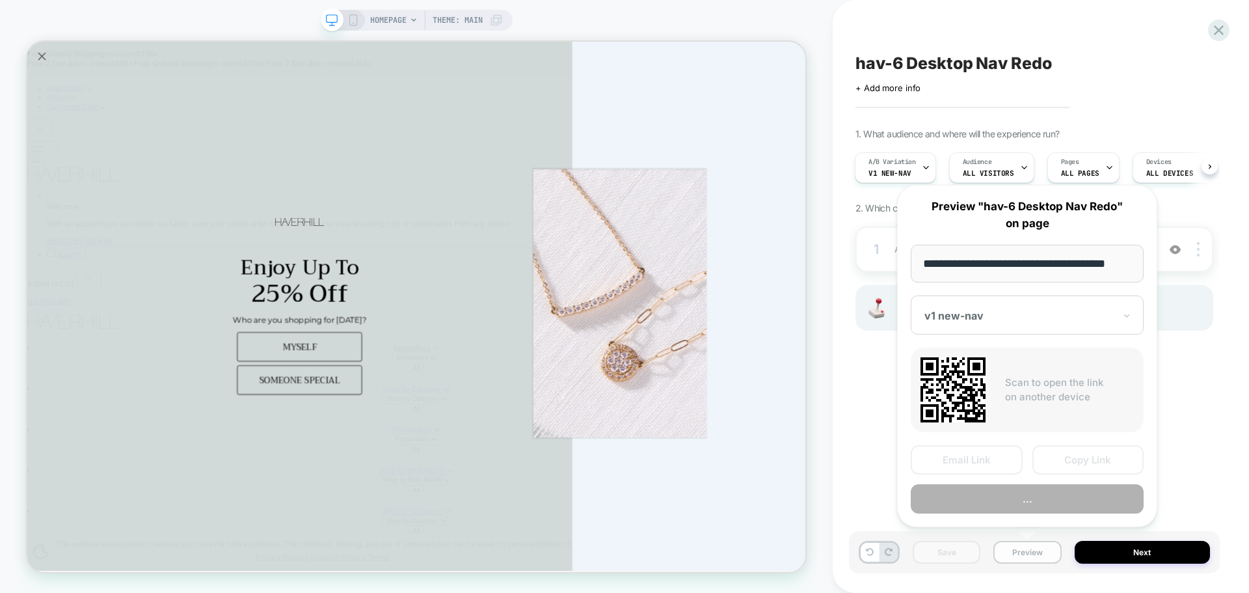
scroll to position [0, 8]
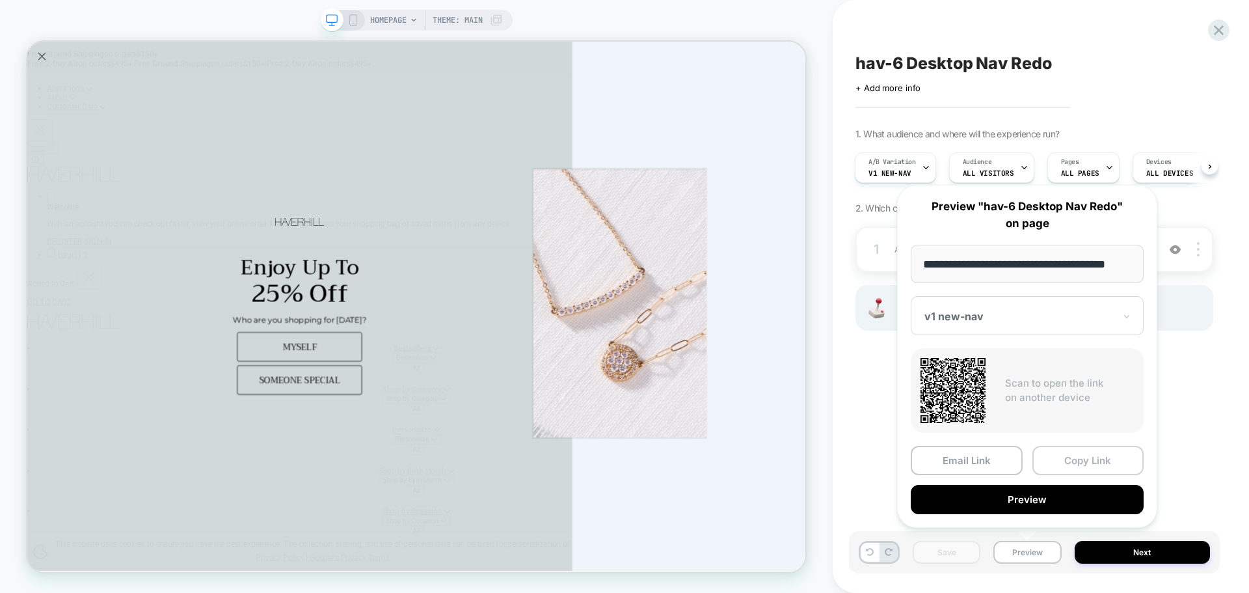
click at [1072, 462] on button "Copy Link" at bounding box center [1088, 460] width 112 height 29
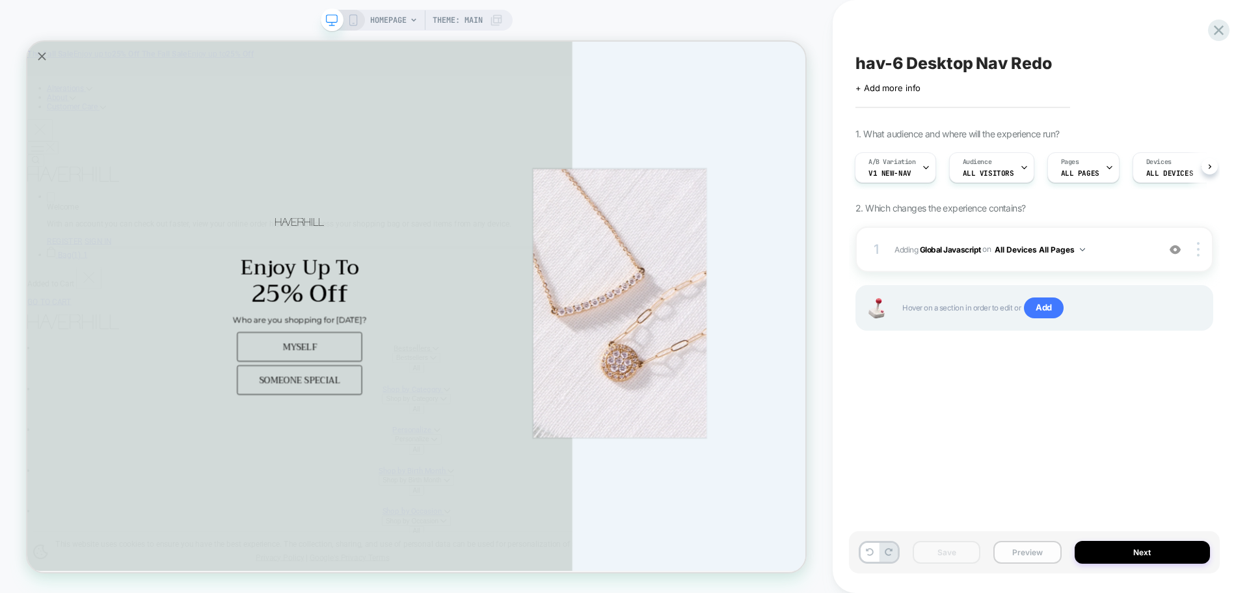
click at [1009, 547] on button "Preview" at bounding box center [1027, 552] width 68 height 23
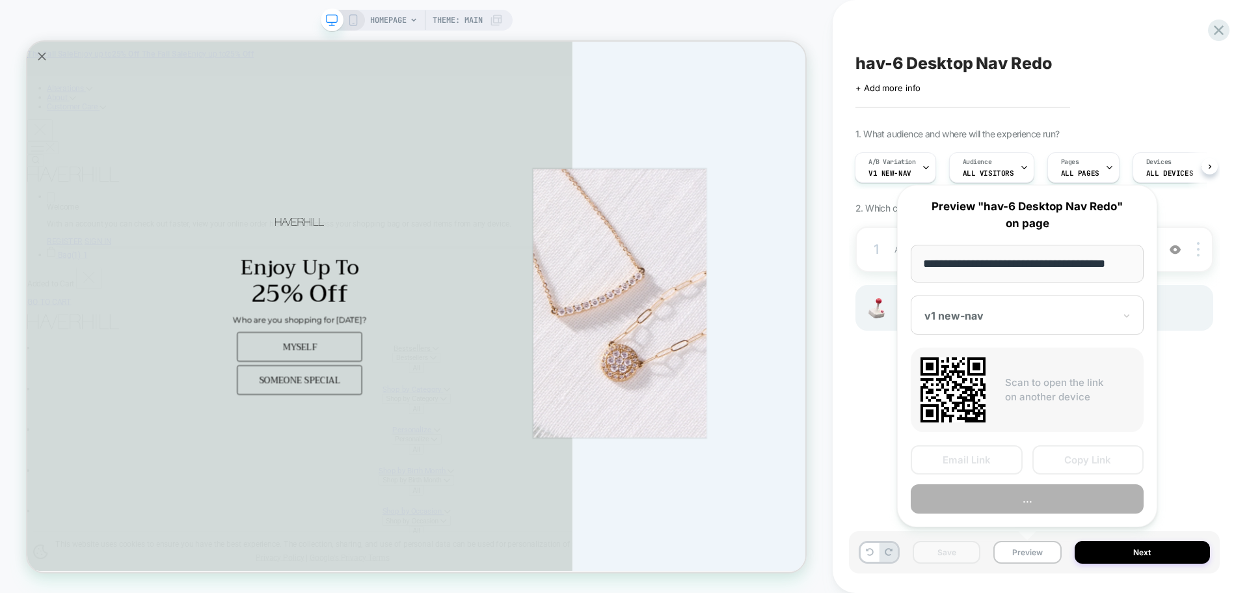
scroll to position [0, 8]
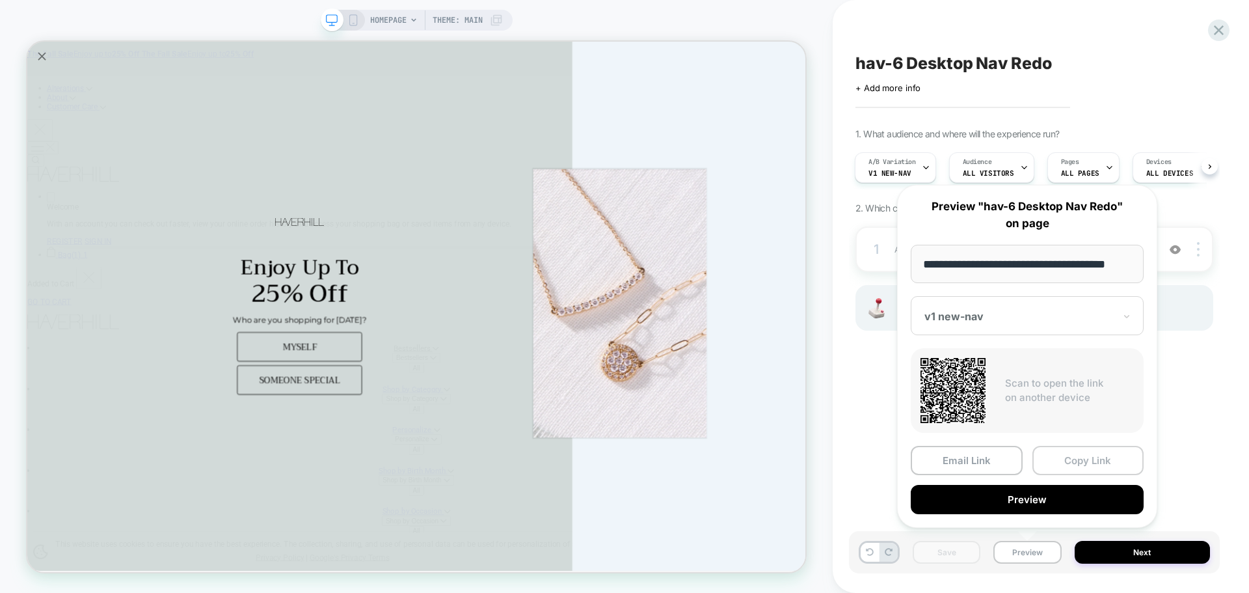
click at [1094, 451] on button "Copy Link" at bounding box center [1088, 460] width 112 height 29
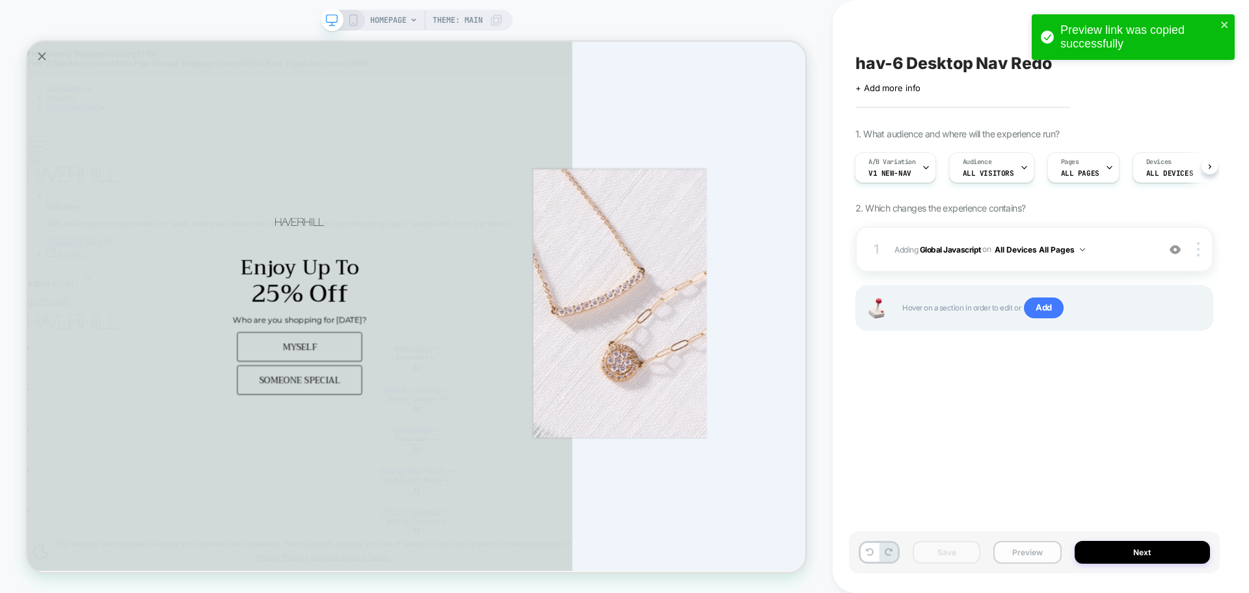
click at [1017, 554] on button "Preview" at bounding box center [1027, 552] width 68 height 23
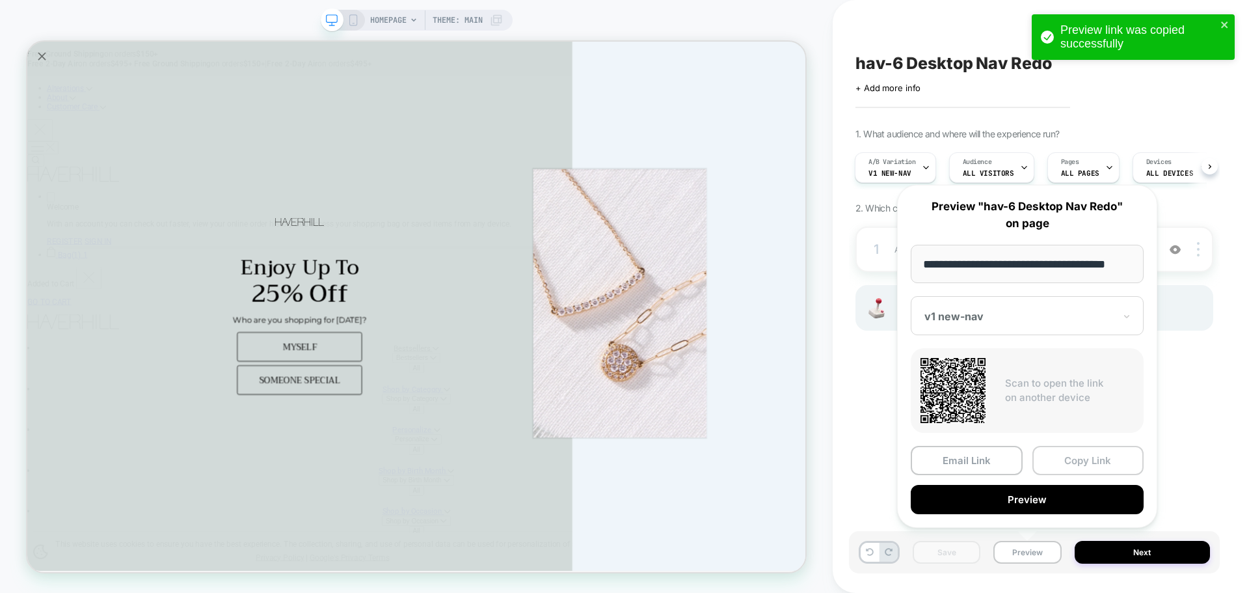
click at [1082, 464] on button "Copy Link" at bounding box center [1088, 460] width 112 height 29
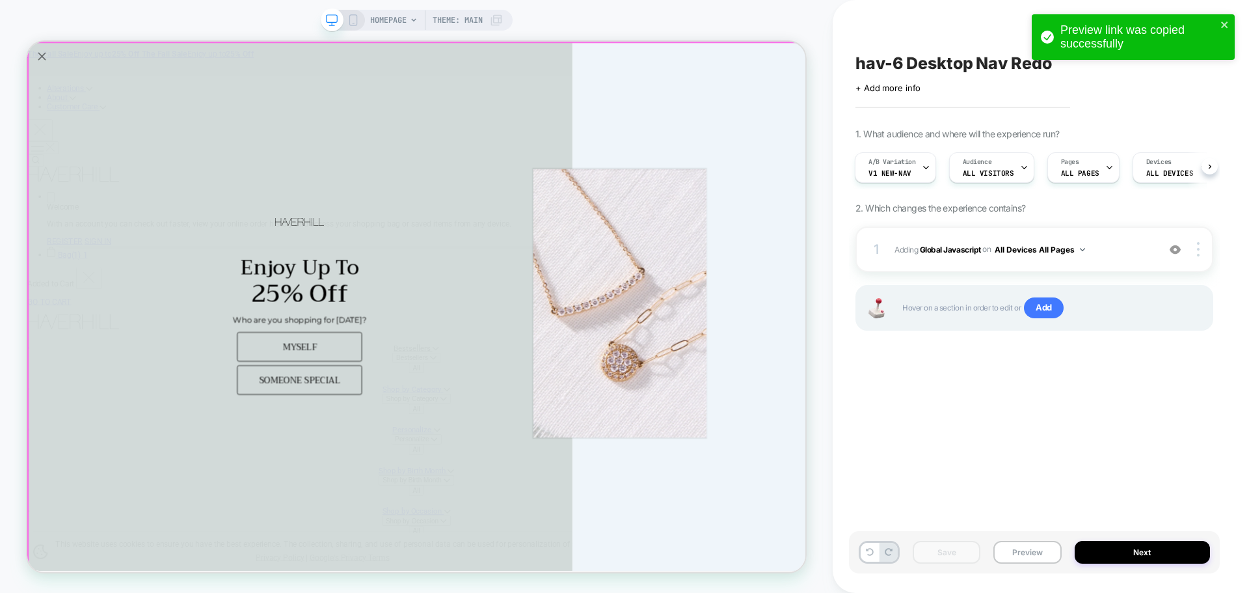
click at [941, 254] on b "Global Javascript" at bounding box center [950, 249] width 61 height 10
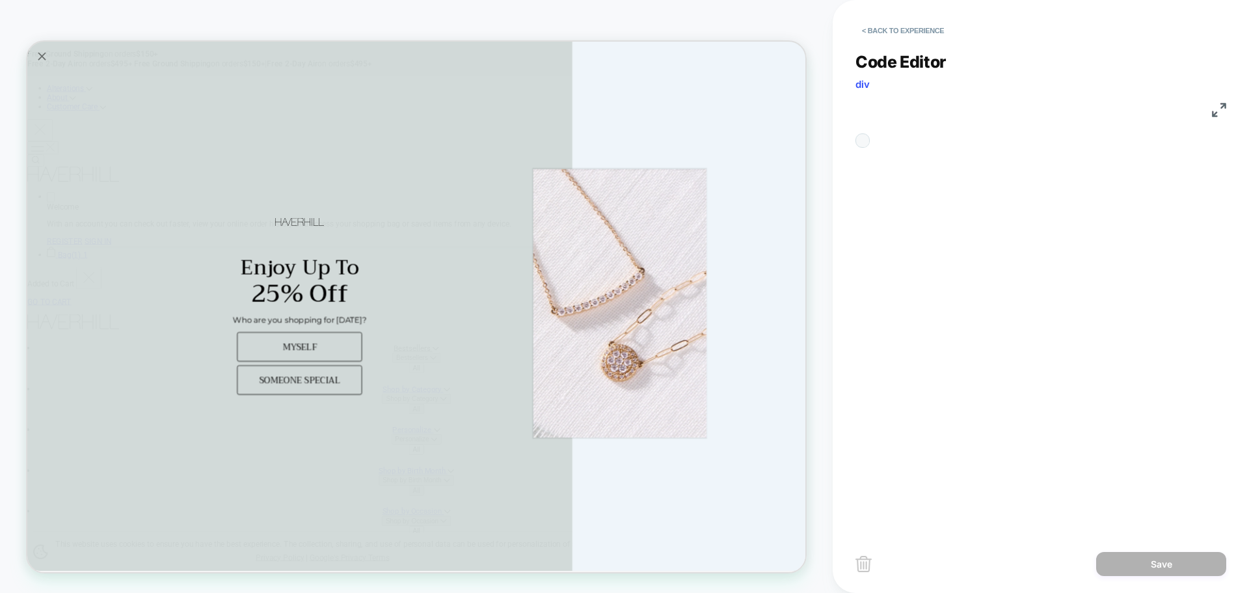
click at [863, 141] on div "1 2 3 4 5 6 7 8 9 10 11 12 13 14 15 16 17 18 19 20 21 22 23 24 25 // jshint ign…" at bounding box center [863, 141] width 0 height 0
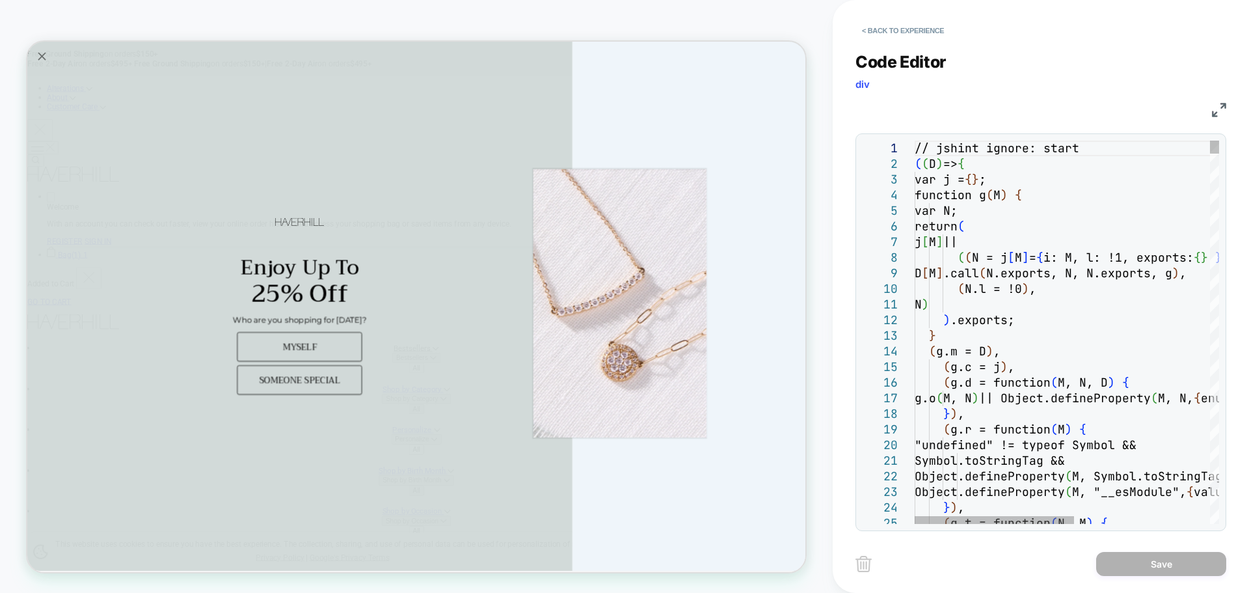
type textarea "**********"
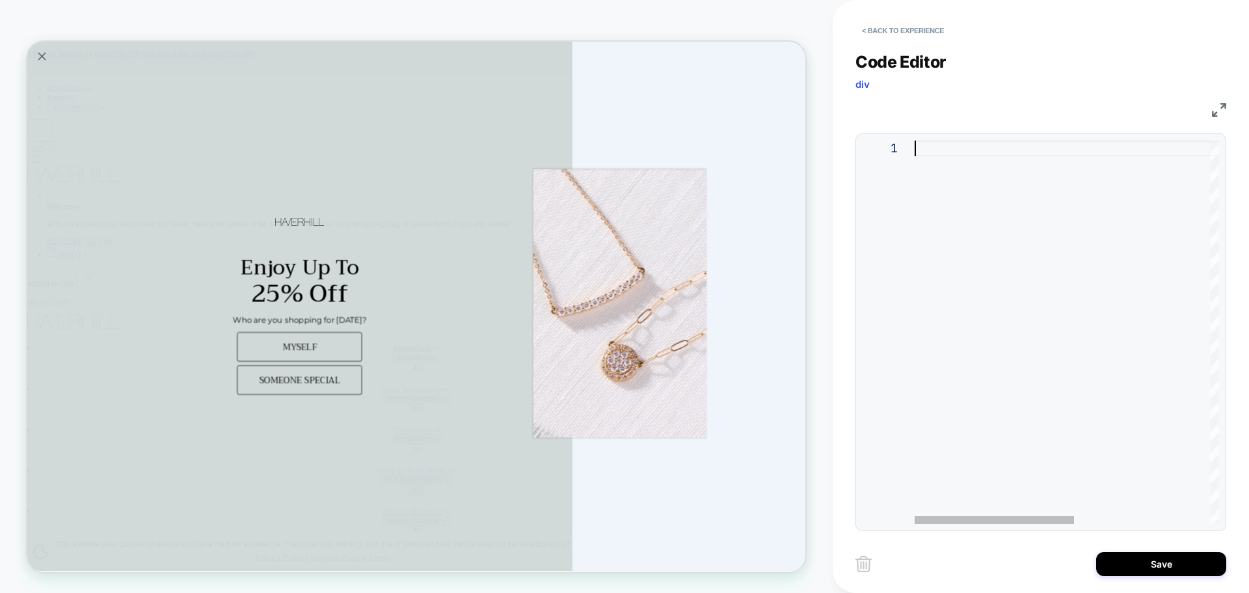
type textarea "**********"
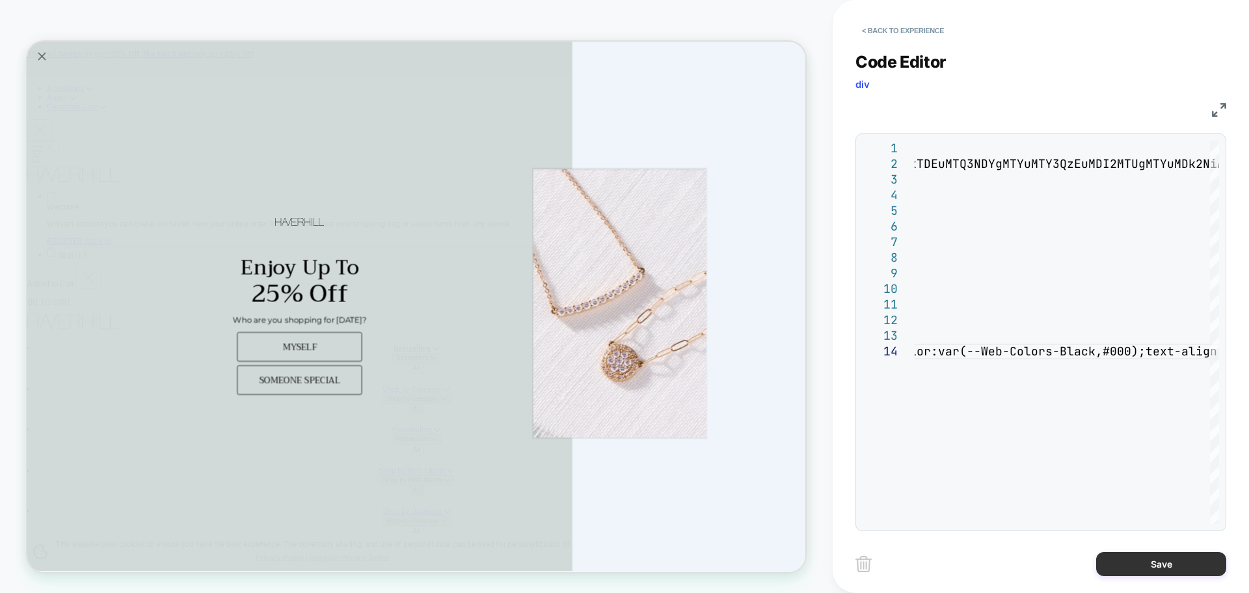
click at [1159, 560] on button "Save" at bounding box center [1161, 564] width 130 height 24
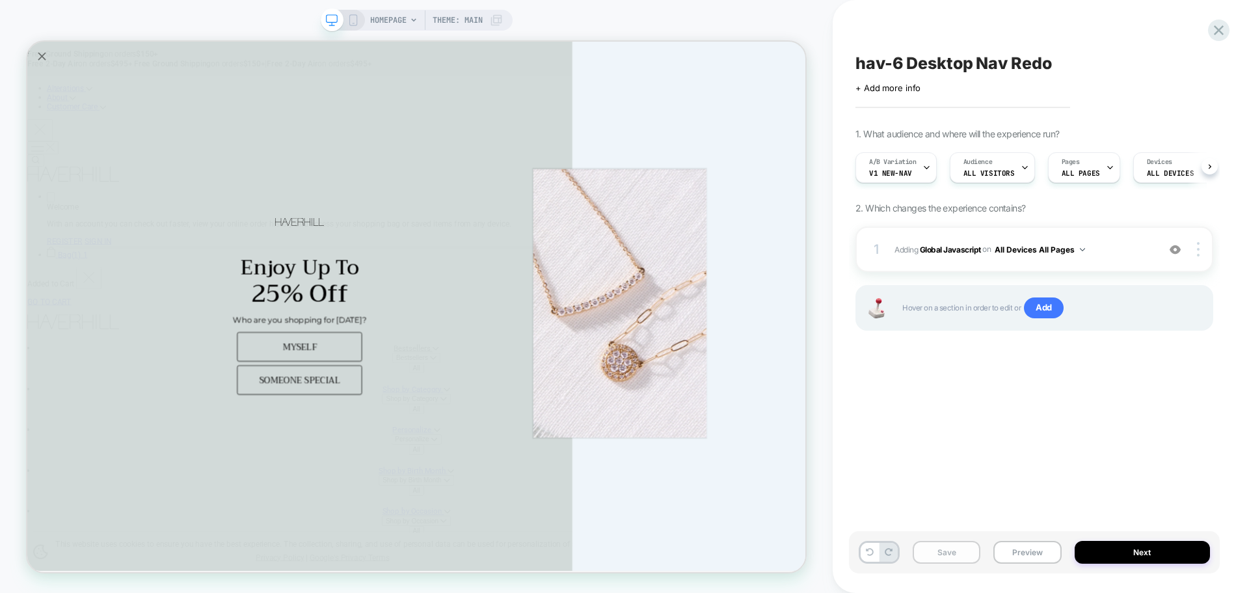
click at [925, 552] on button "Save" at bounding box center [947, 552] width 68 height 23
click at [1047, 543] on button "Preview" at bounding box center [1027, 552] width 68 height 23
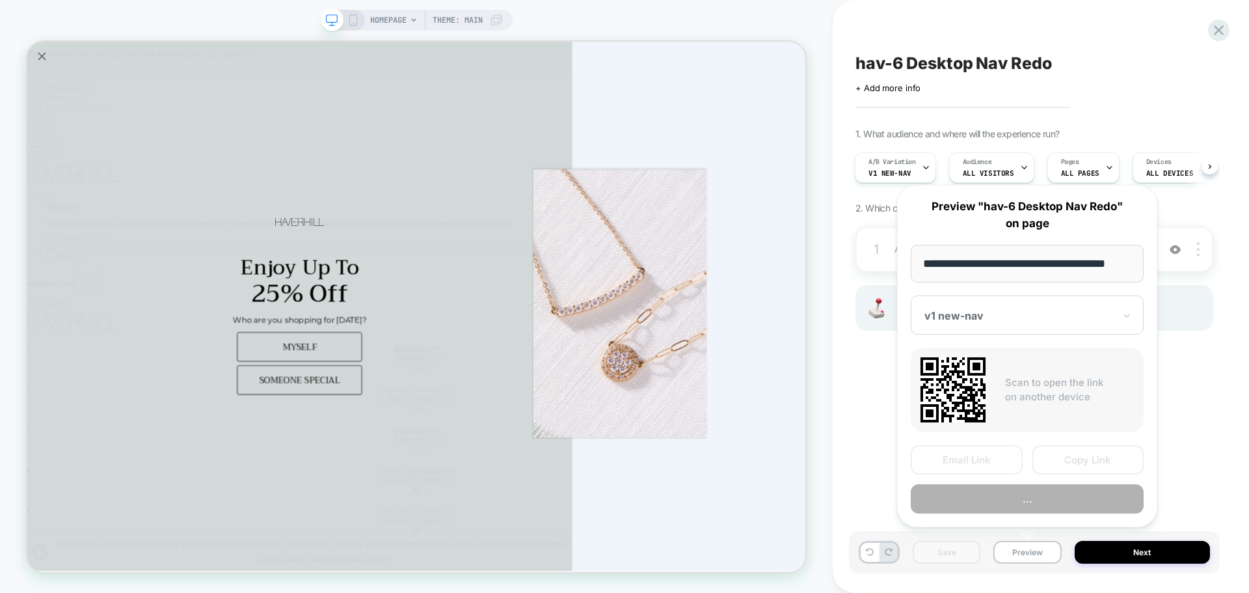
scroll to position [0, 8]
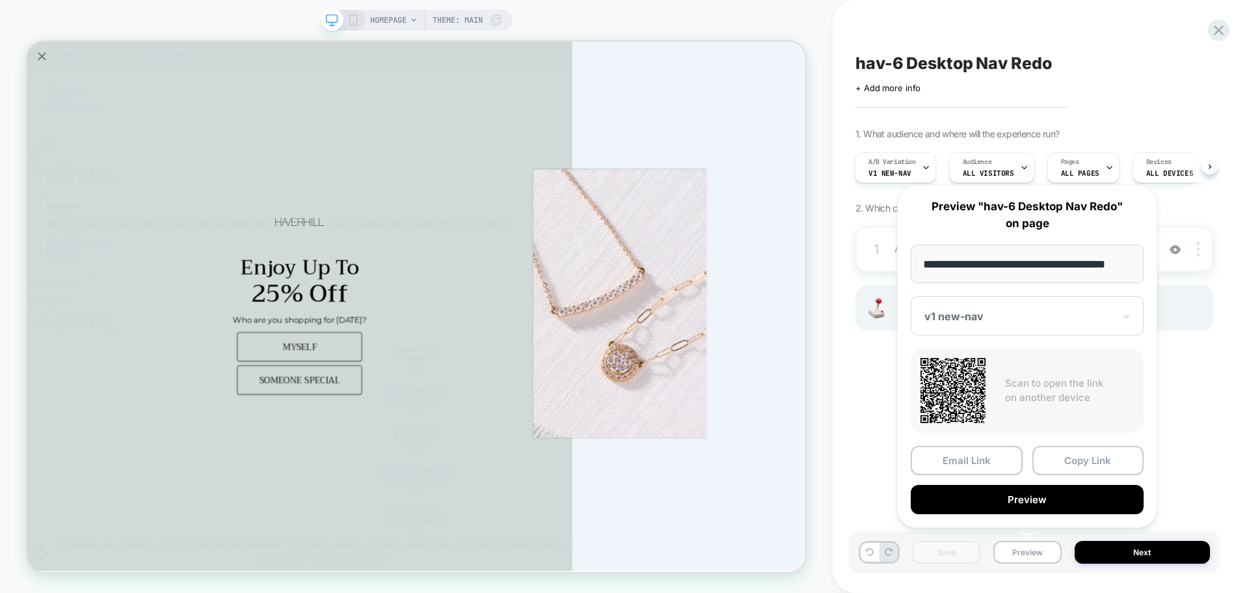
click at [1054, 441] on div "**********" at bounding box center [1027, 356] width 260 height 343
click at [1062, 453] on button "Copy Link" at bounding box center [1088, 460] width 112 height 29
